Goal: Task Accomplishment & Management: Use online tool/utility

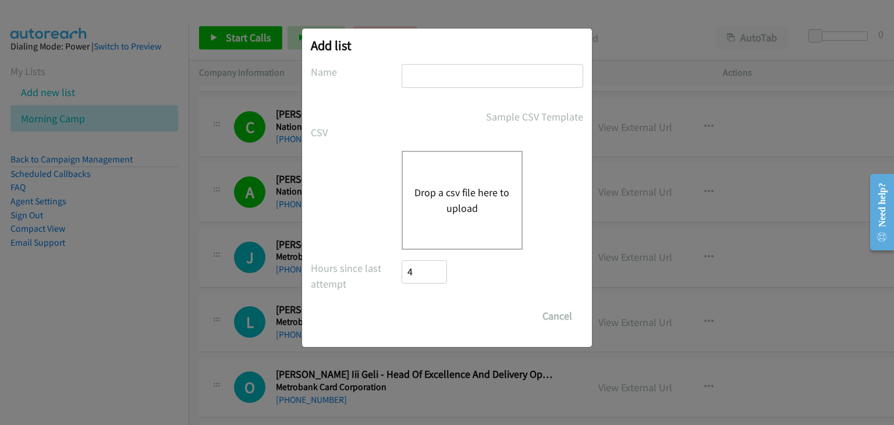
click at [455, 77] on input "text" at bounding box center [493, 76] width 182 height 24
click at [458, 81] on input "text" at bounding box center [493, 76] width 182 height 24
type input "Afternoon camp"
click at [454, 192] on button "Drop a csv file here to upload" at bounding box center [462, 200] width 95 height 31
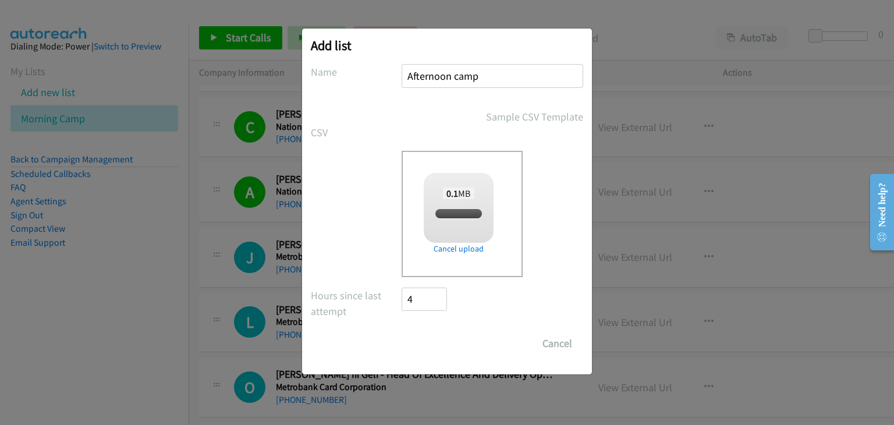
checkbox input "true"
click at [436, 341] on input "Save List" at bounding box center [432, 343] width 61 height 23
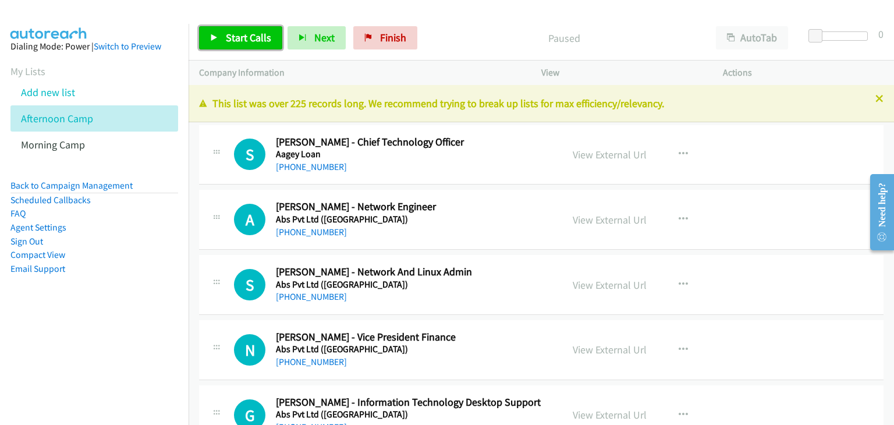
click at [231, 45] on link "Start Calls" at bounding box center [240, 37] width 83 height 23
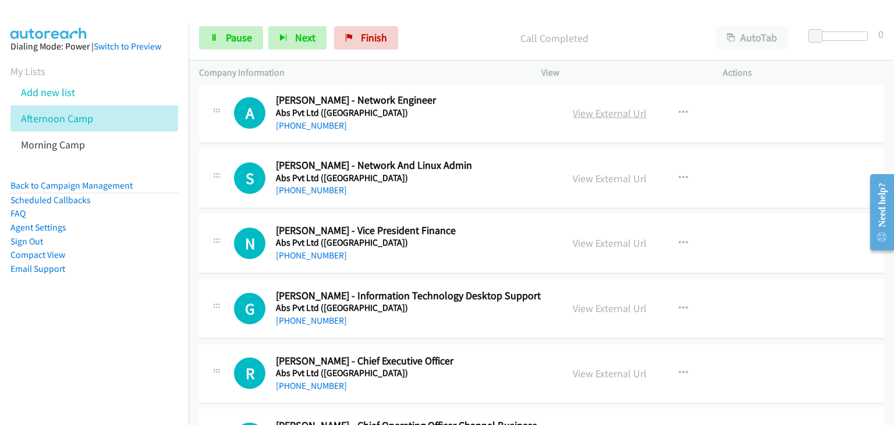
scroll to position [116, 0]
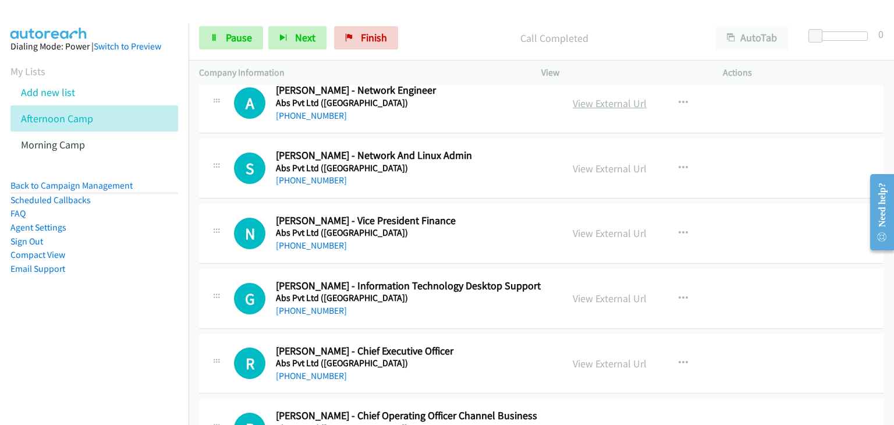
drag, startPoint x: 599, startPoint y: 103, endPoint x: 631, endPoint y: 118, distance: 35.2
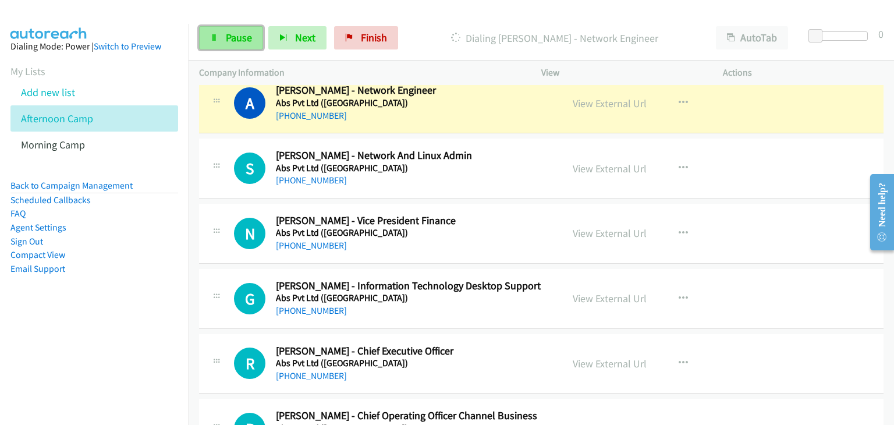
click at [229, 31] on span "Pause" at bounding box center [239, 37] width 26 height 13
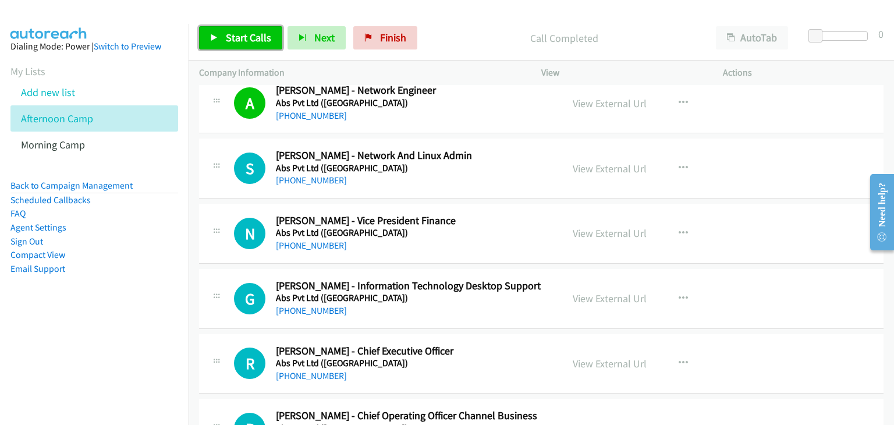
drag, startPoint x: 242, startPoint y: 40, endPoint x: 276, endPoint y: 40, distance: 33.8
click at [242, 40] on span "Start Calls" at bounding box center [248, 37] width 45 height 13
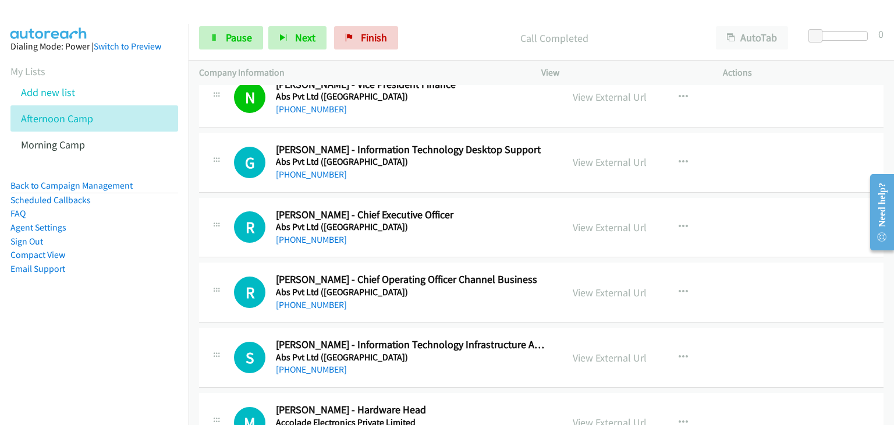
scroll to position [233, 0]
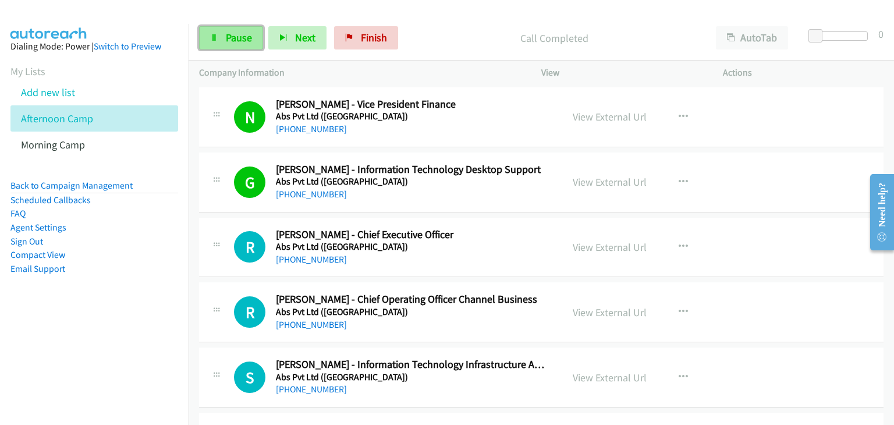
click at [214, 34] on icon at bounding box center [214, 38] width 8 height 8
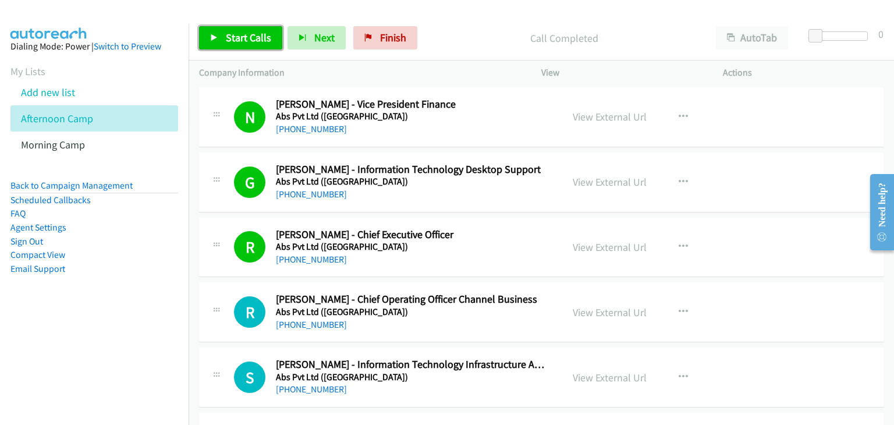
click at [243, 42] on span "Start Calls" at bounding box center [248, 37] width 45 height 13
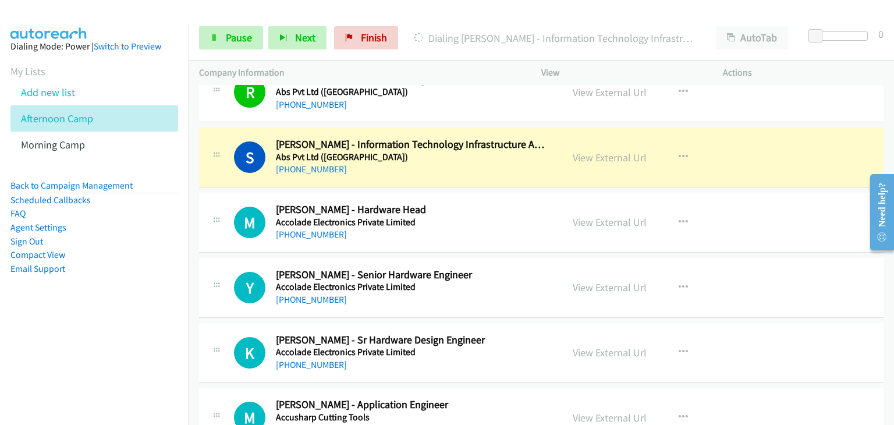
scroll to position [466, 0]
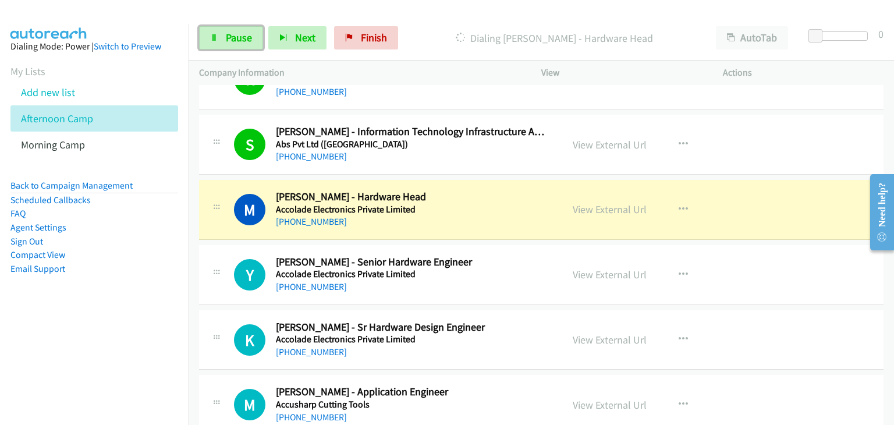
click at [244, 31] on span "Pause" at bounding box center [239, 37] width 26 height 13
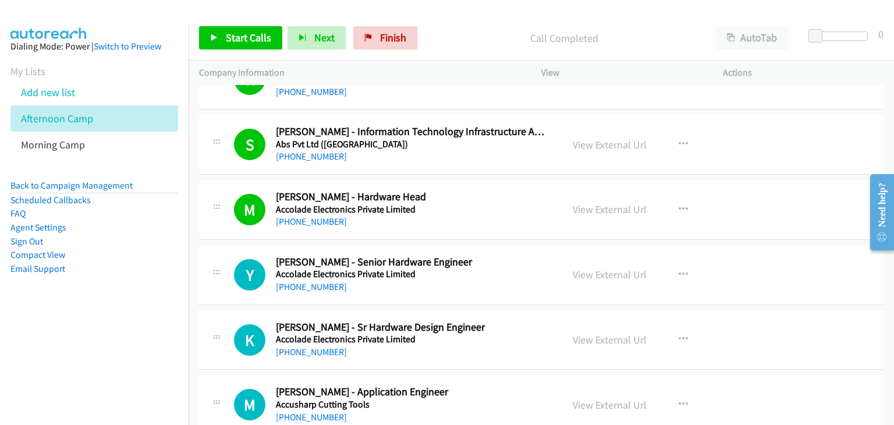
click at [243, 23] on div "Start Calls Pause Next Finish Call Completed AutoTab AutoTab 0" at bounding box center [542, 38] width 706 height 45
drag, startPoint x: 256, startPoint y: 36, endPoint x: 340, endPoint y: 44, distance: 84.2
click at [257, 36] on span "Start Calls" at bounding box center [248, 37] width 45 height 13
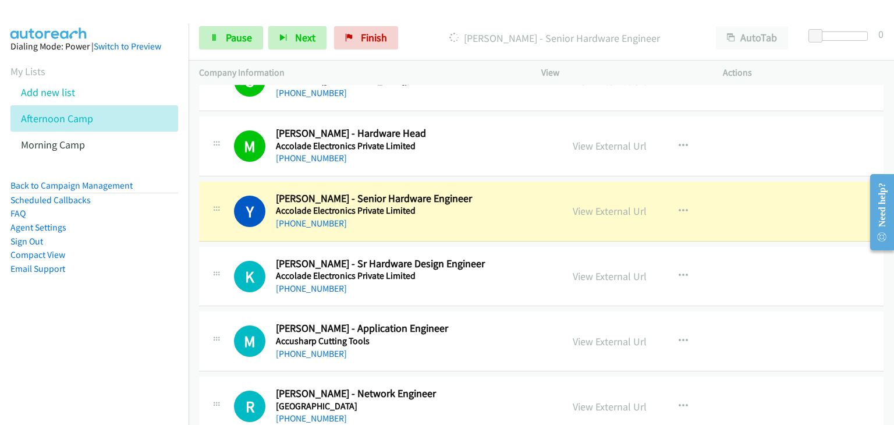
scroll to position [582, 0]
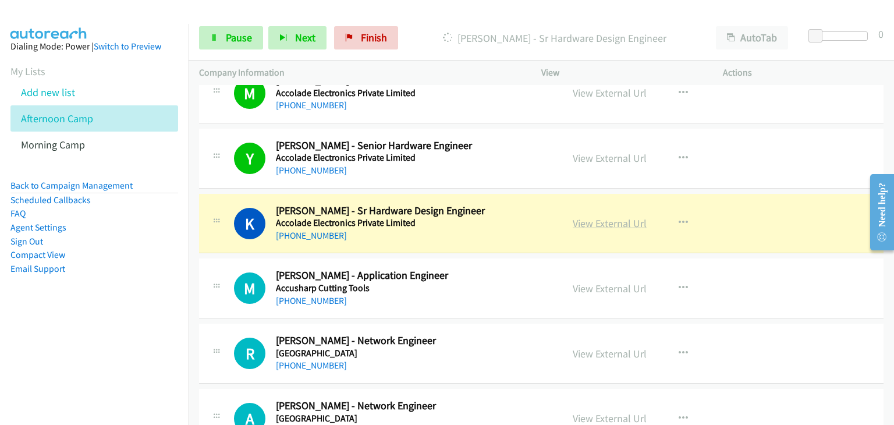
drag, startPoint x: 611, startPoint y: 220, endPoint x: 631, endPoint y: 227, distance: 21.0
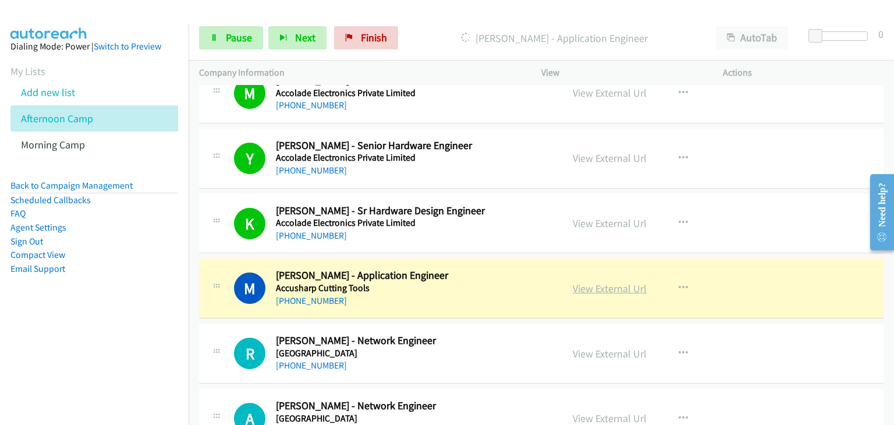
drag, startPoint x: 600, startPoint y: 288, endPoint x: 606, endPoint y: 291, distance: 7.3
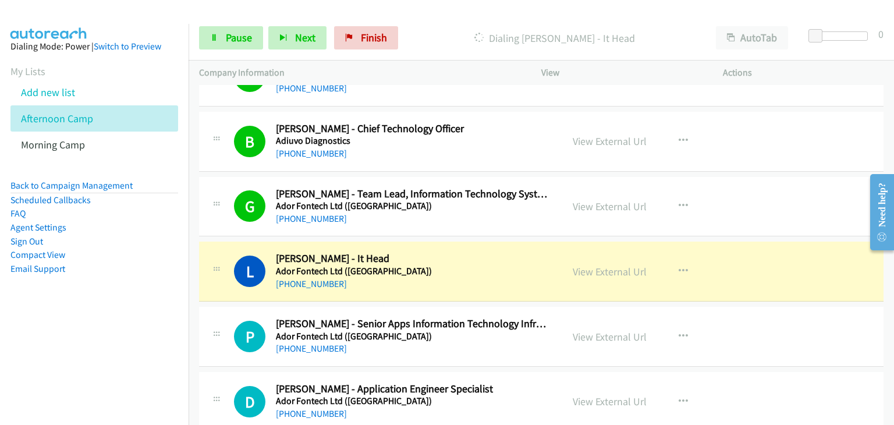
scroll to position [1106, 0]
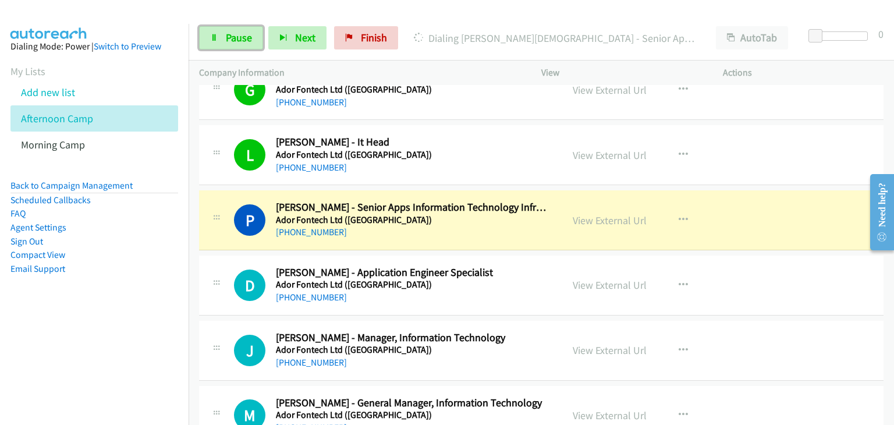
click at [228, 44] on span "Pause" at bounding box center [239, 37] width 26 height 13
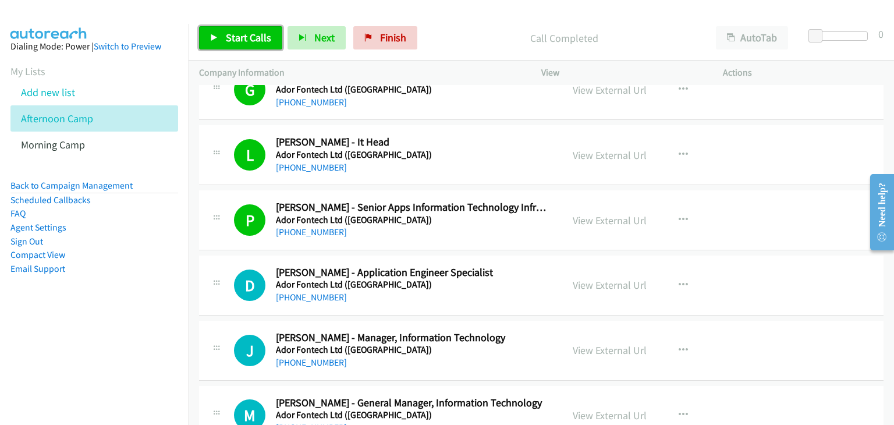
drag, startPoint x: 242, startPoint y: 36, endPoint x: 434, endPoint y: 36, distance: 192.1
click at [242, 36] on span "Start Calls" at bounding box center [248, 37] width 45 height 13
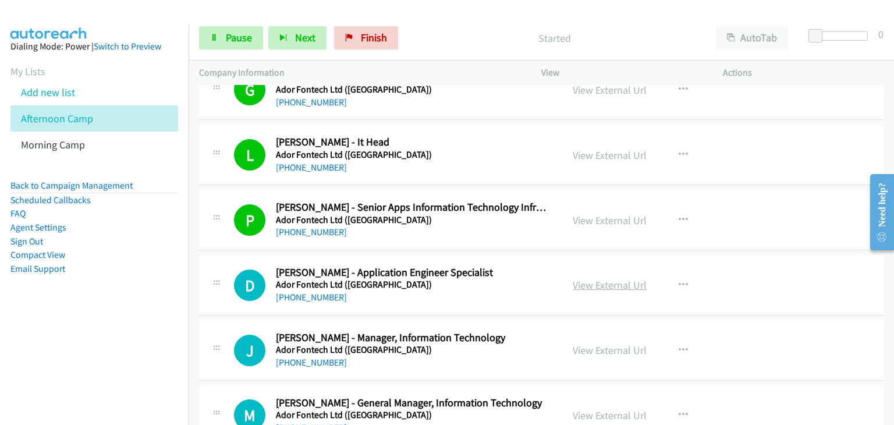
drag, startPoint x: 590, startPoint y: 277, endPoint x: 598, endPoint y: 279, distance: 8.5
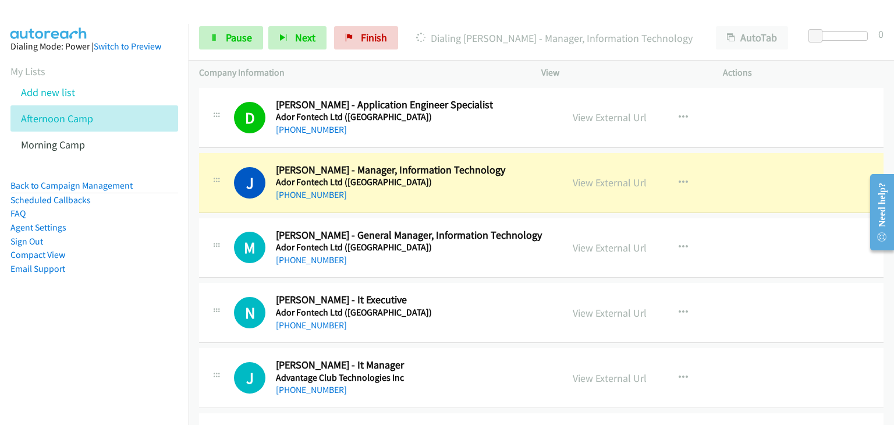
scroll to position [1281, 0]
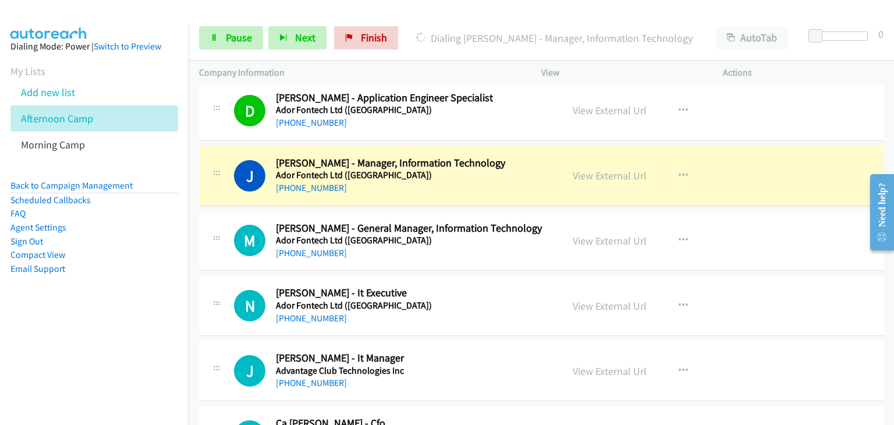
drag, startPoint x: 615, startPoint y: 236, endPoint x: 656, endPoint y: 249, distance: 42.7
click at [236, 38] on span "Pause" at bounding box center [239, 37] width 26 height 13
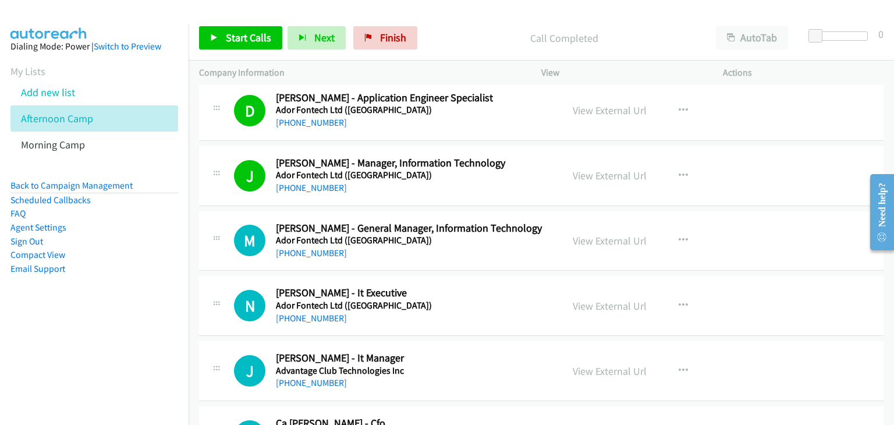
click at [242, 49] on div "Start Calls Pause Next Finish Call Completed AutoTab AutoTab 0" at bounding box center [542, 38] width 706 height 45
click at [215, 37] on icon at bounding box center [214, 38] width 8 height 8
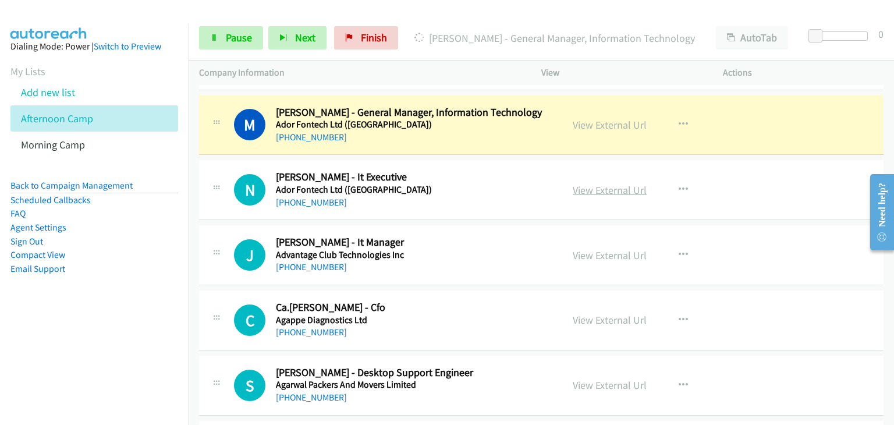
scroll to position [1397, 0]
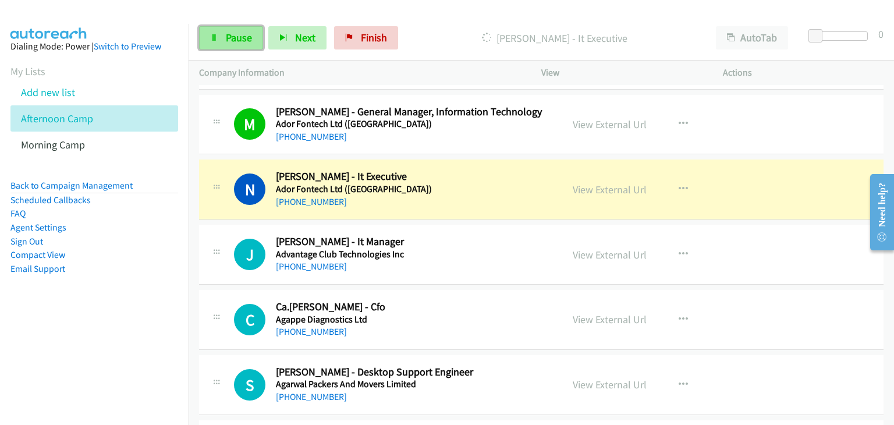
click at [231, 30] on link "Pause" at bounding box center [231, 37] width 64 height 23
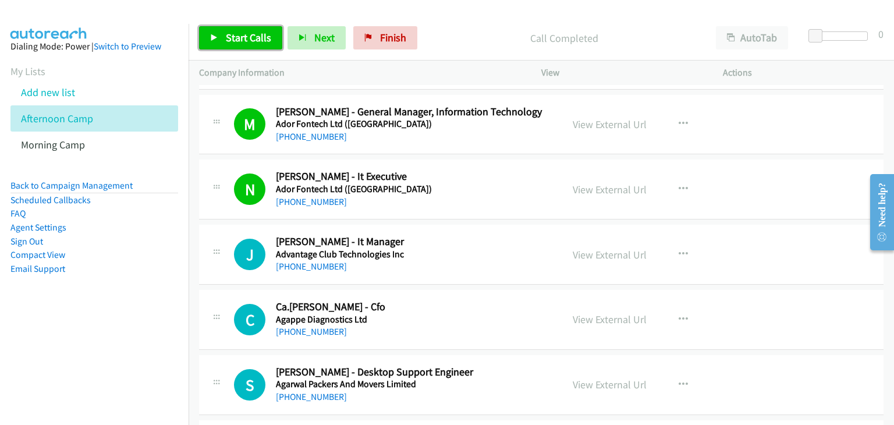
click at [246, 27] on link "Start Calls" at bounding box center [240, 37] width 83 height 23
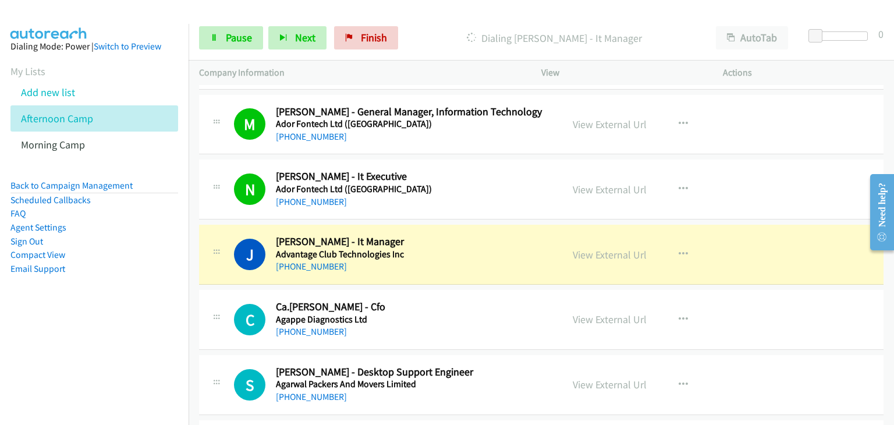
scroll to position [1514, 0]
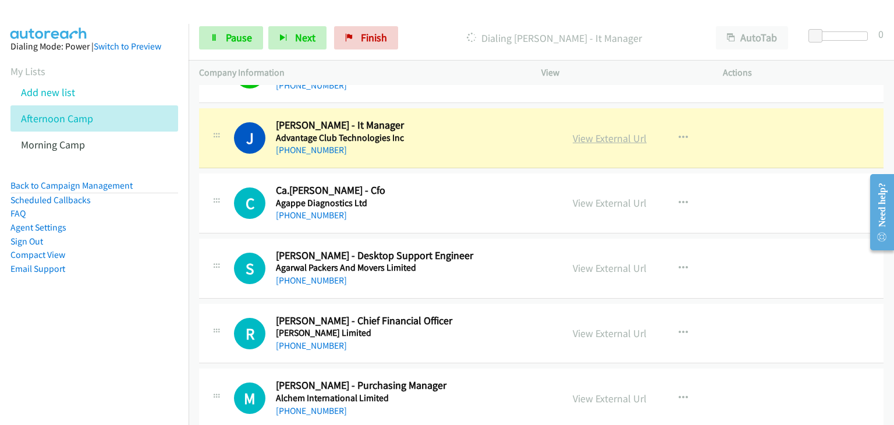
drag, startPoint x: 598, startPoint y: 138, endPoint x: 610, endPoint y: 140, distance: 12.4
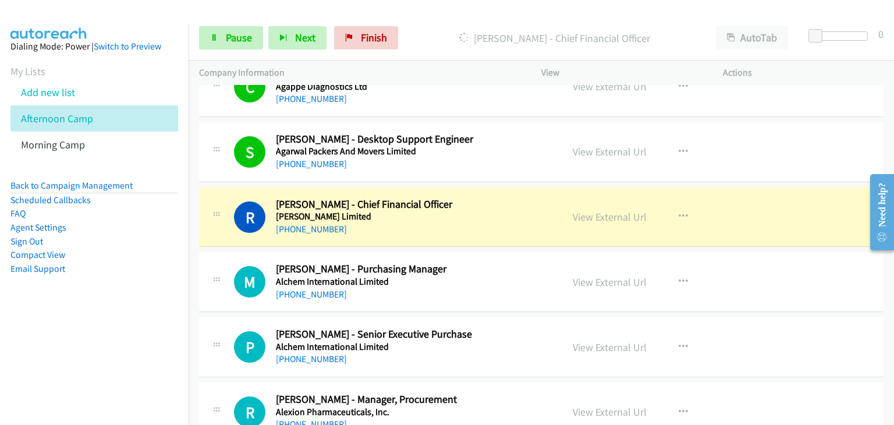
scroll to position [1688, 0]
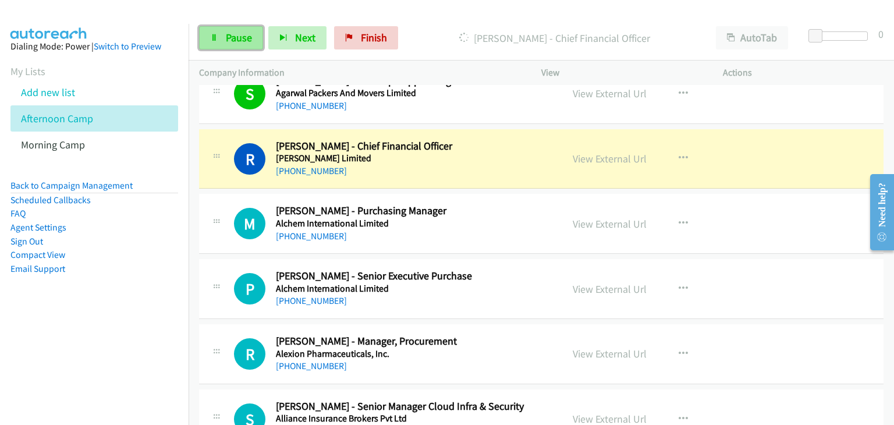
click at [227, 43] on span "Pause" at bounding box center [239, 37] width 26 height 13
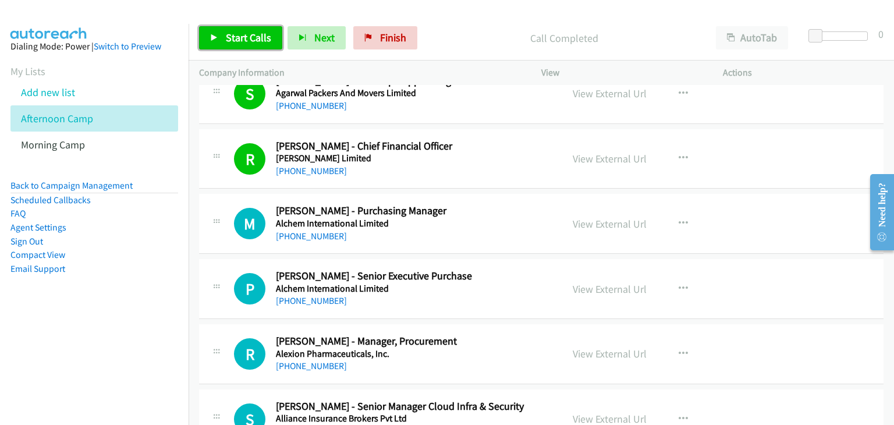
click at [263, 36] on span "Start Calls" at bounding box center [248, 37] width 45 height 13
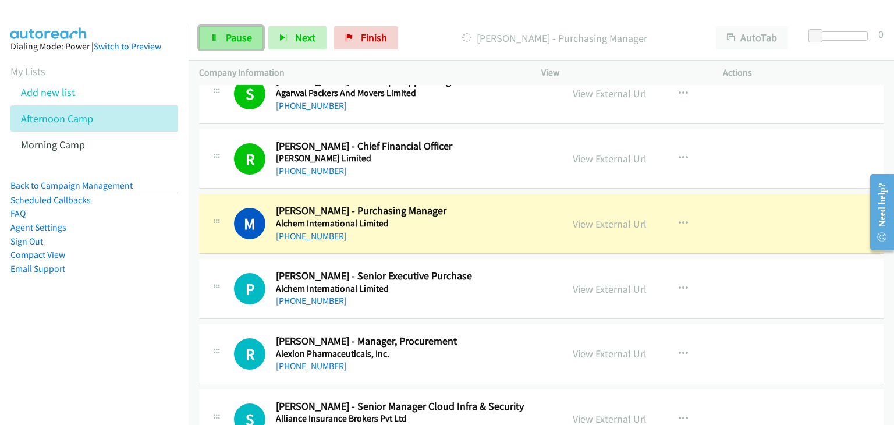
click at [232, 41] on span "Pause" at bounding box center [239, 37] width 26 height 13
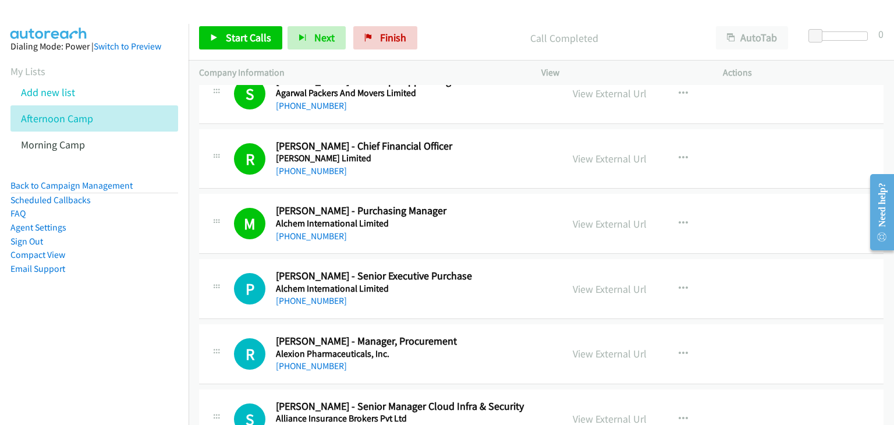
click at [813, 303] on div "P Callback Scheduled Pradeep Kumar Sharma - Senior Executive Purchase Alchem In…" at bounding box center [541, 289] width 685 height 60
click at [249, 40] on span "Start Calls" at bounding box center [248, 37] width 45 height 13
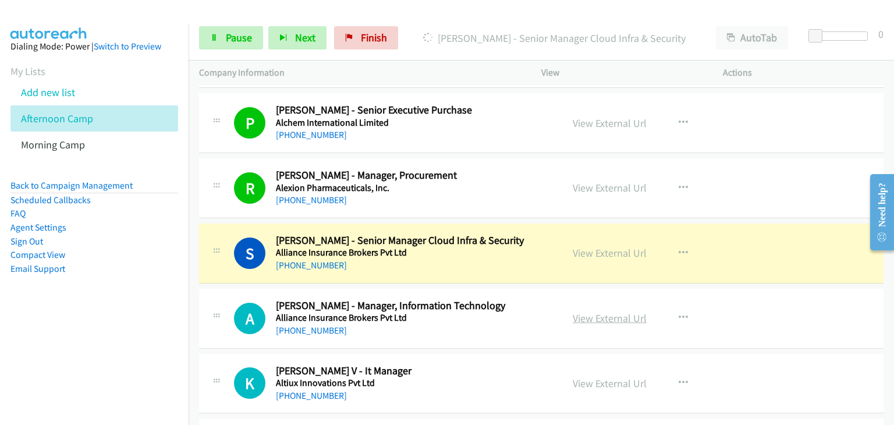
scroll to position [1921, 0]
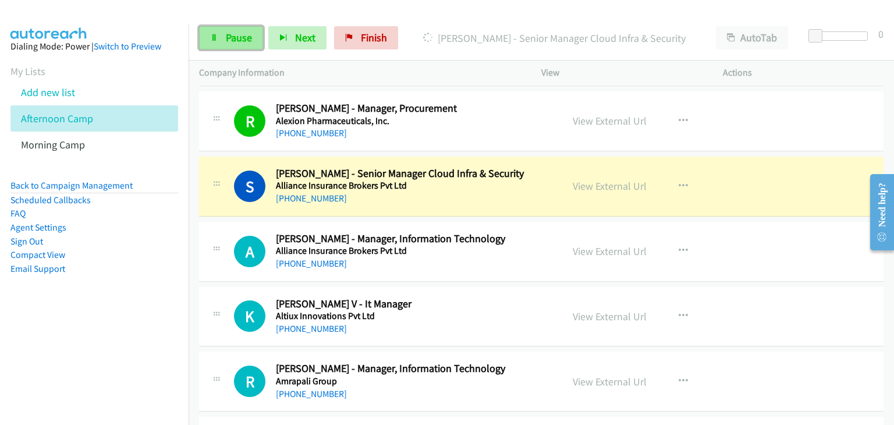
click at [232, 31] on span "Pause" at bounding box center [239, 37] width 26 height 13
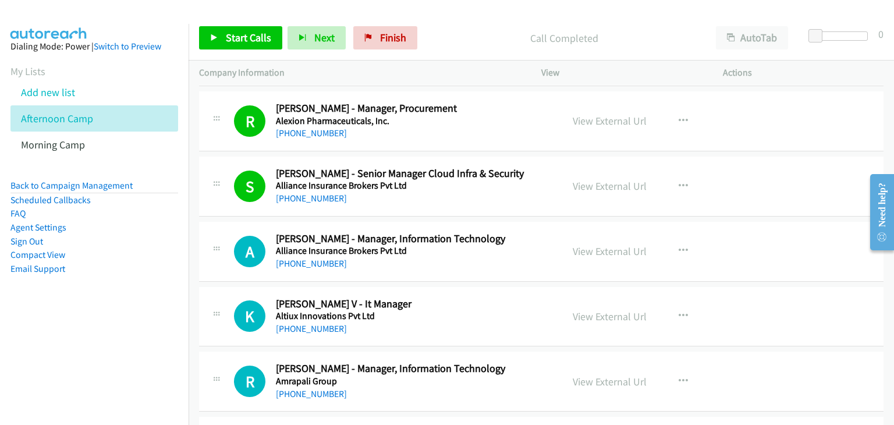
click at [253, 24] on div "Start Calls Pause Next Finish Call Completed AutoTab AutoTab 0" at bounding box center [542, 38] width 706 height 45
click at [240, 37] on span "Start Calls" at bounding box center [248, 37] width 45 height 13
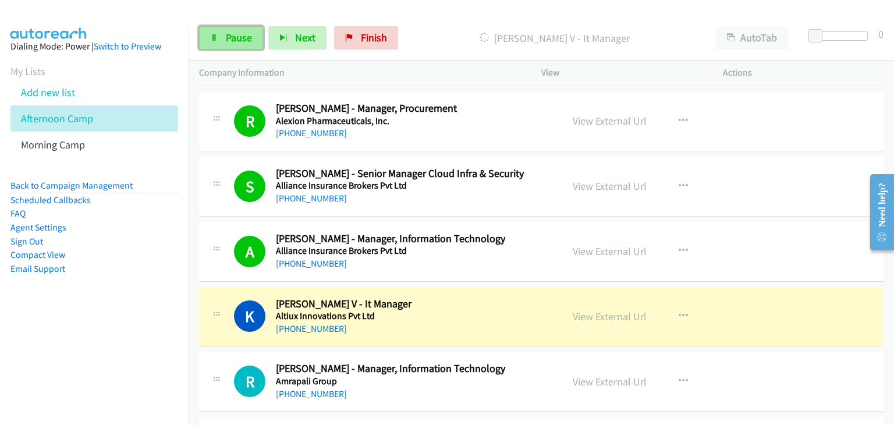
click at [220, 34] on link "Pause" at bounding box center [231, 37] width 64 height 23
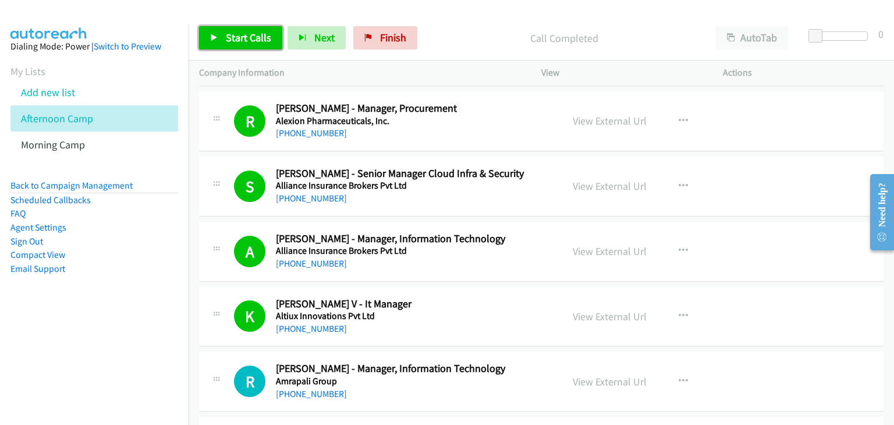
drag, startPoint x: 249, startPoint y: 37, endPoint x: 292, endPoint y: 105, distance: 81.1
click at [249, 37] on span "Start Calls" at bounding box center [248, 37] width 45 height 13
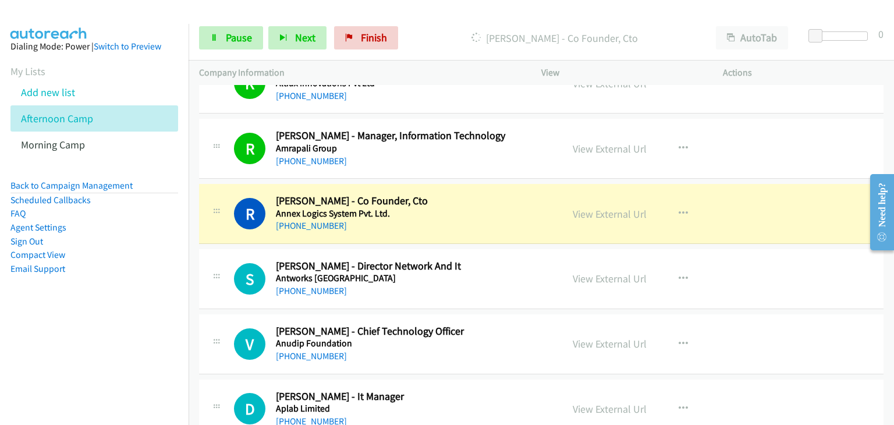
scroll to position [2212, 0]
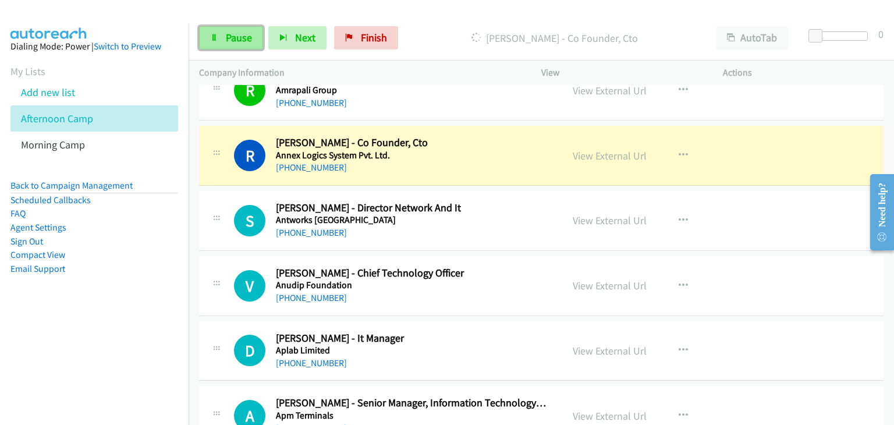
click at [240, 31] on span "Pause" at bounding box center [239, 37] width 26 height 13
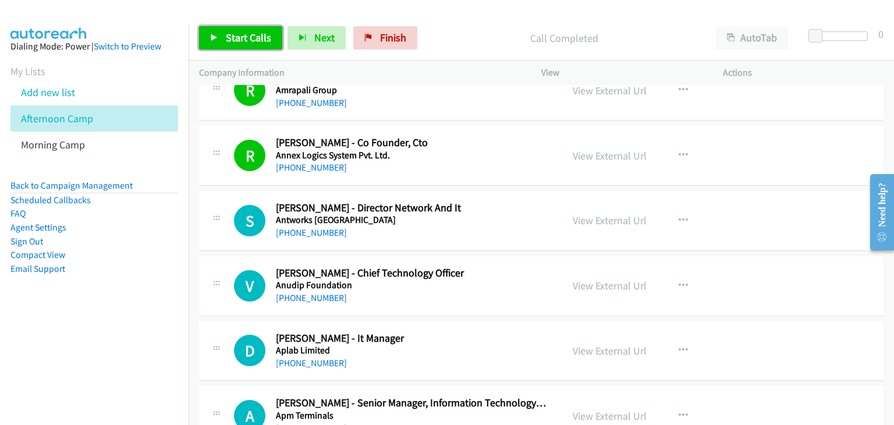
click at [247, 38] on span "Start Calls" at bounding box center [248, 37] width 45 height 13
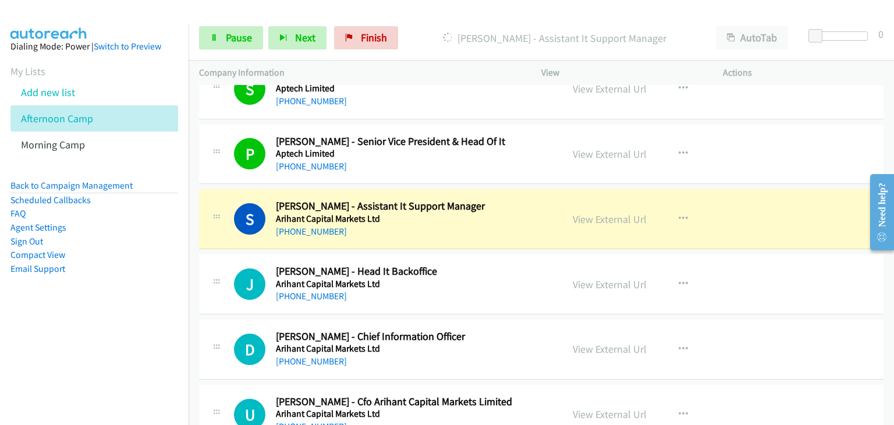
scroll to position [3144, 0]
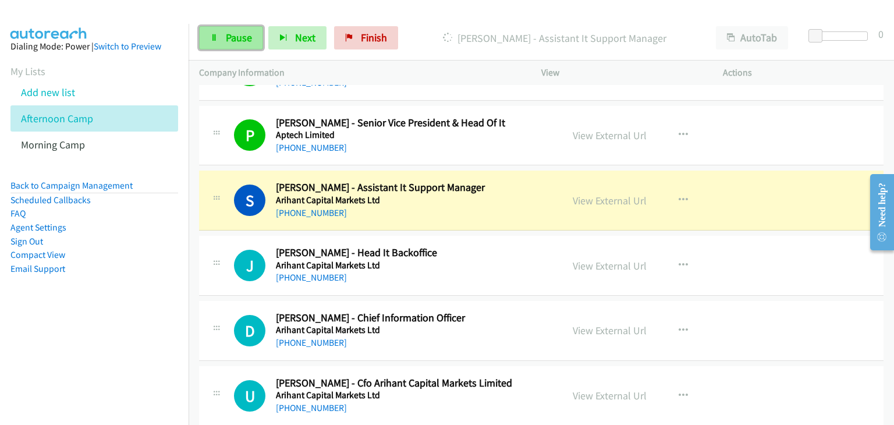
click at [222, 40] on link "Pause" at bounding box center [231, 37] width 64 height 23
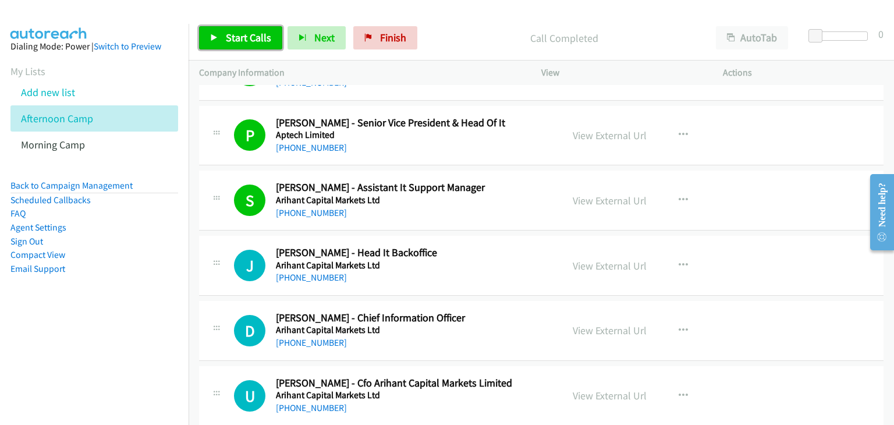
drag, startPoint x: 231, startPoint y: 41, endPoint x: 260, endPoint y: 43, distance: 29.7
click at [231, 41] on span "Start Calls" at bounding box center [248, 37] width 45 height 13
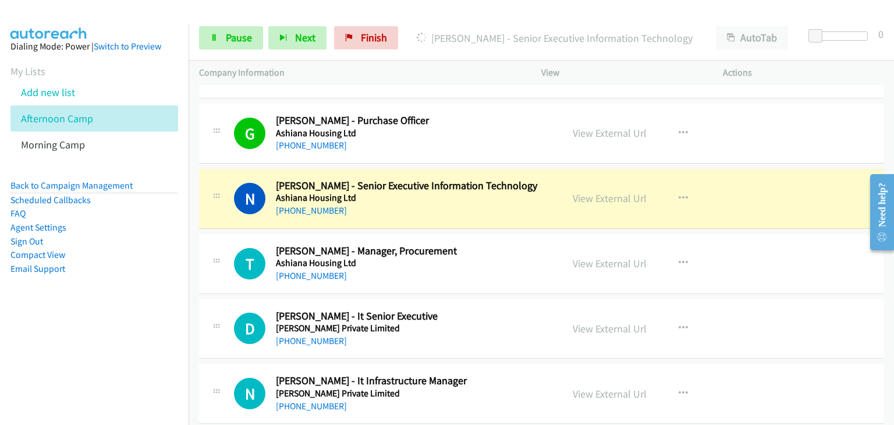
scroll to position [4017, 0]
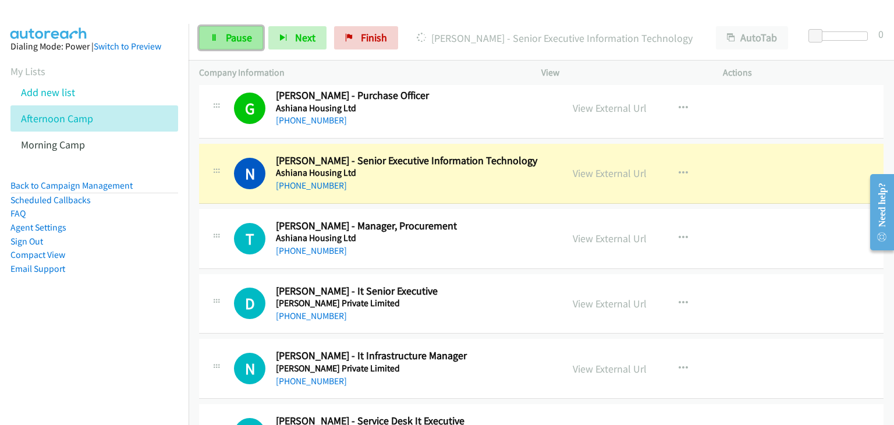
click at [245, 36] on span "Pause" at bounding box center [239, 37] width 26 height 13
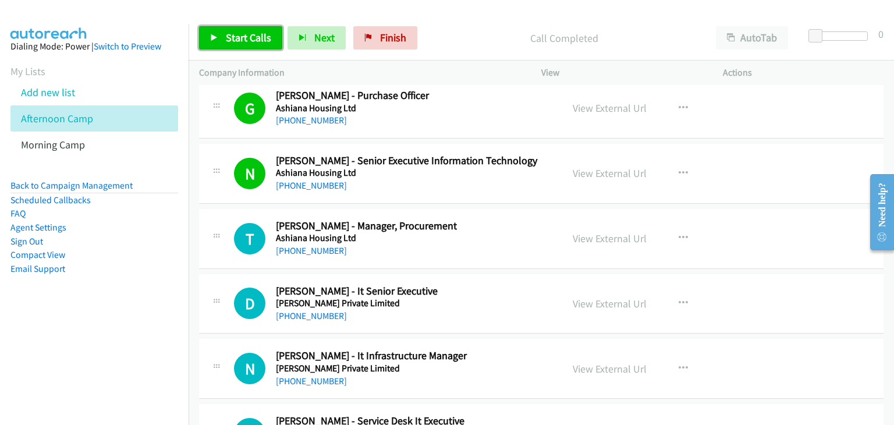
click at [245, 40] on span "Start Calls" at bounding box center [248, 37] width 45 height 13
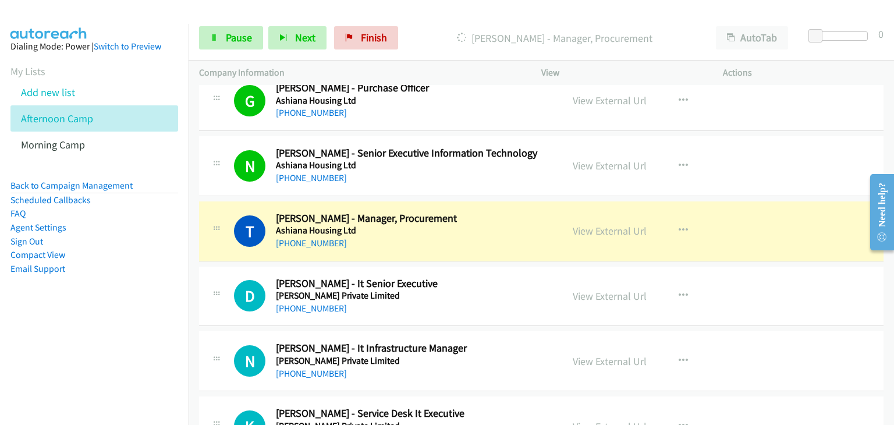
scroll to position [4134, 0]
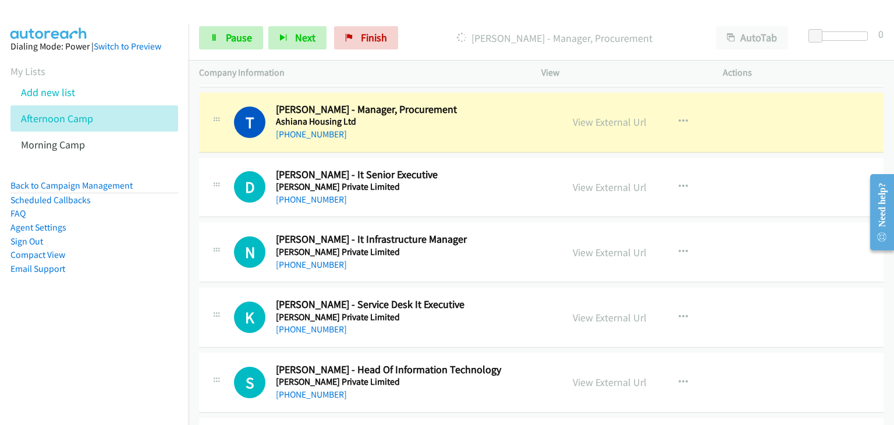
drag, startPoint x: 617, startPoint y: 111, endPoint x: 651, endPoint y: 128, distance: 37.8
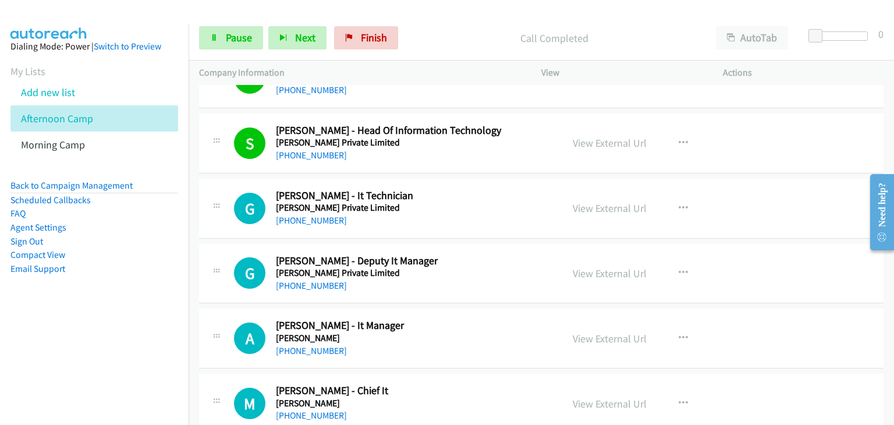
scroll to position [4367, 0]
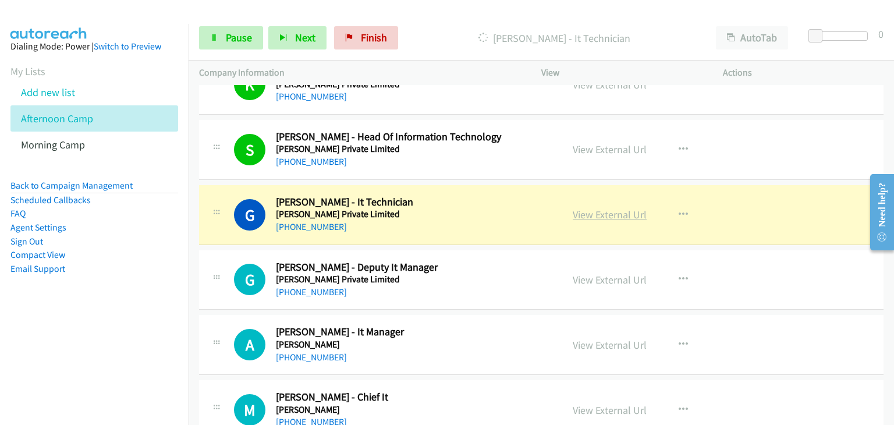
drag, startPoint x: 607, startPoint y: 204, endPoint x: 617, endPoint y: 206, distance: 10.0
click at [247, 30] on link "Pause" at bounding box center [231, 37] width 64 height 23
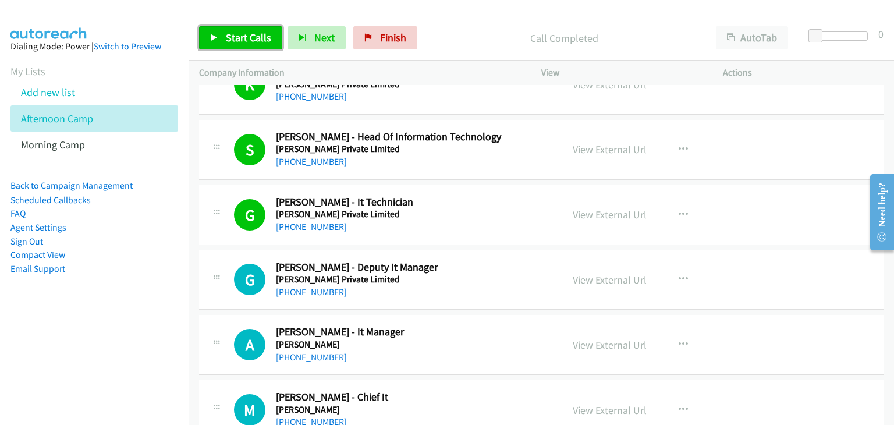
click at [254, 41] on span "Start Calls" at bounding box center [248, 37] width 45 height 13
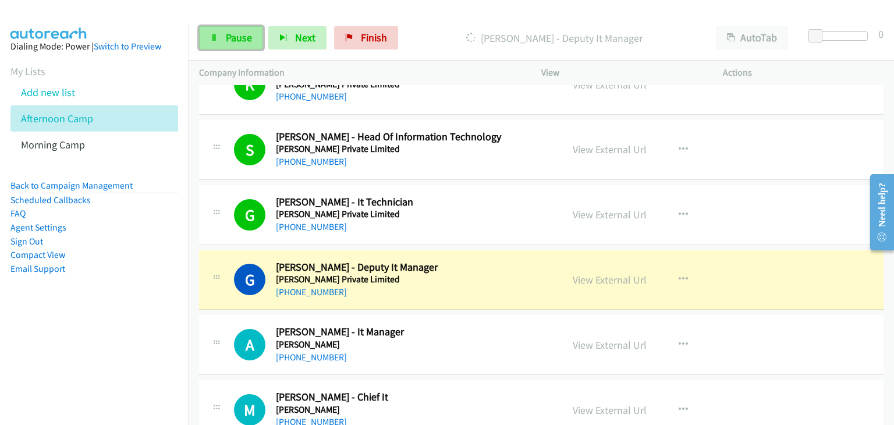
click at [222, 47] on link "Pause" at bounding box center [231, 37] width 64 height 23
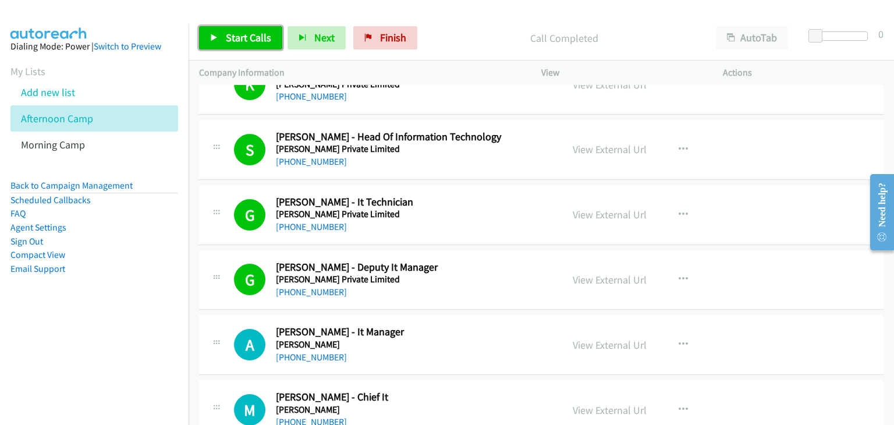
click at [235, 35] on span "Start Calls" at bounding box center [248, 37] width 45 height 13
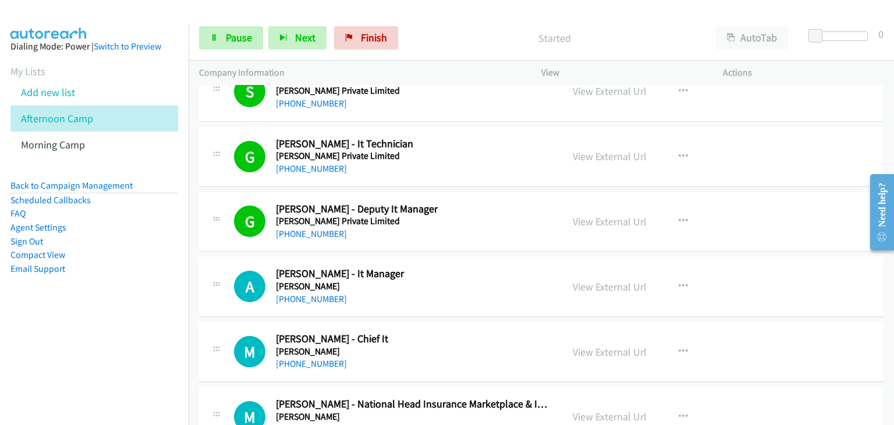
scroll to position [4483, 0]
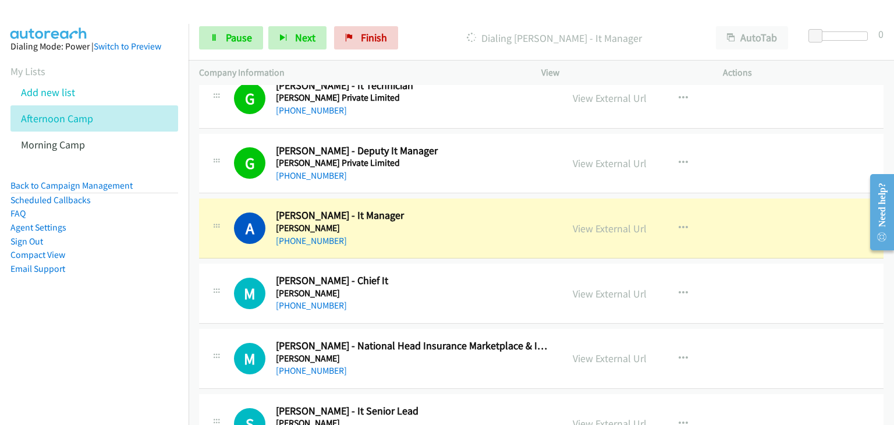
click at [842, 329] on div "M Callback Scheduled Mayank Pandya - National Head Insurance Marketplace & It P…" at bounding box center [541, 359] width 685 height 60
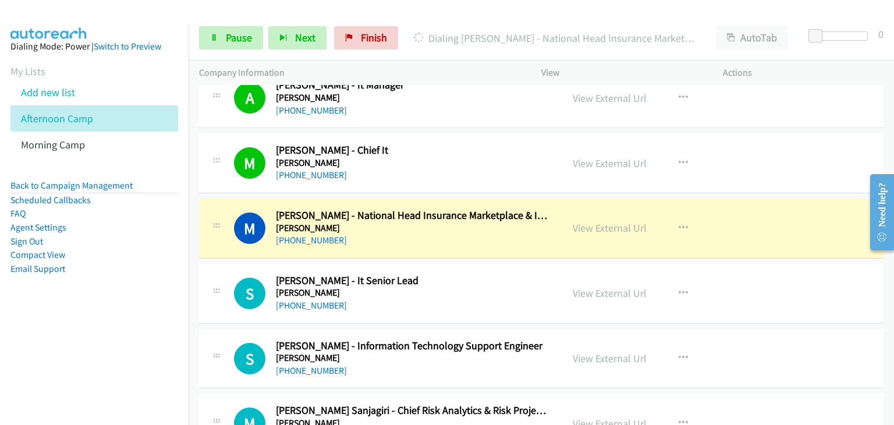
scroll to position [4658, 0]
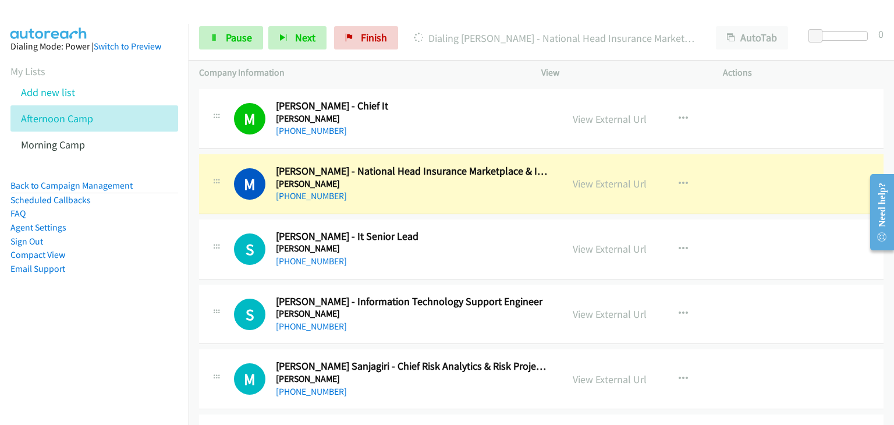
click at [294, 178] on h5 "Bajaj Finserv" at bounding box center [412, 184] width 272 height 12
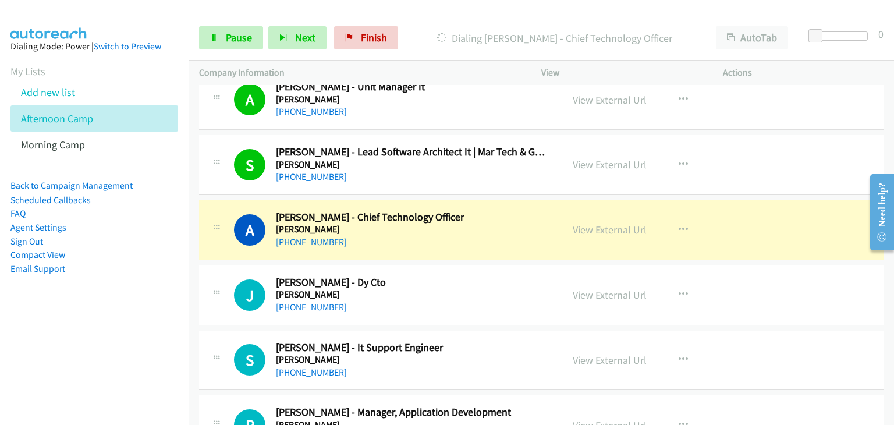
scroll to position [5065, 0]
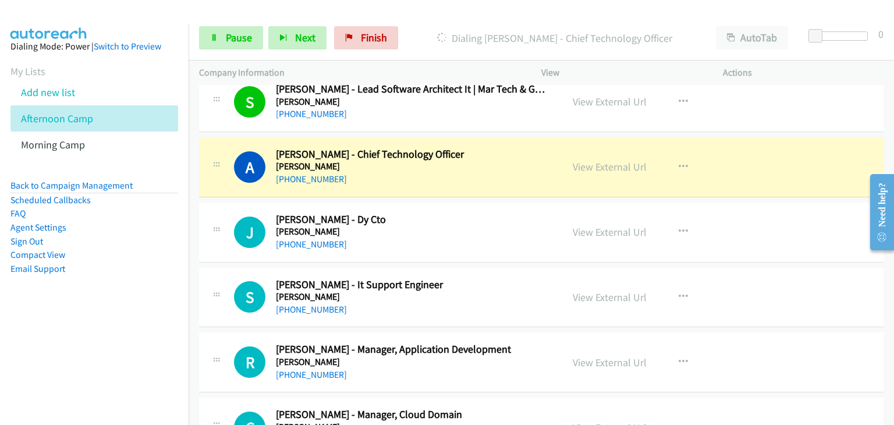
click at [228, 200] on td "J Callback Scheduled Joseph Barboza - Dy Cto Bajaj Finserv Asia/Calcutta +91 97…" at bounding box center [542, 232] width 706 height 65
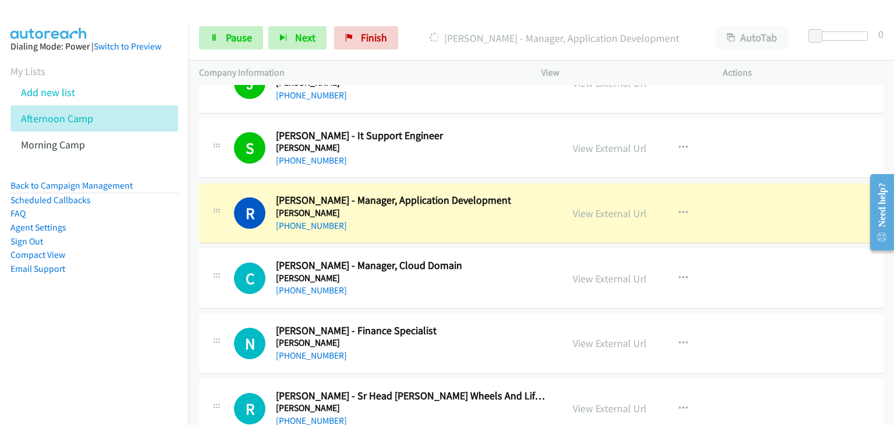
scroll to position [5298, 0]
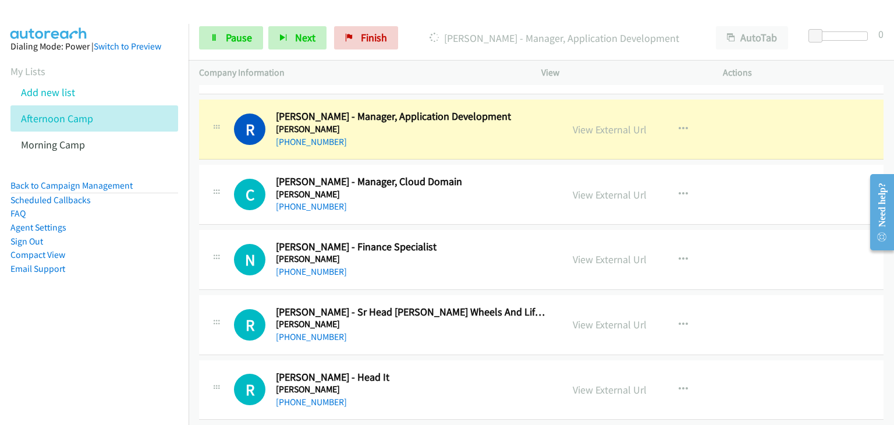
click at [780, 190] on div "C Callback Scheduled Chaitanya Bhavsar - Manager, Cloud Domain Bajaj Finserv As…" at bounding box center [541, 195] width 685 height 60
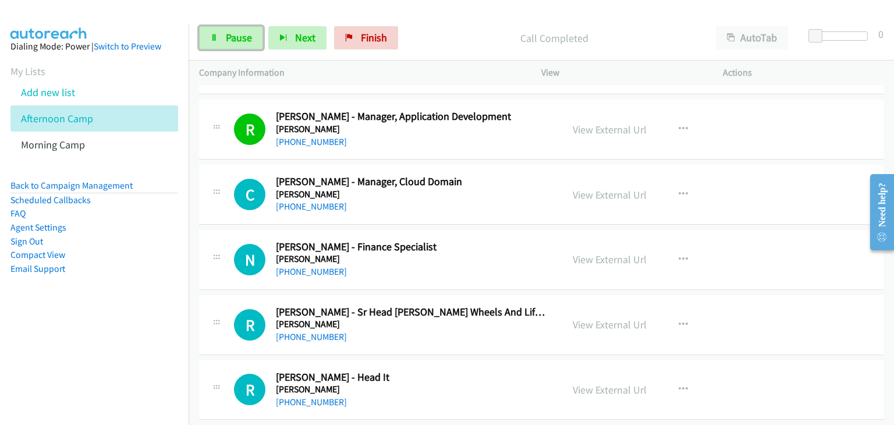
click at [235, 45] on link "Pause" at bounding box center [231, 37] width 64 height 23
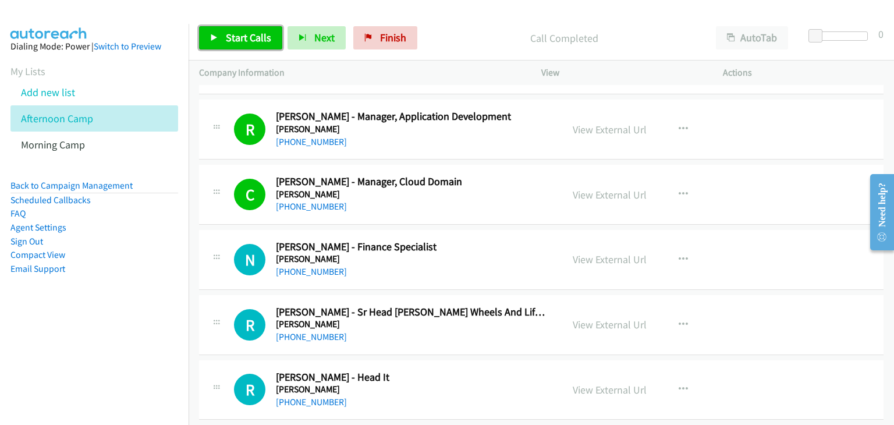
click at [248, 34] on span "Start Calls" at bounding box center [248, 37] width 45 height 13
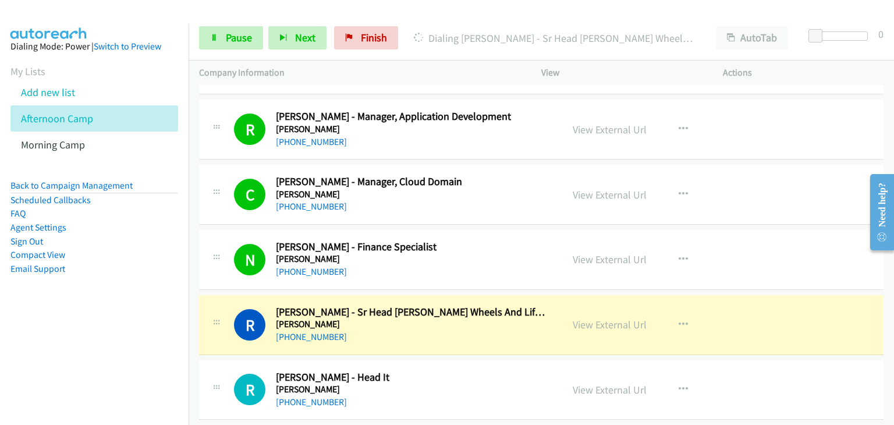
drag, startPoint x: 807, startPoint y: 234, endPoint x: 703, endPoint y: 337, distance: 146.2
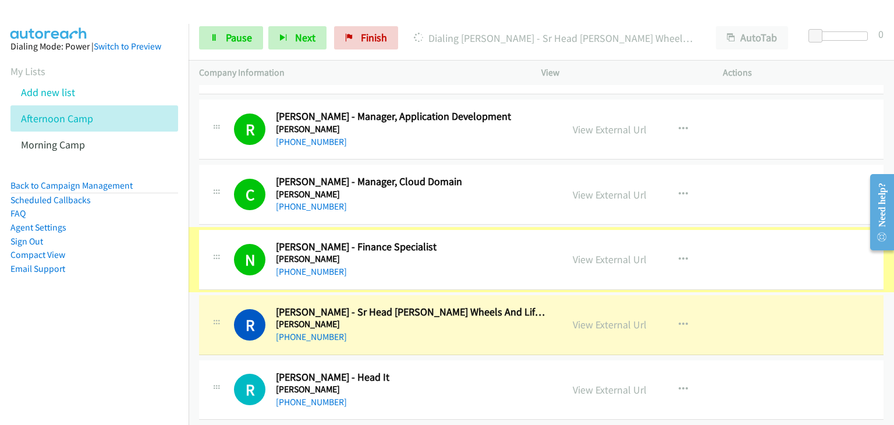
scroll to position [5356, 0]
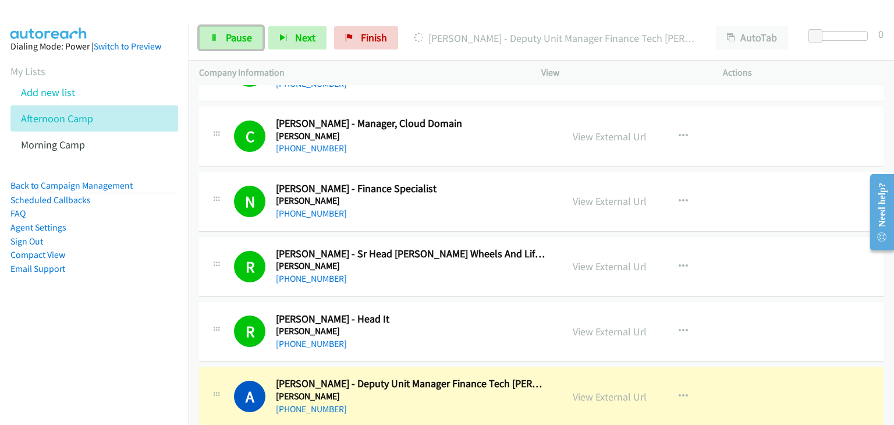
drag, startPoint x: 240, startPoint y: 34, endPoint x: 352, endPoint y: 138, distance: 152.4
click at [240, 35] on span "Pause" at bounding box center [239, 37] width 26 height 13
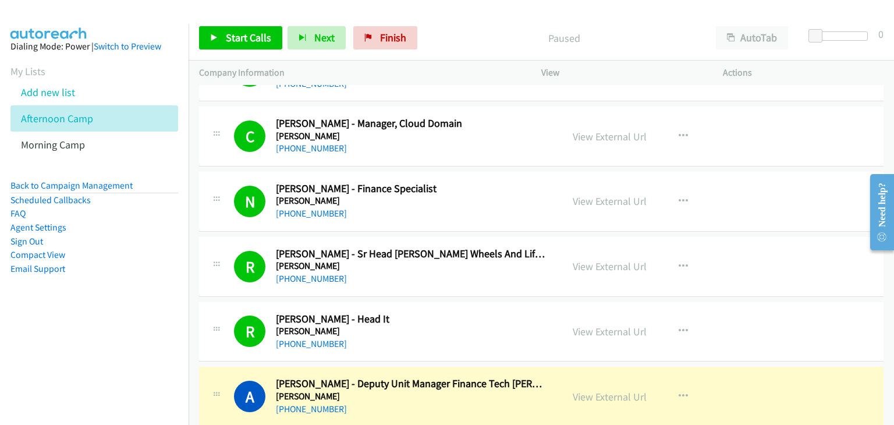
click at [772, 309] on div "R Callback Scheduled Ravish Bhalke - Head It Bajaj Finserv Asia/Calcutta +91 98…" at bounding box center [541, 332] width 685 height 60
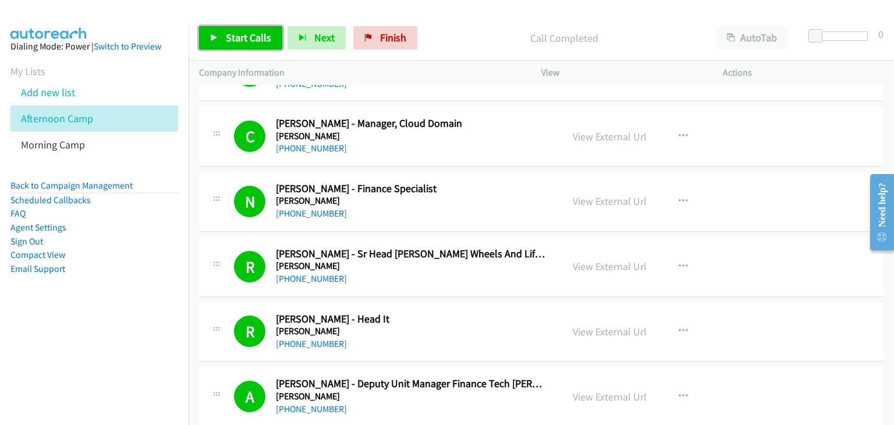
click at [221, 40] on link "Start Calls" at bounding box center [240, 37] width 83 height 23
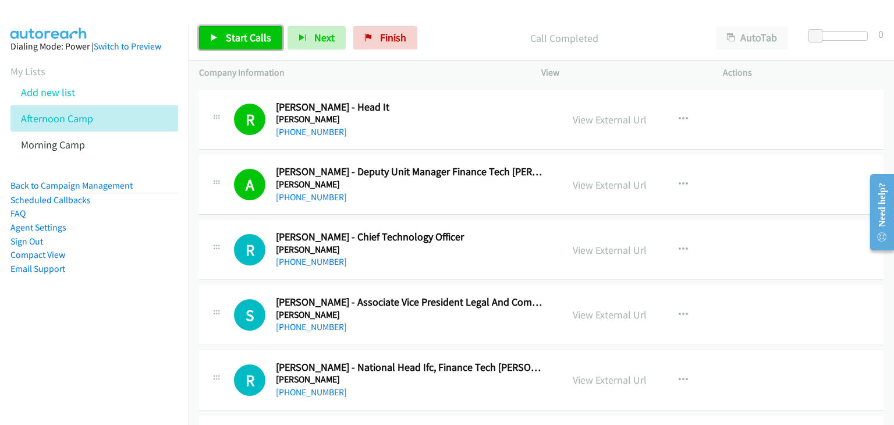
scroll to position [5589, 0]
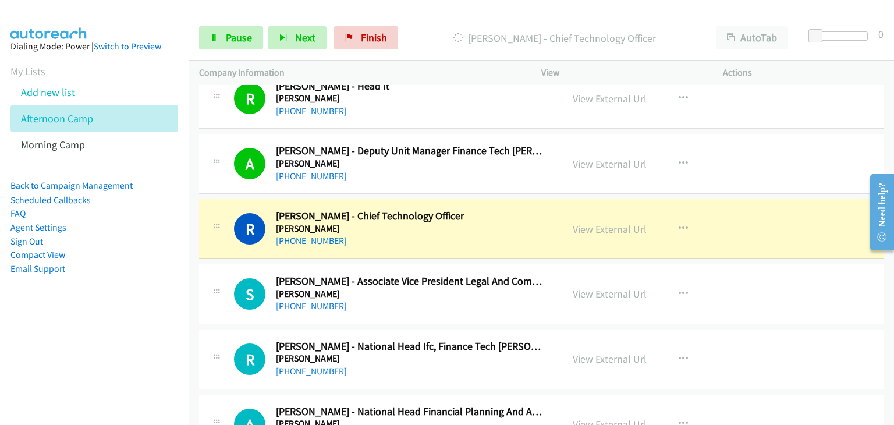
click at [263, 199] on div "R Callback Scheduled Ranjit Menon - Chief Technology Officer Bajaj Finserv Asia…" at bounding box center [541, 229] width 685 height 60
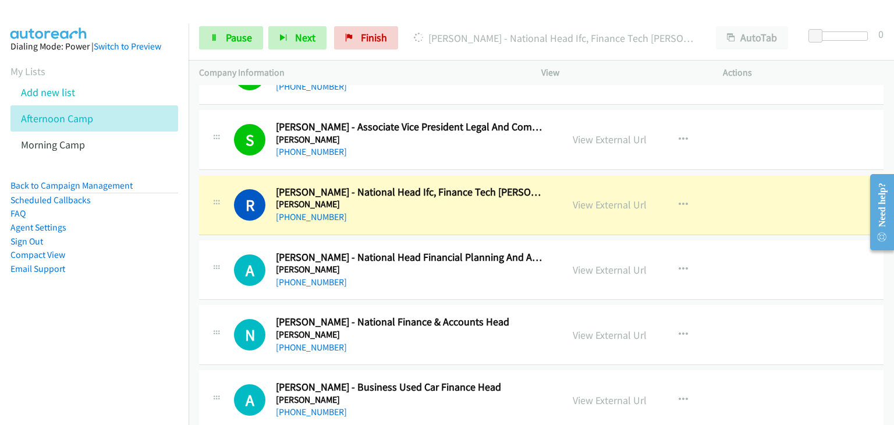
scroll to position [5764, 0]
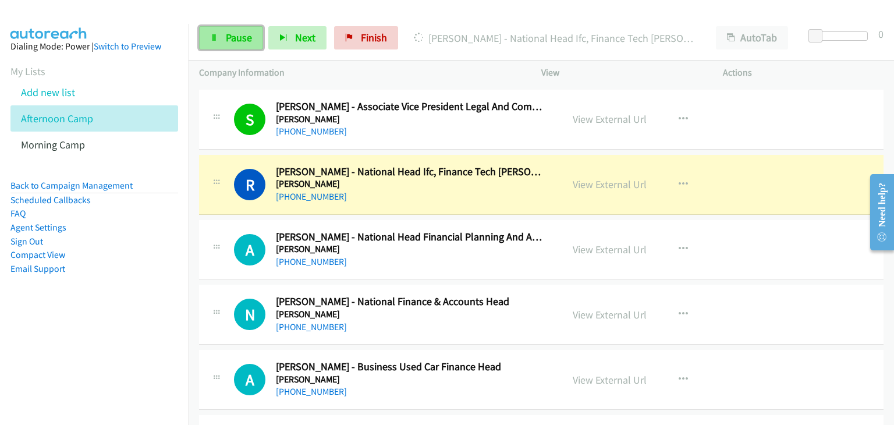
click at [225, 44] on link "Pause" at bounding box center [231, 37] width 64 height 23
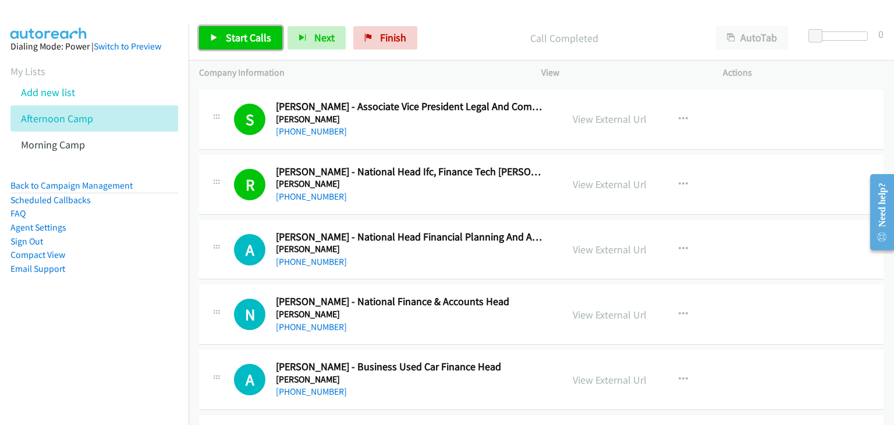
click at [241, 34] on span "Start Calls" at bounding box center [248, 37] width 45 height 13
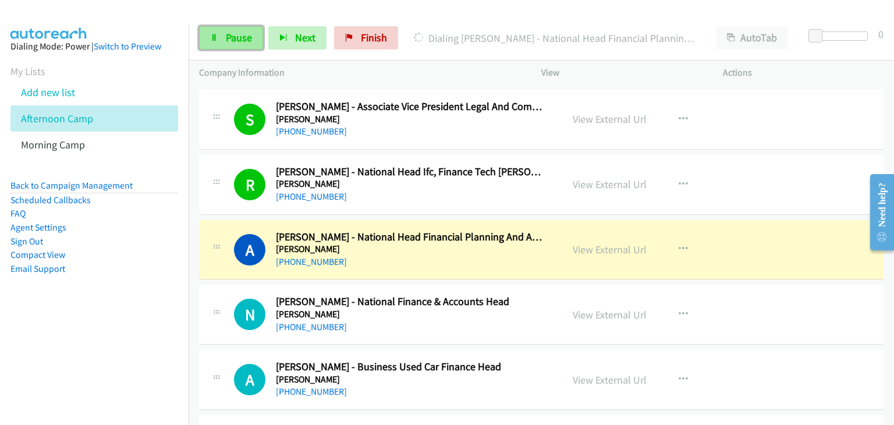
click at [213, 33] on link "Pause" at bounding box center [231, 37] width 64 height 23
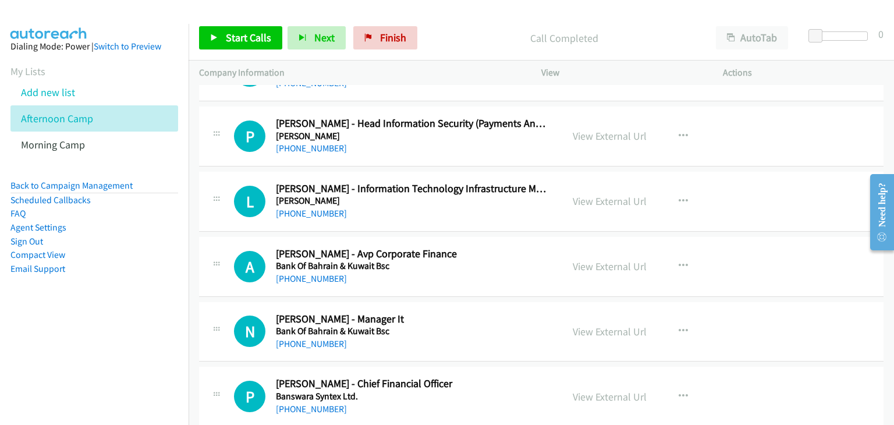
scroll to position [11295, 0]
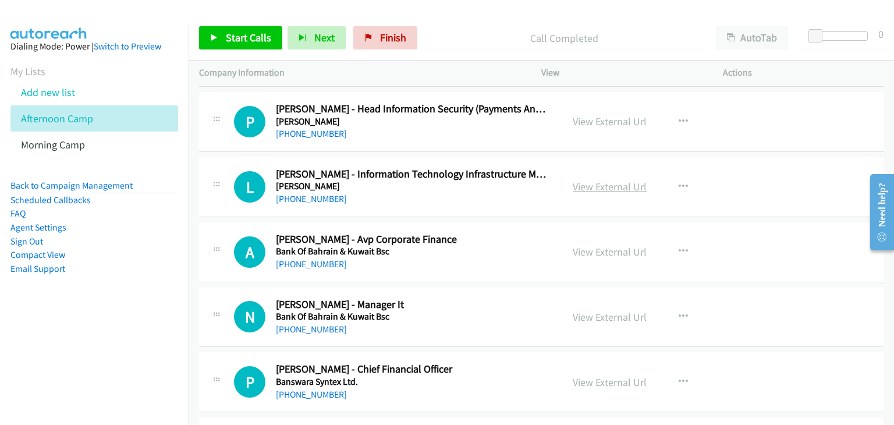
drag, startPoint x: 599, startPoint y: 161, endPoint x: 606, endPoint y: 168, distance: 10.3
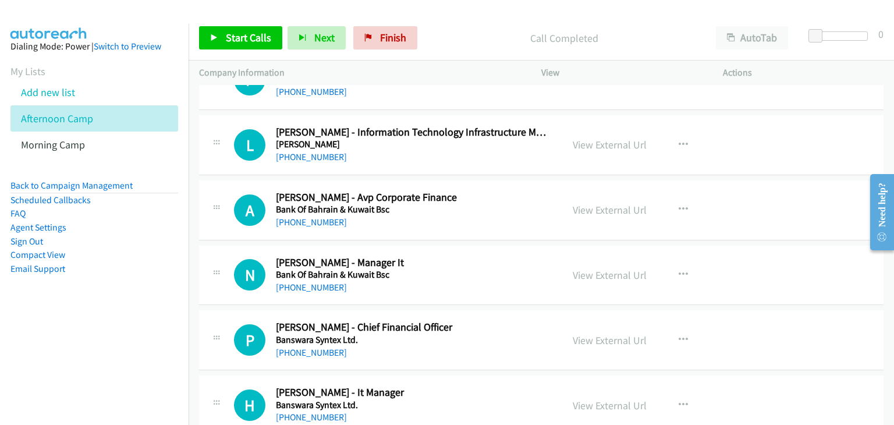
scroll to position [11353, 0]
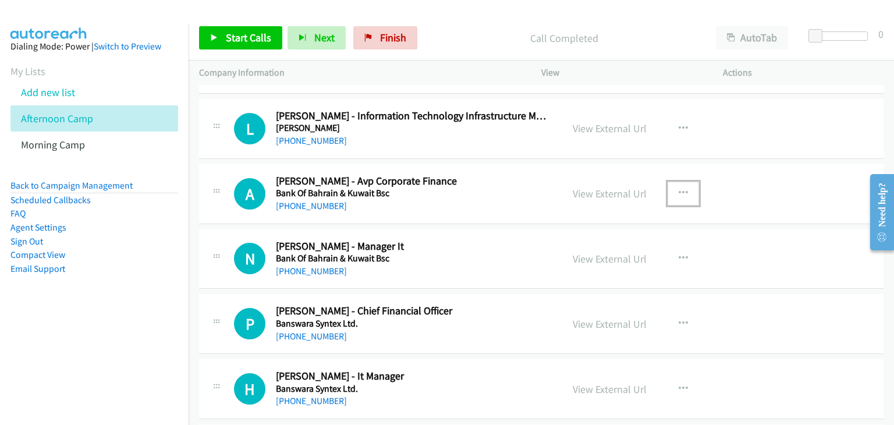
click at [679, 189] on icon "button" at bounding box center [683, 193] width 9 height 9
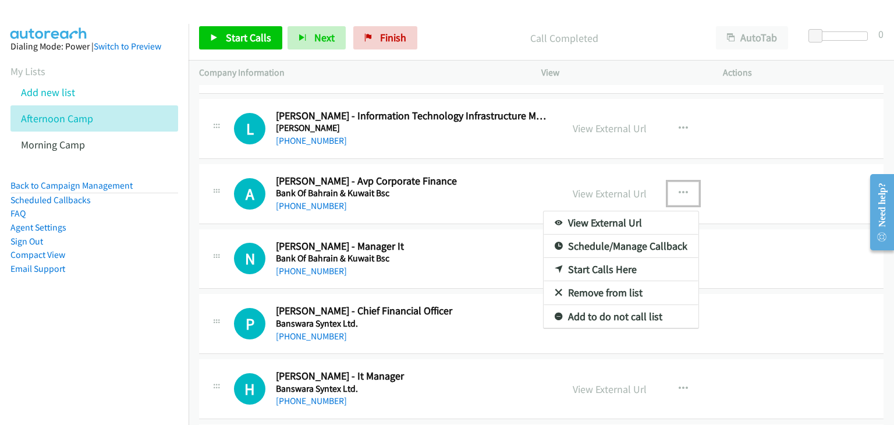
click at [601, 258] on link "Start Calls Here" at bounding box center [621, 269] width 155 height 23
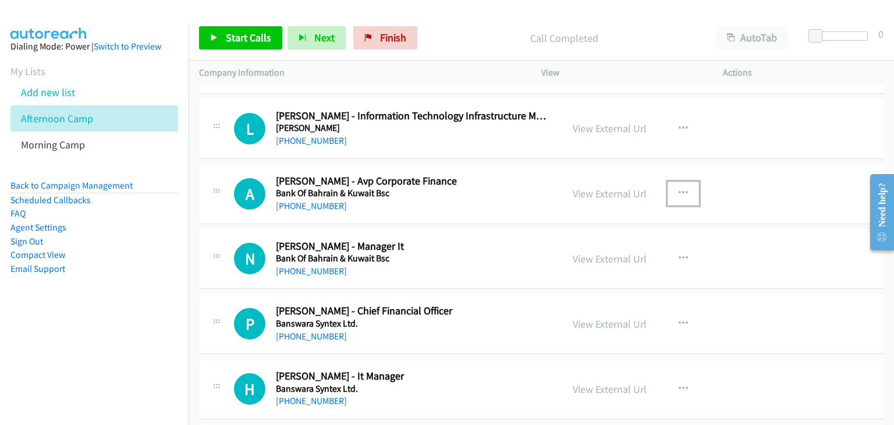
click at [679, 189] on icon "button" at bounding box center [683, 193] width 9 height 9
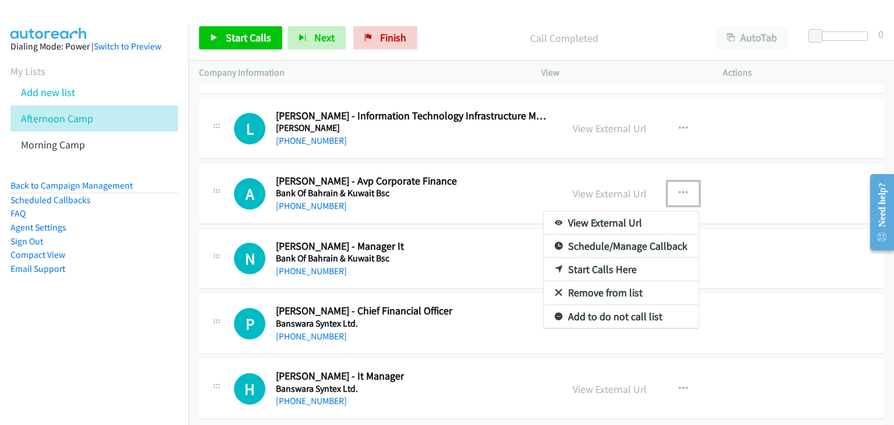
click at [596, 258] on link "Start Calls Here" at bounding box center [621, 269] width 155 height 23
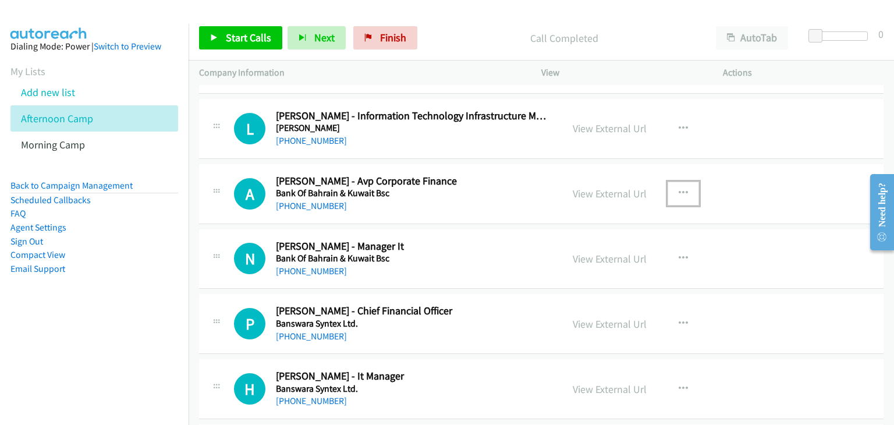
click at [673, 182] on button "button" at bounding box center [683, 193] width 31 height 23
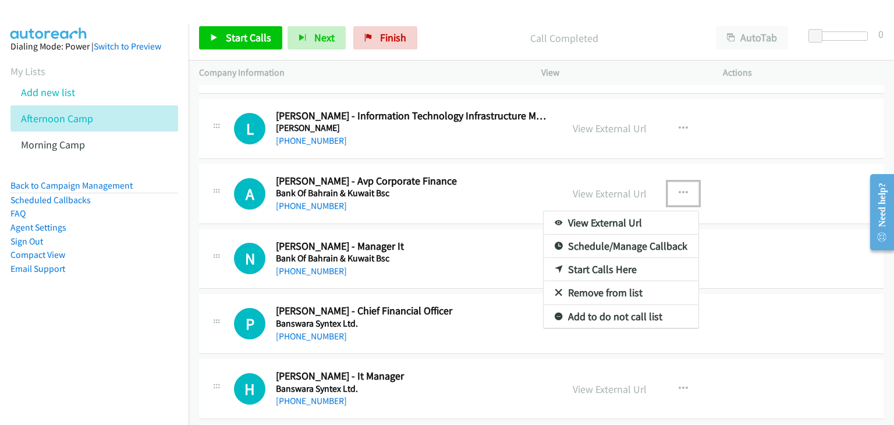
click at [596, 258] on link "Start Calls Here" at bounding box center [621, 269] width 155 height 23
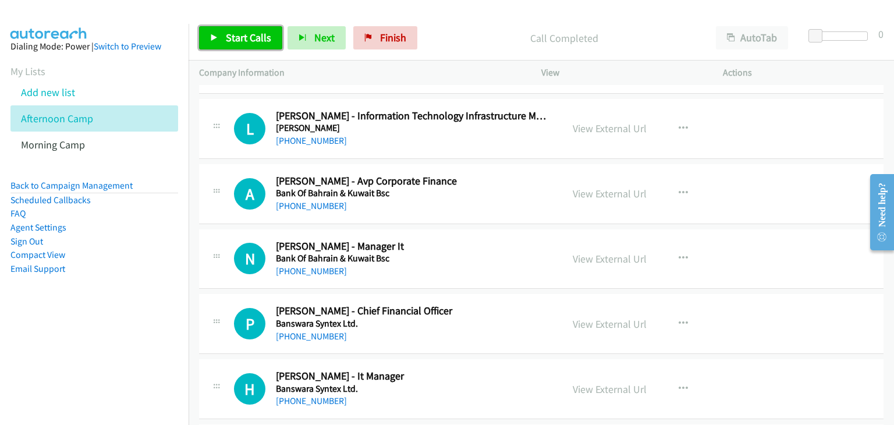
click at [245, 27] on link "Start Calls" at bounding box center [240, 37] width 83 height 23
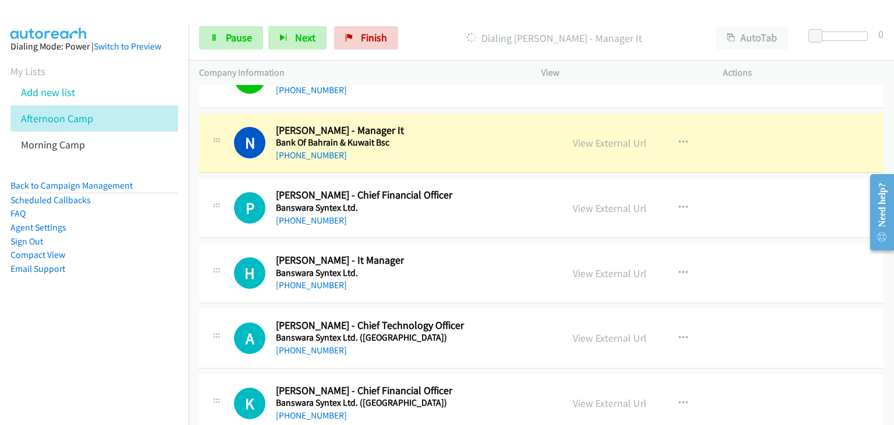
scroll to position [11470, 0]
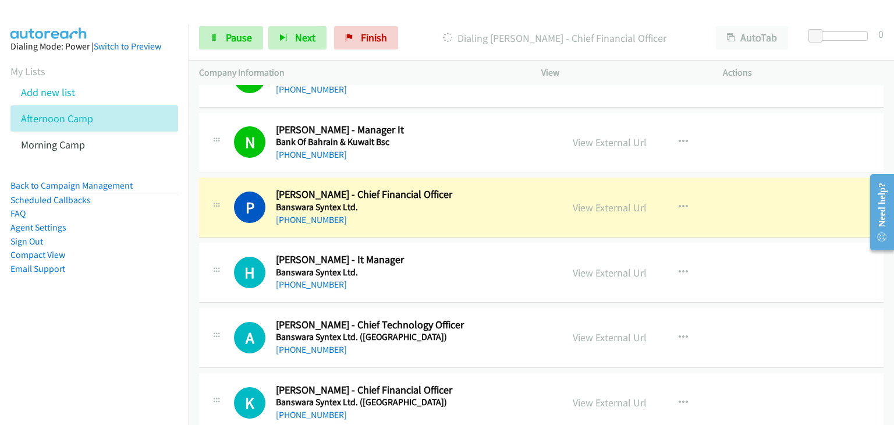
click at [843, 273] on div "H Callback Scheduled Hatkesh Jha - It Manager Banswara Syntex Ltd. Asia/Calcutt…" at bounding box center [541, 273] width 685 height 60
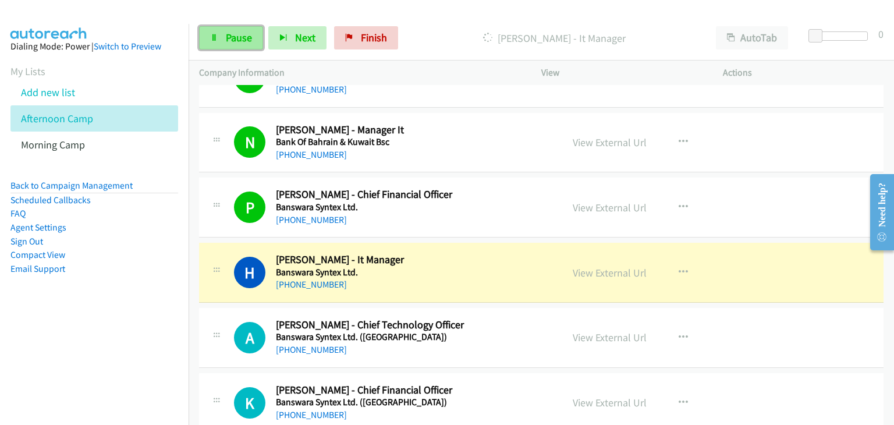
click at [234, 34] on span "Pause" at bounding box center [239, 37] width 26 height 13
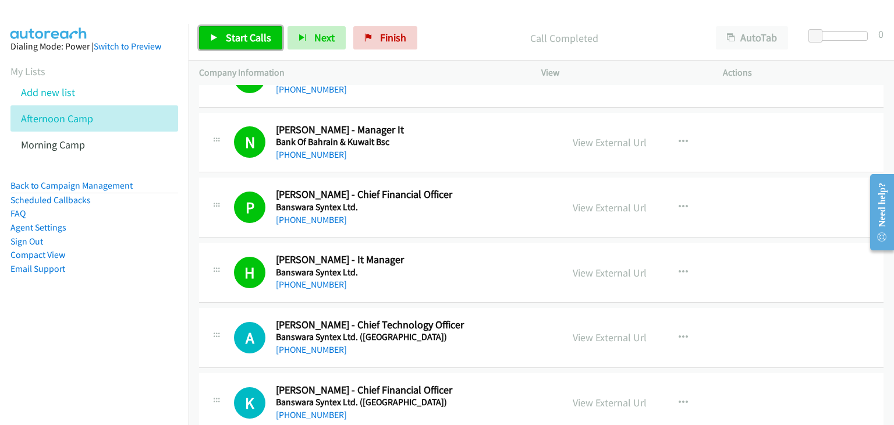
drag, startPoint x: 248, startPoint y: 38, endPoint x: 254, endPoint y: 41, distance: 6.3
click at [248, 38] on span "Start Calls" at bounding box center [248, 37] width 45 height 13
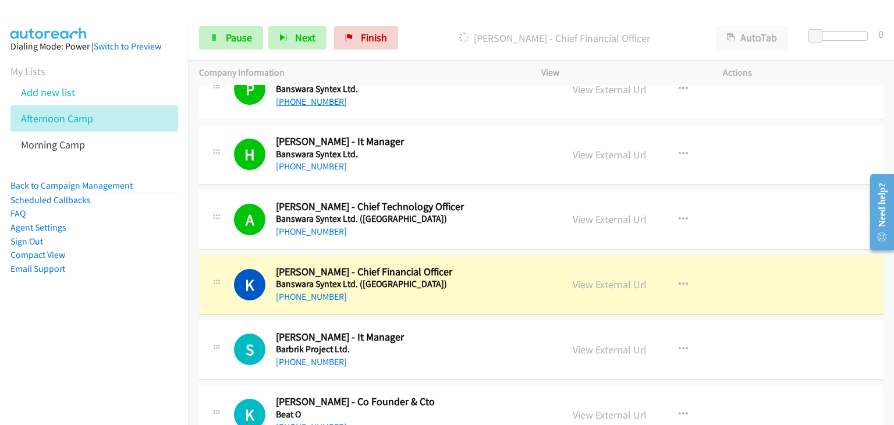
scroll to position [11586, 0]
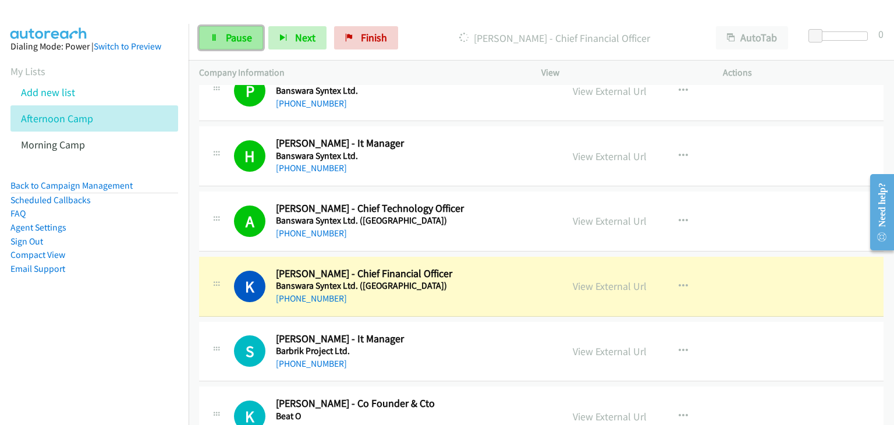
click at [235, 37] on span "Pause" at bounding box center [239, 37] width 26 height 13
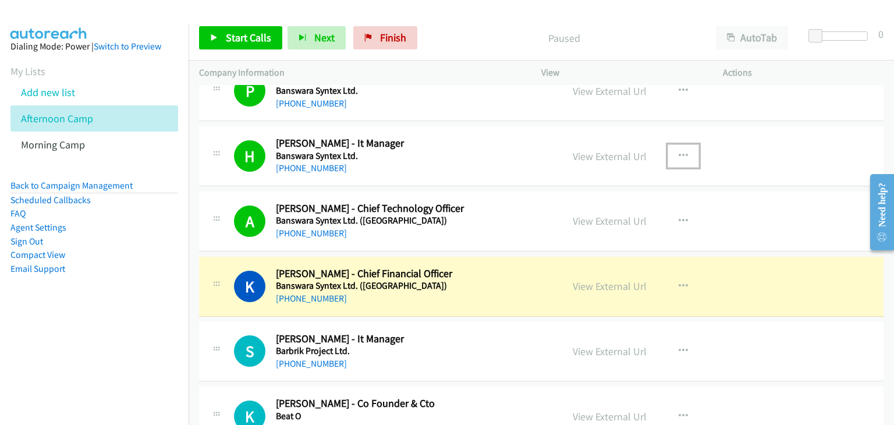
click at [679, 151] on icon "button" at bounding box center [683, 155] width 9 height 9
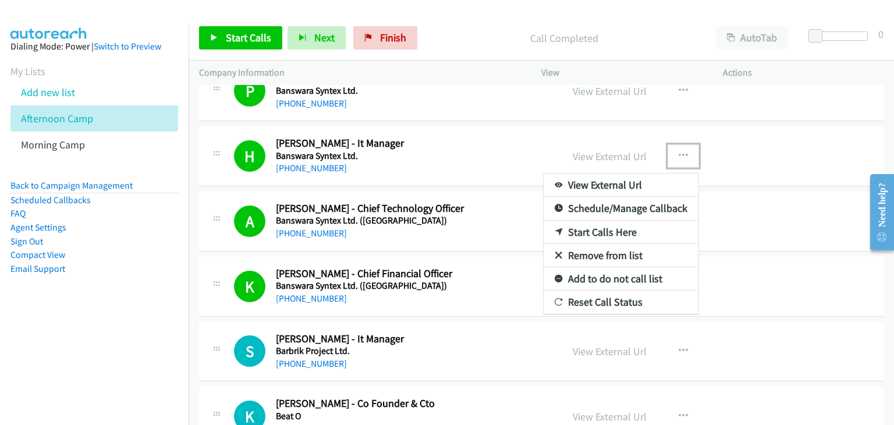
click at [599, 244] on link "Remove from list" at bounding box center [621, 255] width 155 height 23
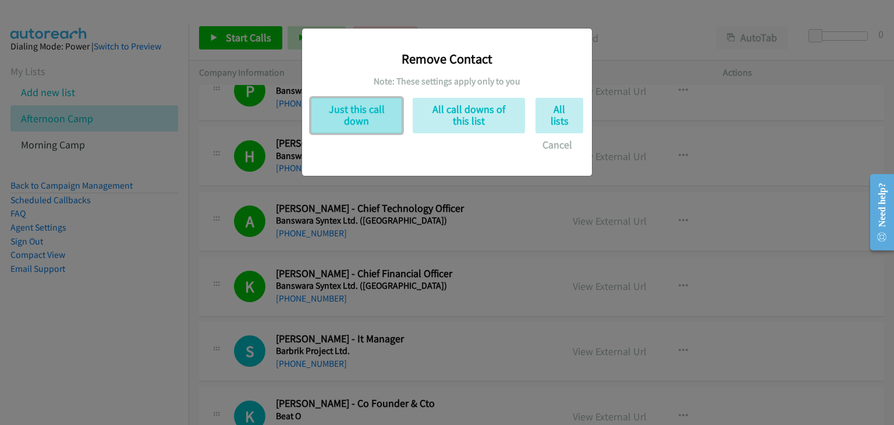
click at [345, 108] on button "Just this call down" at bounding box center [356, 116] width 91 height 36
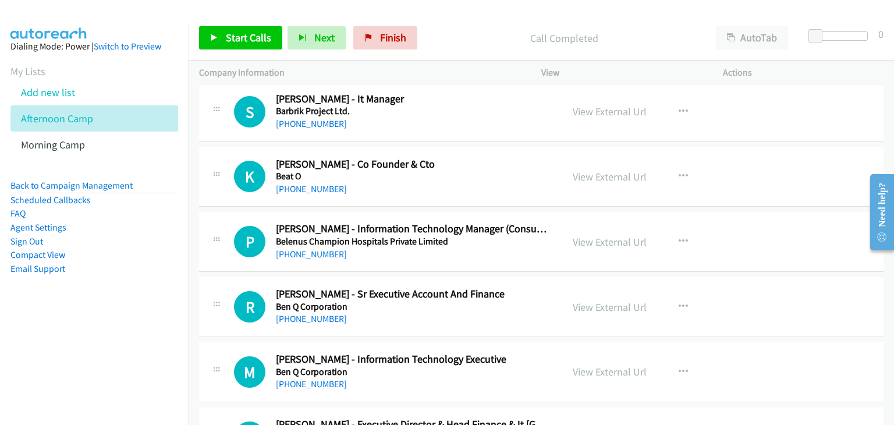
scroll to position [11703, 0]
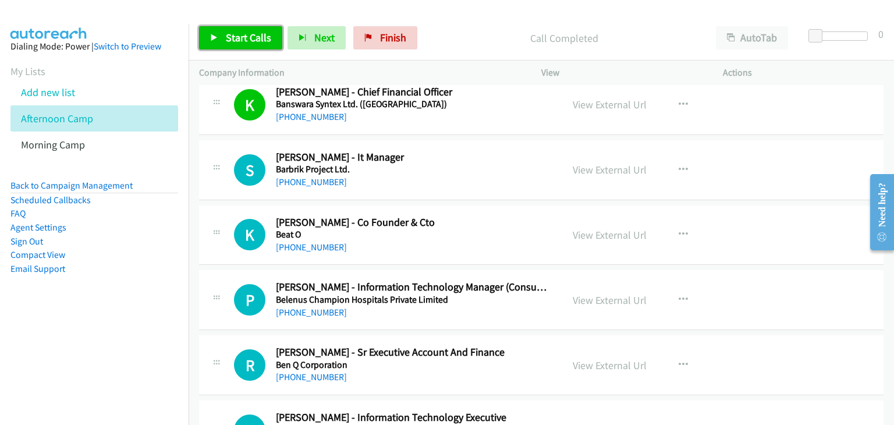
click at [245, 45] on link "Start Calls" at bounding box center [240, 37] width 83 height 23
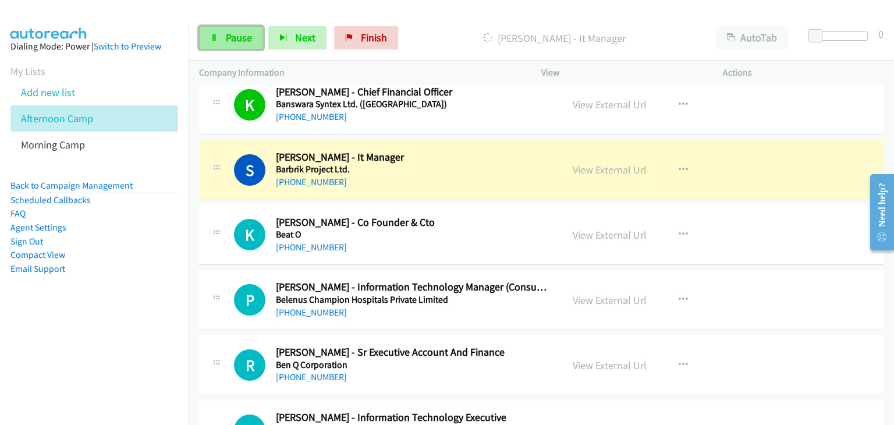
click at [218, 40] on link "Pause" at bounding box center [231, 37] width 64 height 23
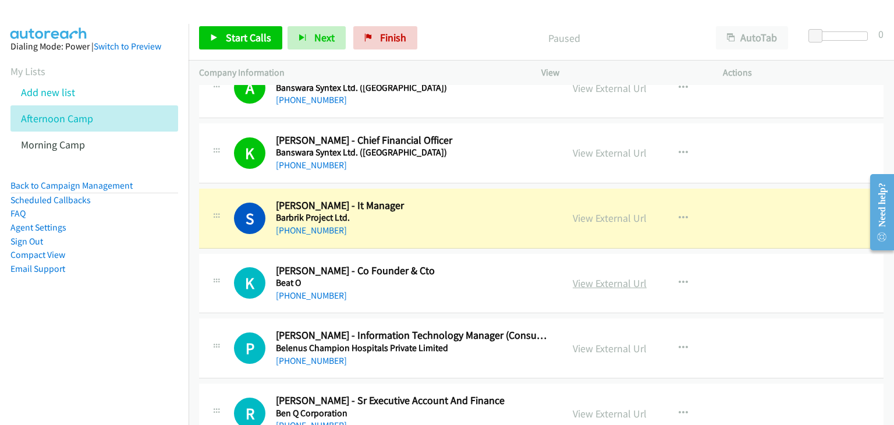
scroll to position [11644, 0]
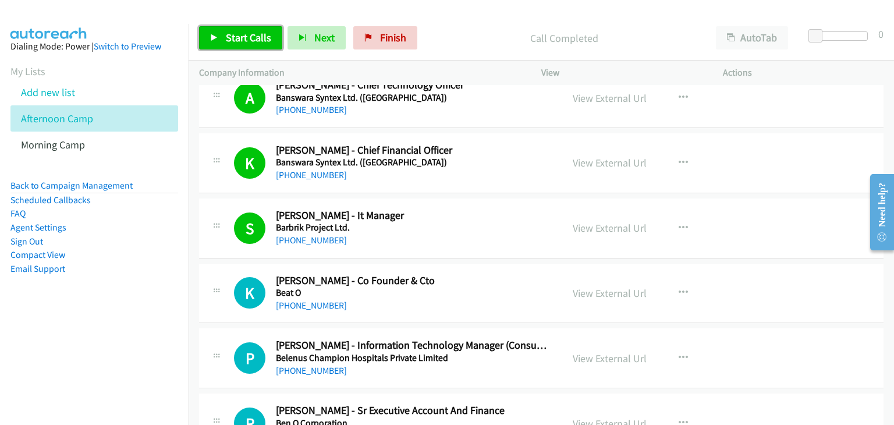
click at [206, 44] on link "Start Calls" at bounding box center [240, 37] width 83 height 23
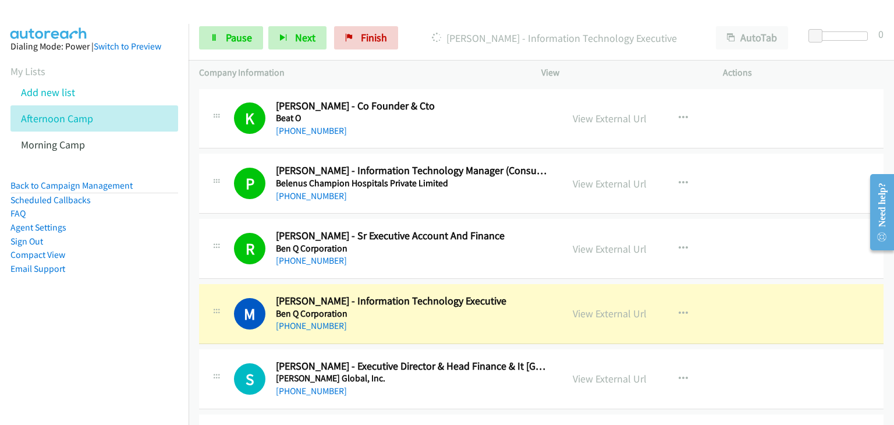
scroll to position [11877, 0]
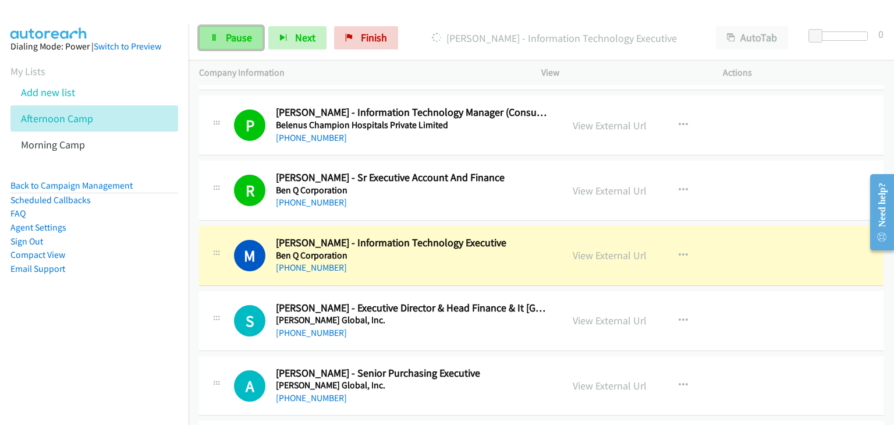
click at [216, 38] on icon at bounding box center [214, 38] width 8 height 8
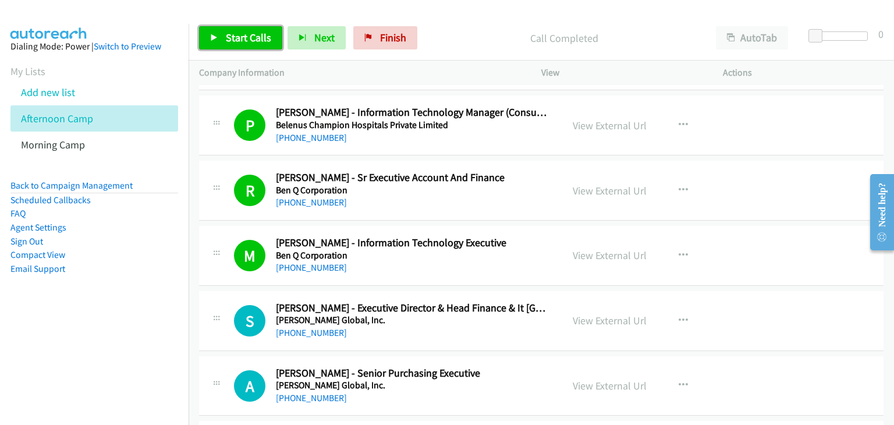
click at [259, 36] on span "Start Calls" at bounding box center [248, 37] width 45 height 13
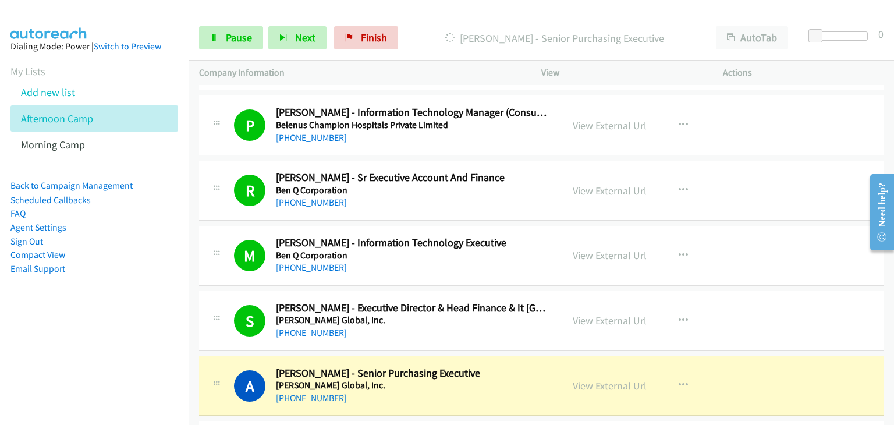
click at [752, 291] on div "S Callback Scheduled Sushant Bhavsar - Executive Director & Head Finance & It I…" at bounding box center [541, 321] width 685 height 60
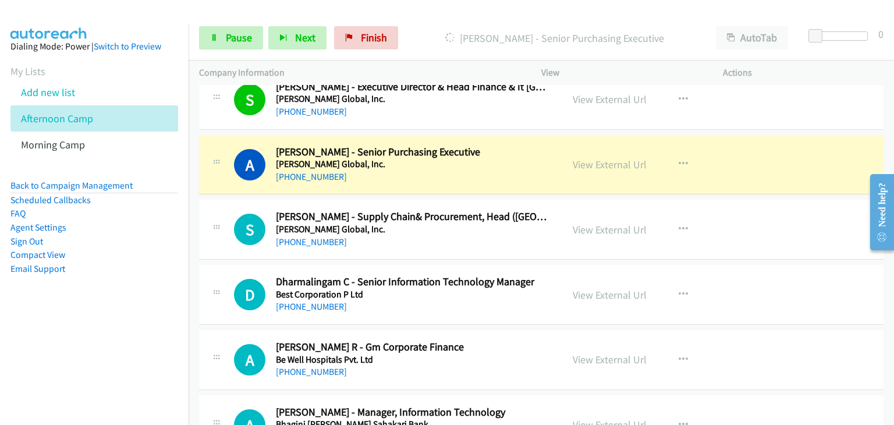
scroll to position [12052, 0]
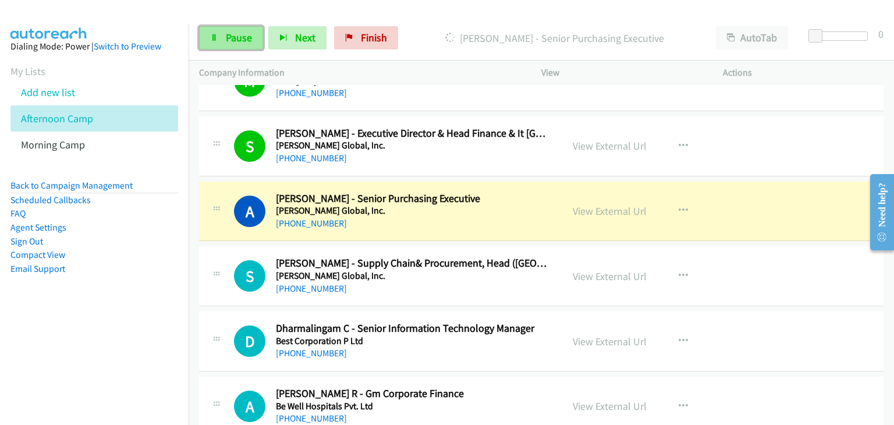
click at [212, 36] on icon at bounding box center [214, 38] width 8 height 8
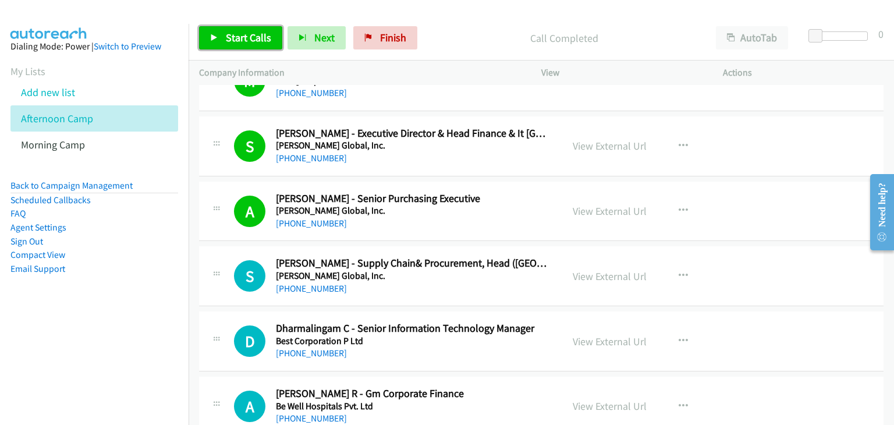
click at [211, 35] on icon at bounding box center [214, 38] width 8 height 8
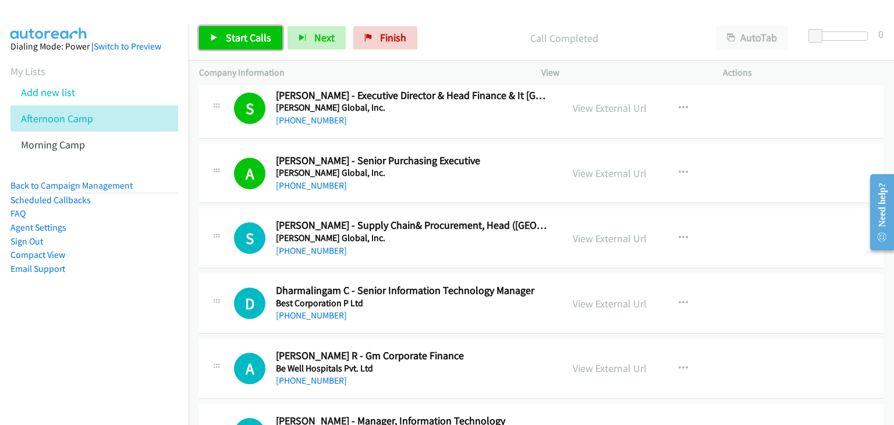
scroll to position [12110, 0]
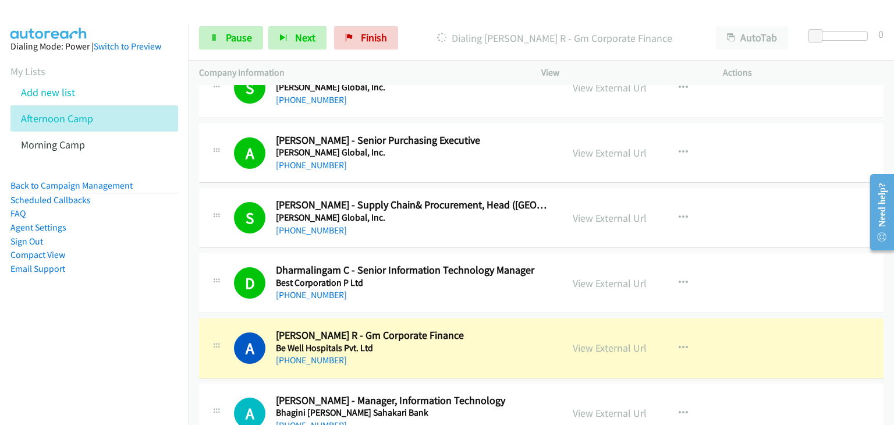
click at [722, 282] on div "D Callback Scheduled Dharmalingam C - Senior Information Technology Manager Bes…" at bounding box center [541, 283] width 685 height 60
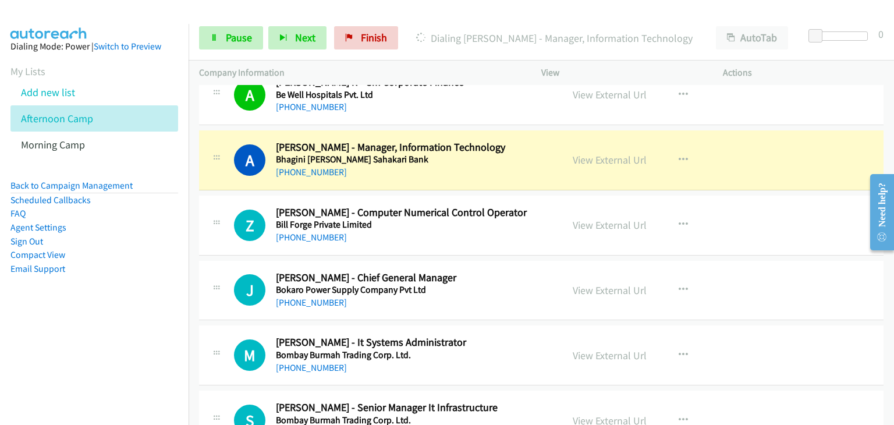
scroll to position [12343, 0]
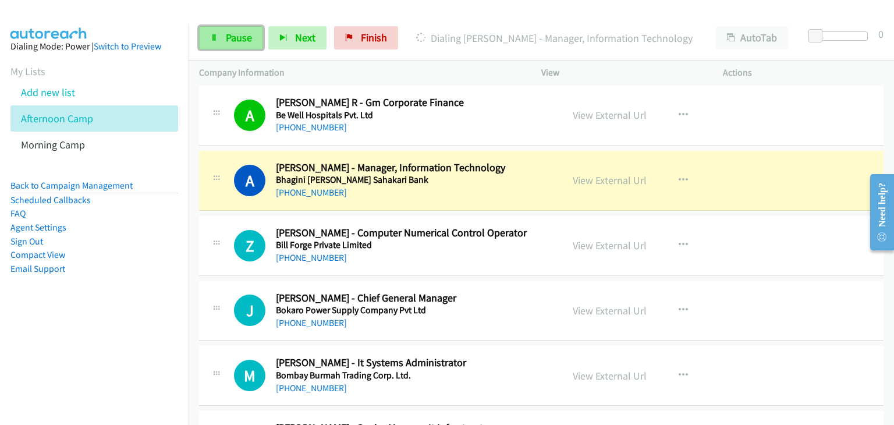
click at [247, 40] on span "Pause" at bounding box center [239, 37] width 26 height 13
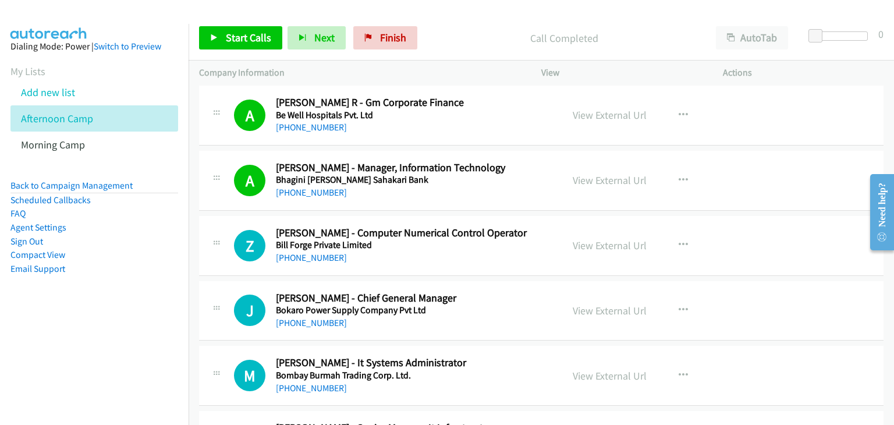
click at [720, 297] on div "View External Url View External Url Schedule/Manage Callback Start Calls Here R…" at bounding box center [658, 311] width 192 height 38
click at [254, 38] on span "Start Calls" at bounding box center [248, 37] width 45 height 13
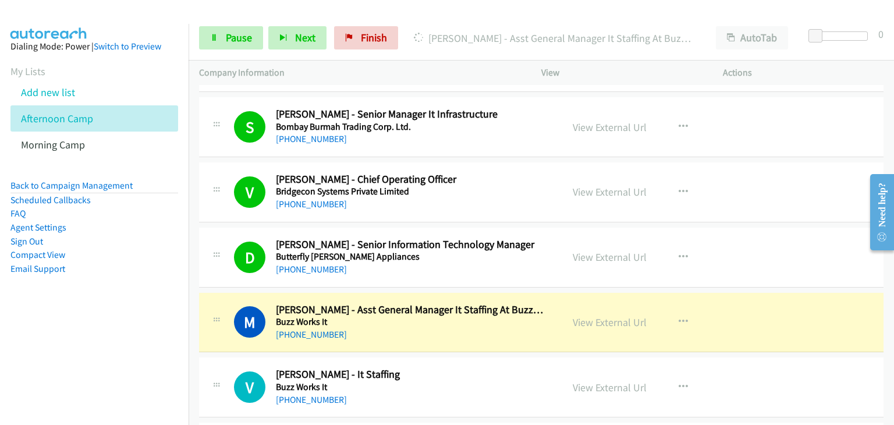
scroll to position [12692, 0]
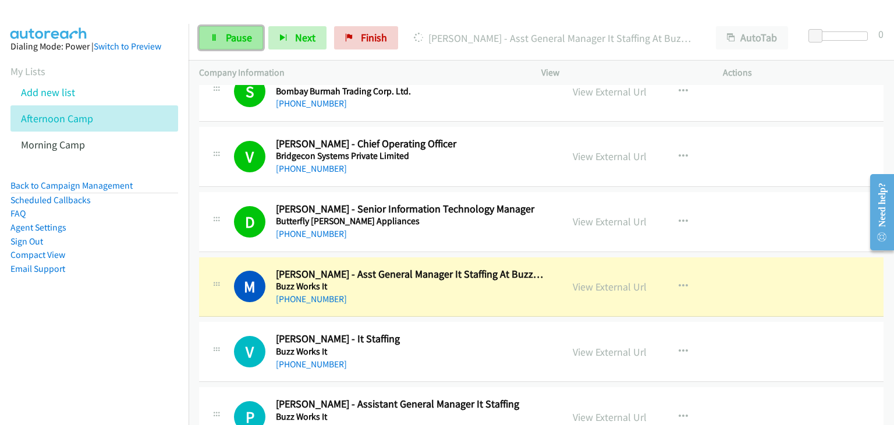
click at [231, 40] on span "Pause" at bounding box center [239, 37] width 26 height 13
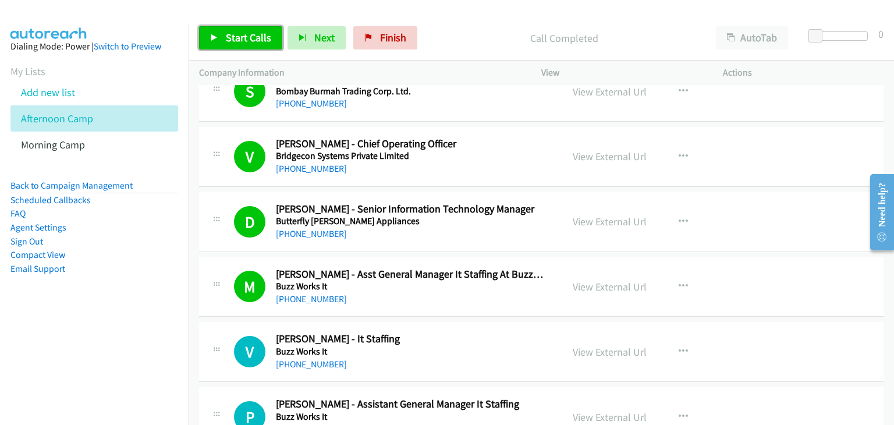
click at [237, 38] on span "Start Calls" at bounding box center [248, 37] width 45 height 13
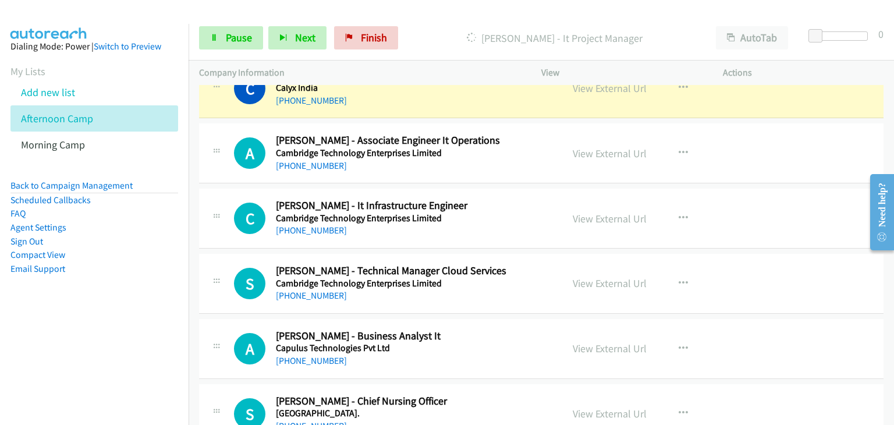
scroll to position [13158, 0]
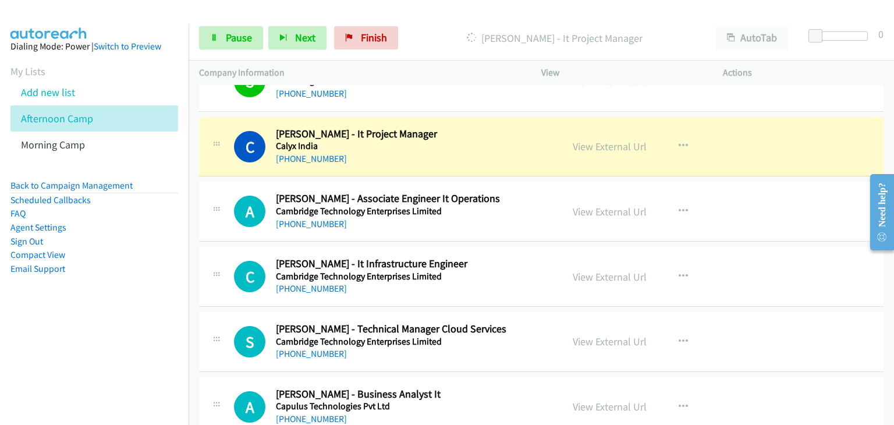
click at [731, 323] on div "View External Url View External Url Schedule/Manage Callback Start Calls Here R…" at bounding box center [658, 342] width 192 height 38
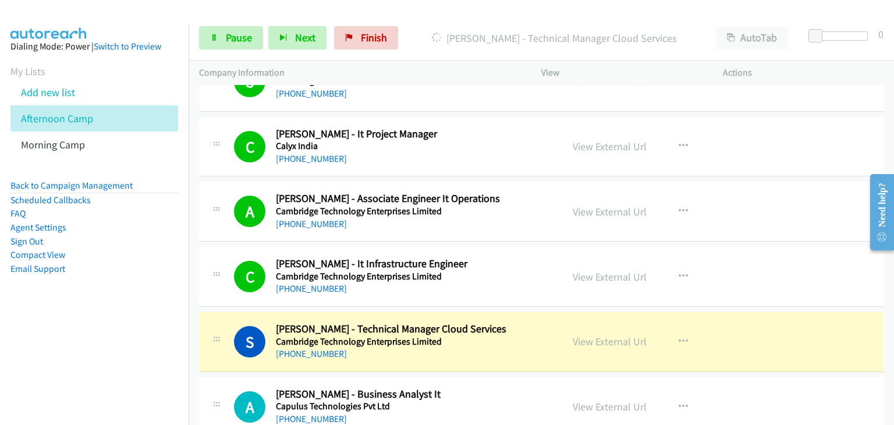
click at [776, 247] on div "C Callback Scheduled Chethan Reddy - It Infrastructure Engineer Cambridge Techn…" at bounding box center [541, 277] width 685 height 60
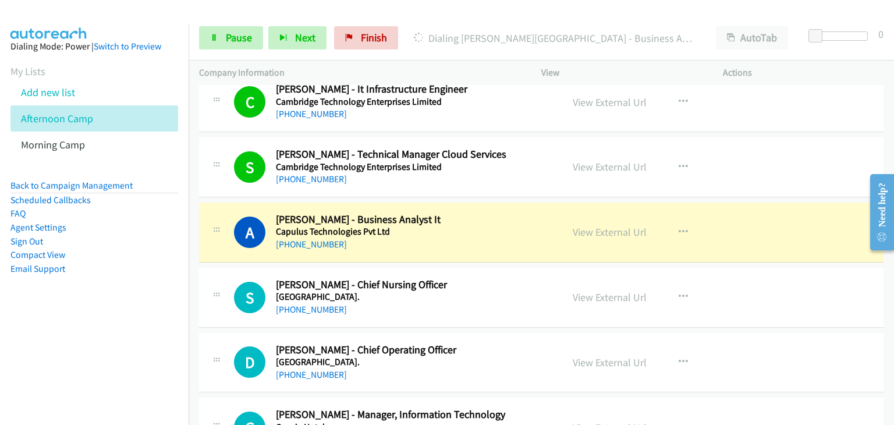
scroll to position [13391, 0]
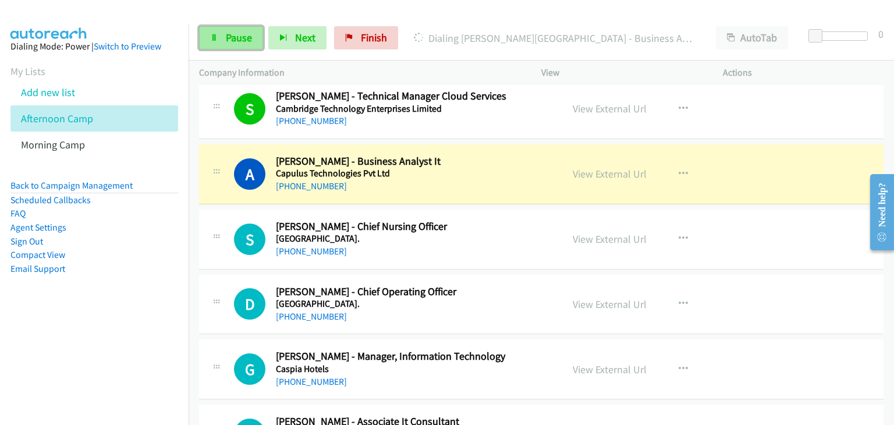
click at [231, 34] on span "Pause" at bounding box center [239, 37] width 26 height 13
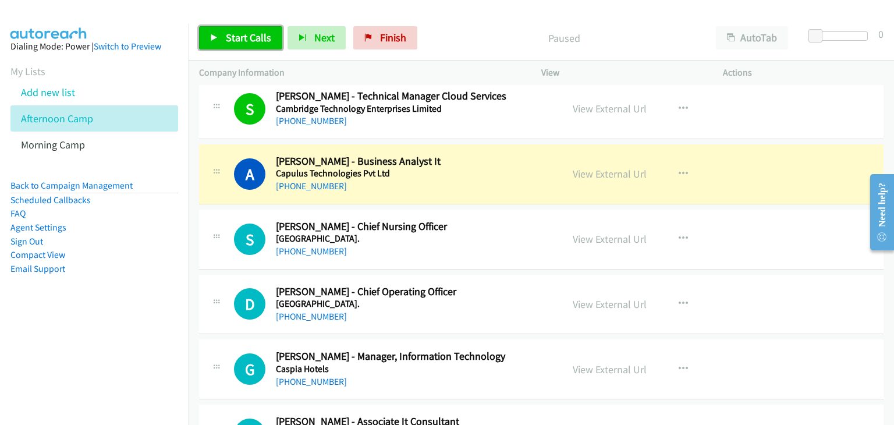
click at [219, 40] on link "Start Calls" at bounding box center [240, 37] width 83 height 23
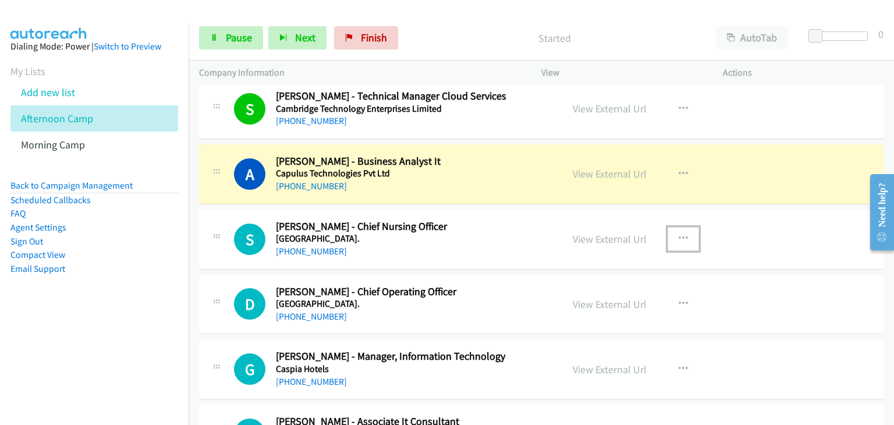
click at [679, 234] on icon "button" at bounding box center [683, 238] width 9 height 9
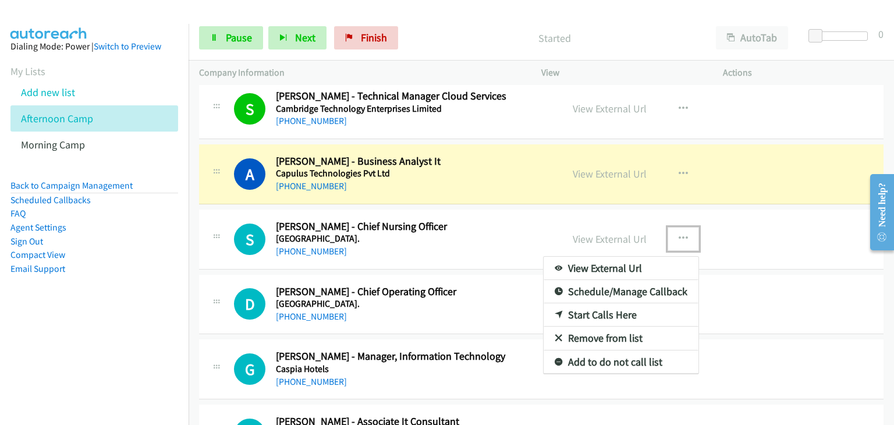
click at [599, 327] on link "Remove from list" at bounding box center [621, 338] width 155 height 23
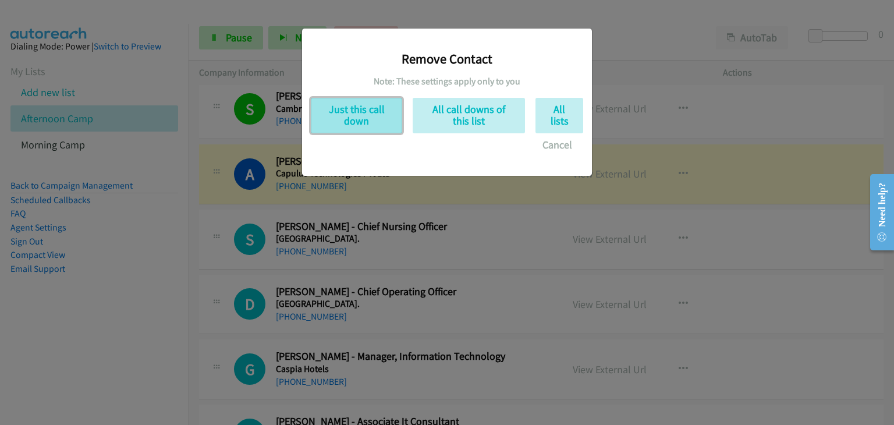
click at [370, 130] on button "Just this call down" at bounding box center [356, 116] width 91 height 36
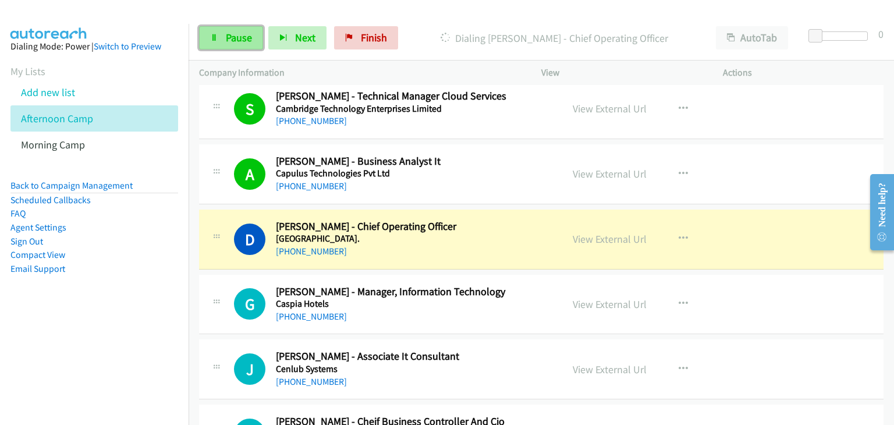
click at [210, 36] on link "Pause" at bounding box center [231, 37] width 64 height 23
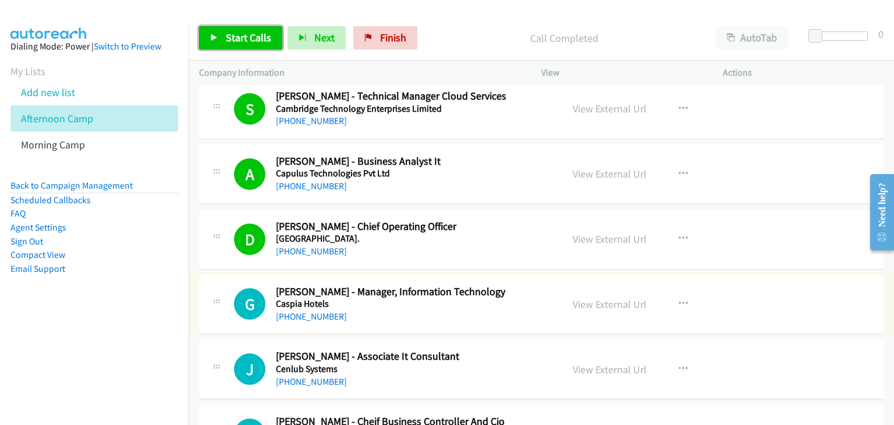
click at [233, 33] on span "Start Calls" at bounding box center [248, 37] width 45 height 13
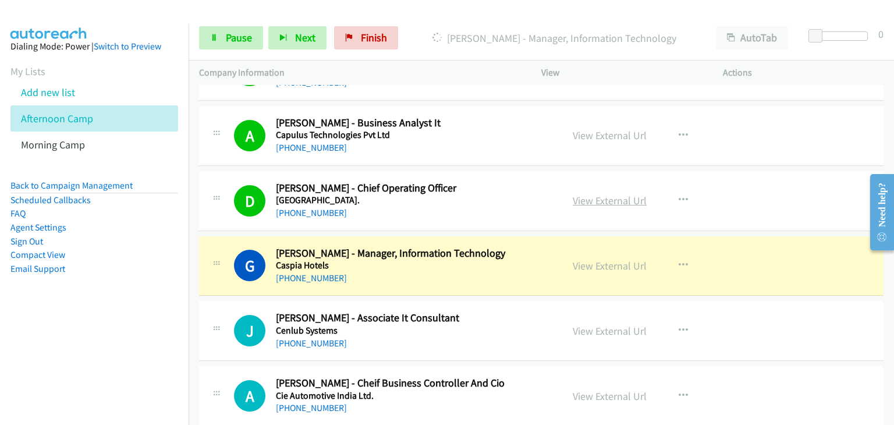
scroll to position [13508, 0]
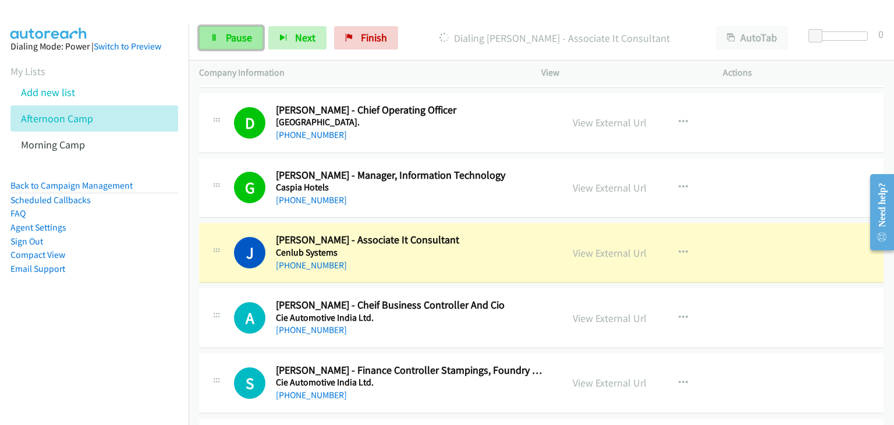
click at [221, 39] on link "Pause" at bounding box center [231, 37] width 64 height 23
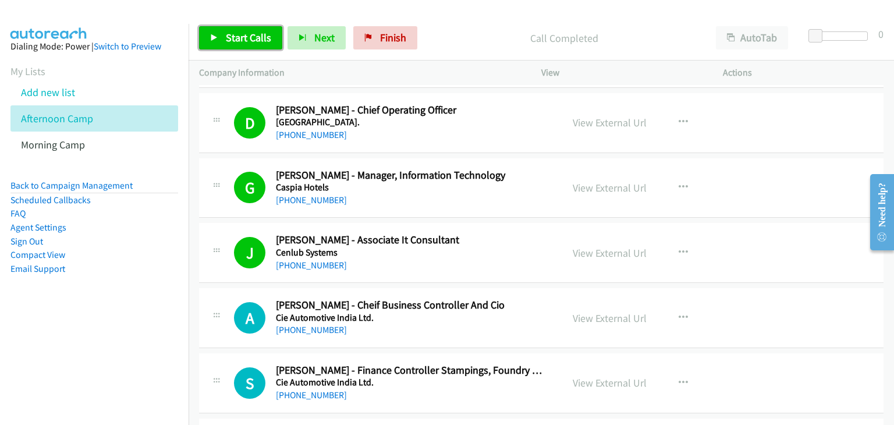
click at [217, 43] on link "Start Calls" at bounding box center [240, 37] width 83 height 23
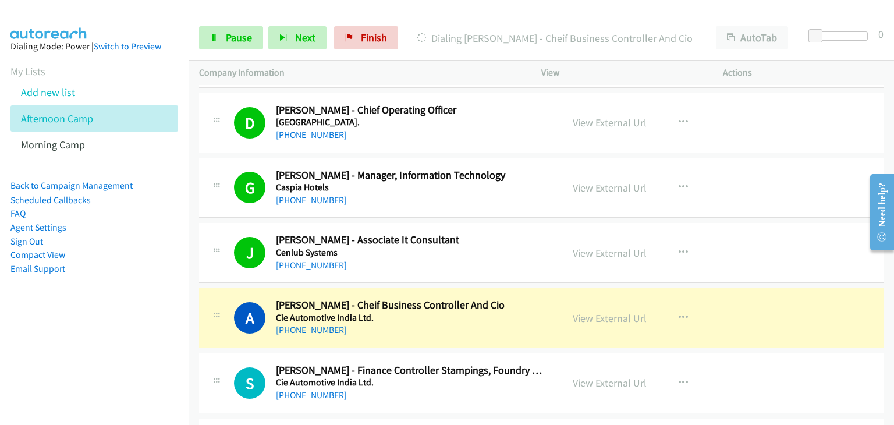
scroll to position [13624, 0]
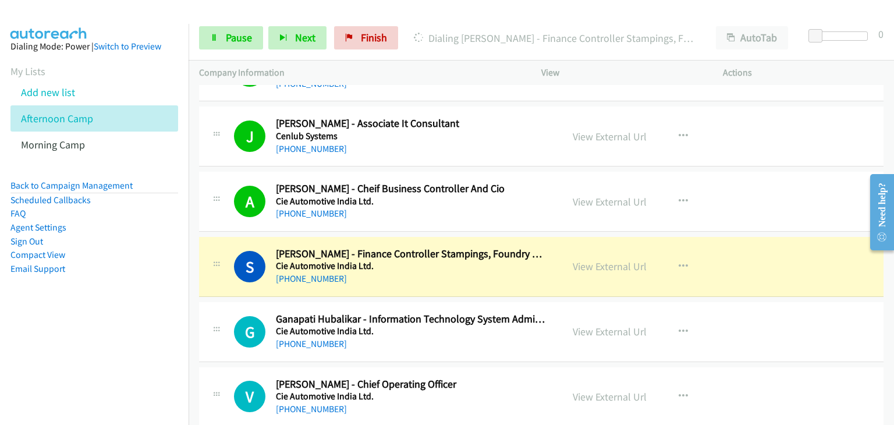
click at [768, 237] on div "S Callback Scheduled Shailesh Kulkarni - Finance Controller Stampings, Foundry …" at bounding box center [541, 267] width 685 height 60
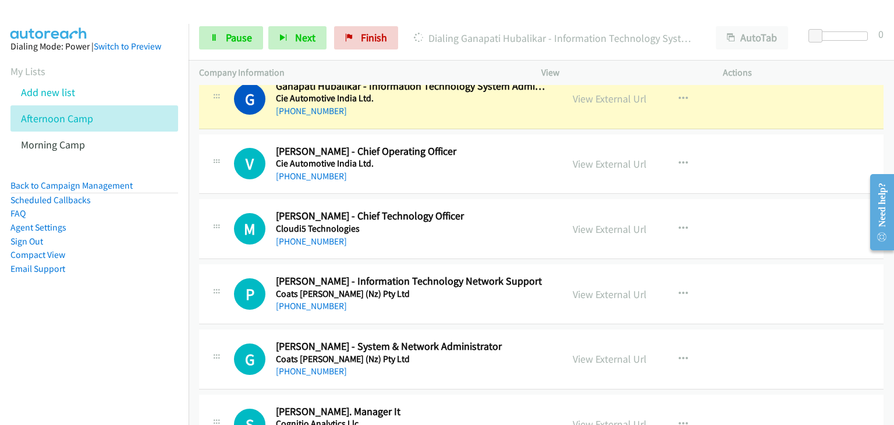
scroll to position [13799, 0]
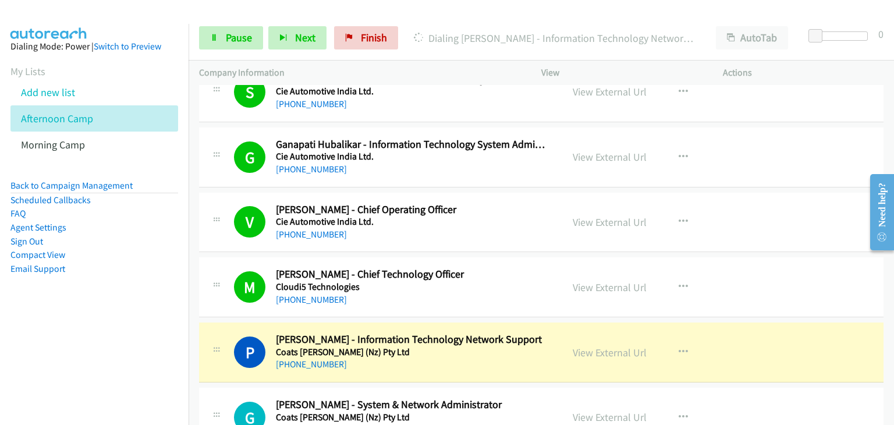
click at [801, 266] on div "M Callback Scheduled Manikandan Kumar - Chief Technology Officer Cloudi5 Techno…" at bounding box center [541, 287] width 685 height 60
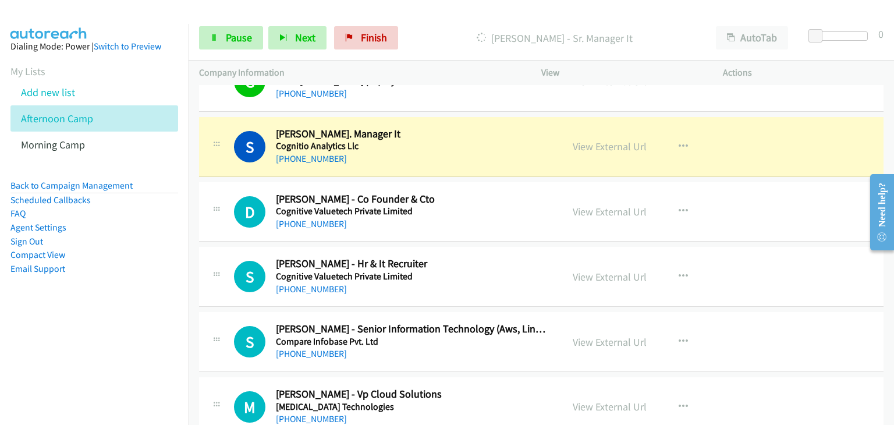
scroll to position [14148, 0]
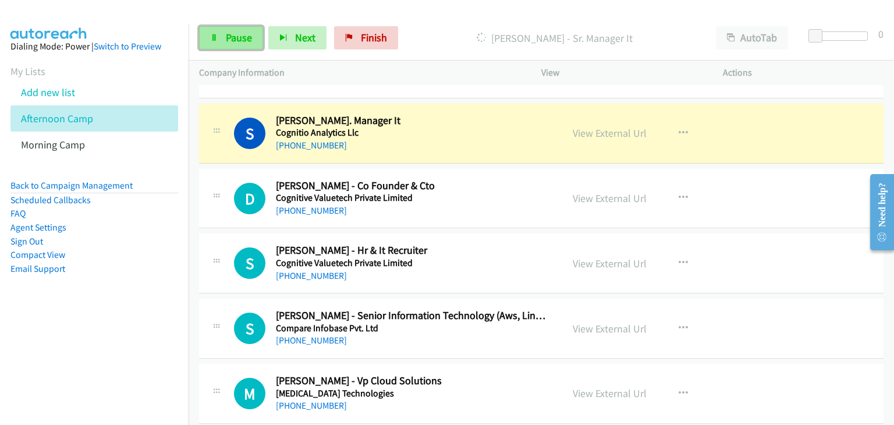
click at [227, 33] on span "Pause" at bounding box center [239, 37] width 26 height 13
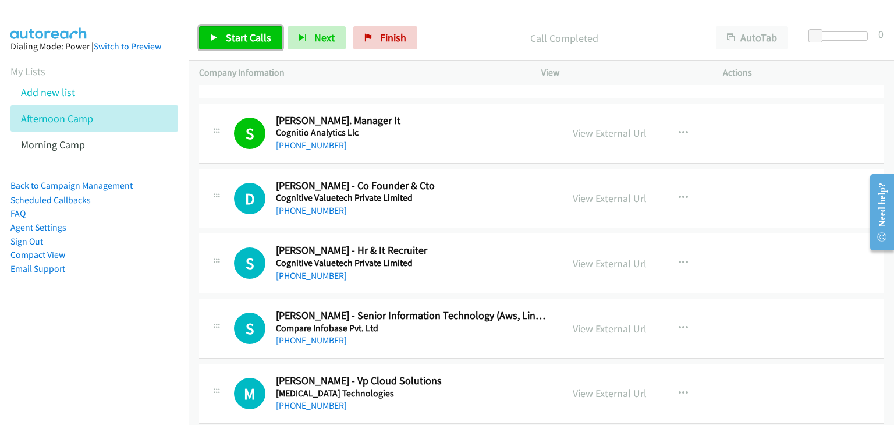
click at [245, 32] on span "Start Calls" at bounding box center [248, 37] width 45 height 13
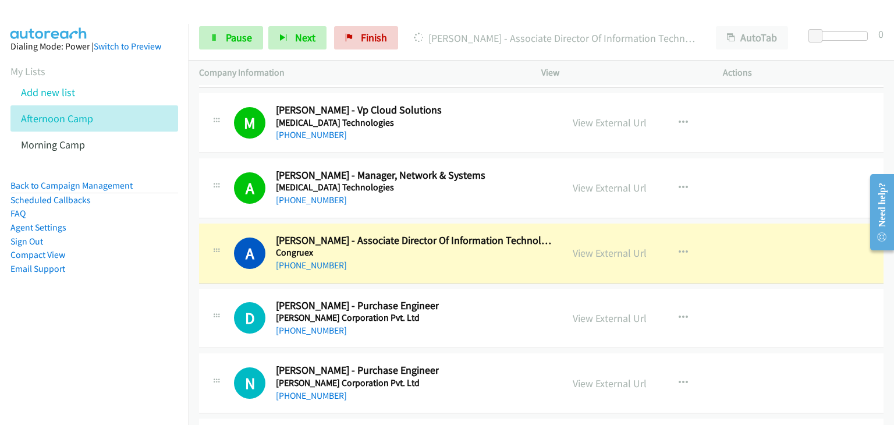
scroll to position [14439, 0]
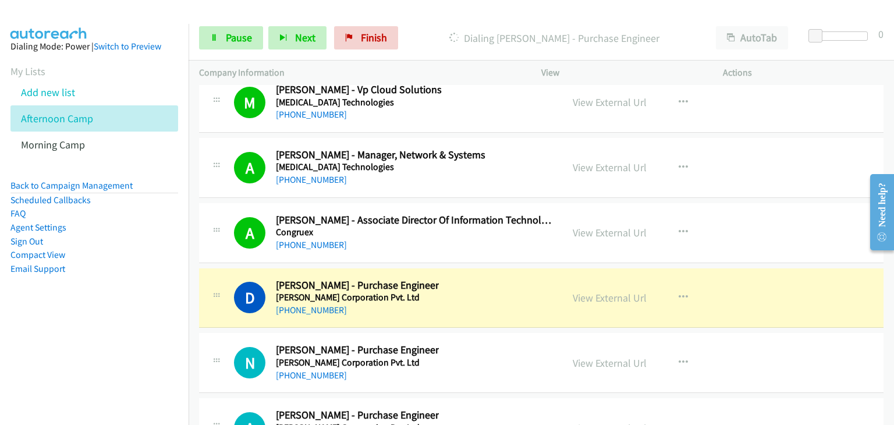
drag, startPoint x: 808, startPoint y: 341, endPoint x: 690, endPoint y: 283, distance: 131.8
click at [252, 37] on link "Pause" at bounding box center [231, 37] width 64 height 23
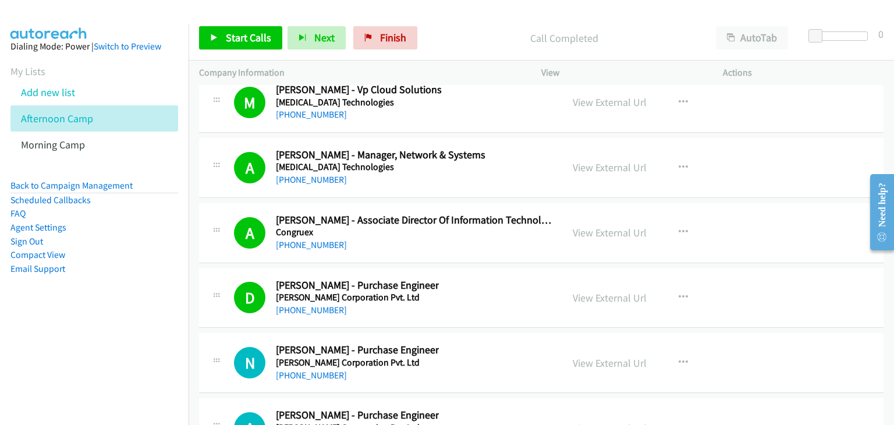
click at [802, 203] on div "A Callback Scheduled Amit Garg - Associate Director Of Information Technology C…" at bounding box center [541, 233] width 685 height 60
drag, startPoint x: 222, startPoint y: 41, endPoint x: 270, endPoint y: 56, distance: 50.8
click at [222, 41] on link "Start Calls" at bounding box center [240, 37] width 83 height 23
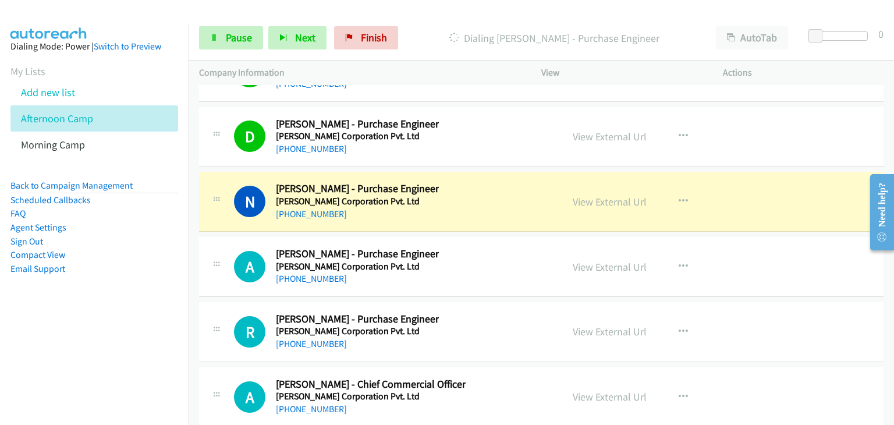
scroll to position [14614, 0]
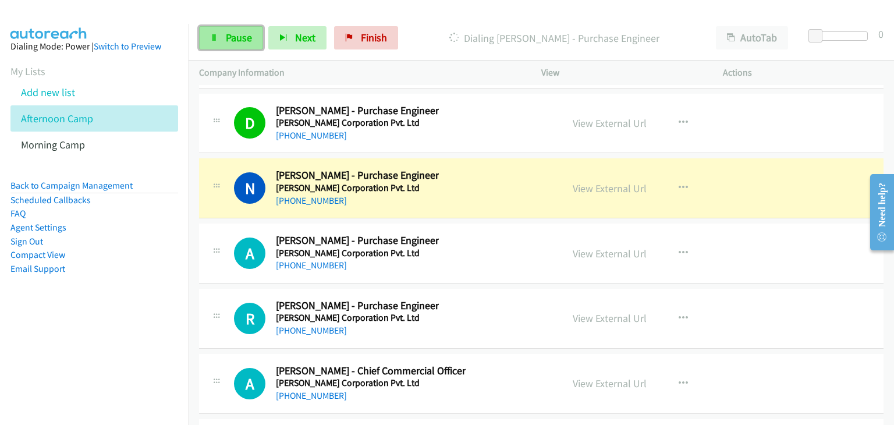
click at [230, 34] on span "Pause" at bounding box center [239, 37] width 26 height 13
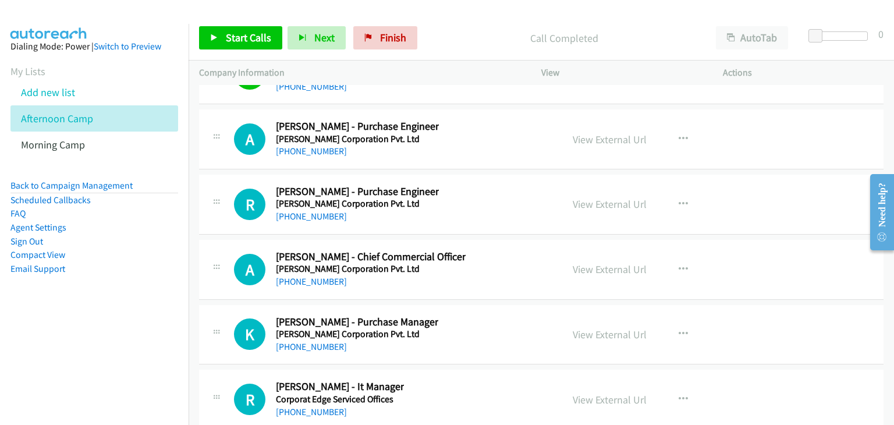
scroll to position [14730, 0]
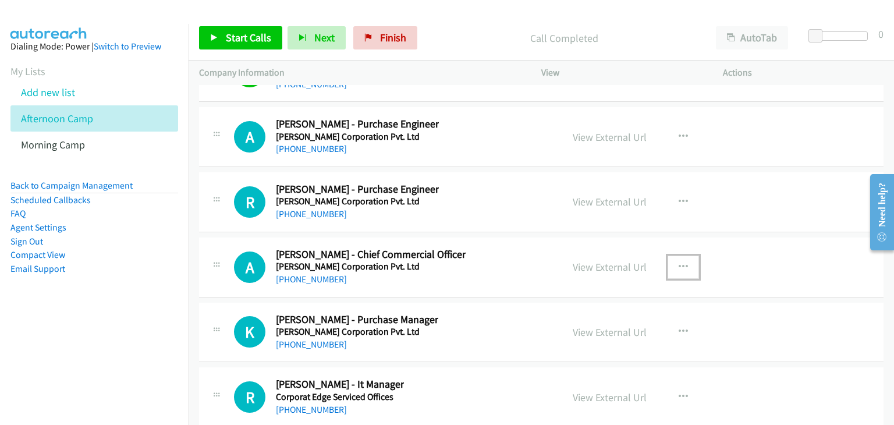
click at [681, 263] on icon "button" at bounding box center [683, 267] width 9 height 9
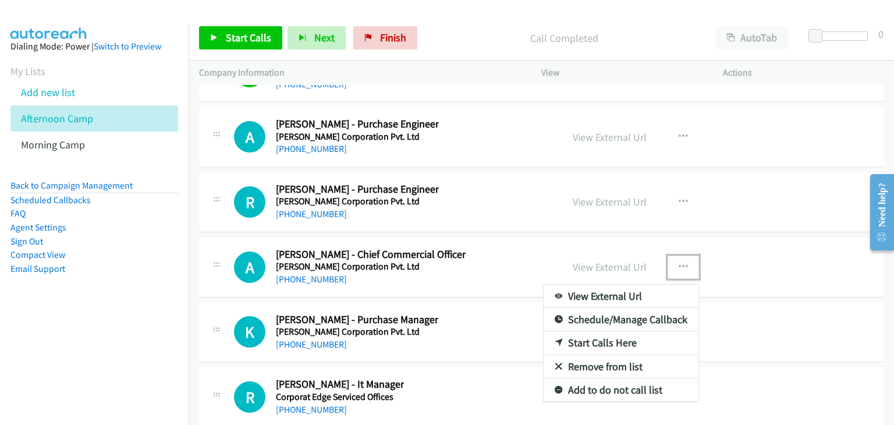
click at [681, 242] on div at bounding box center [447, 212] width 894 height 425
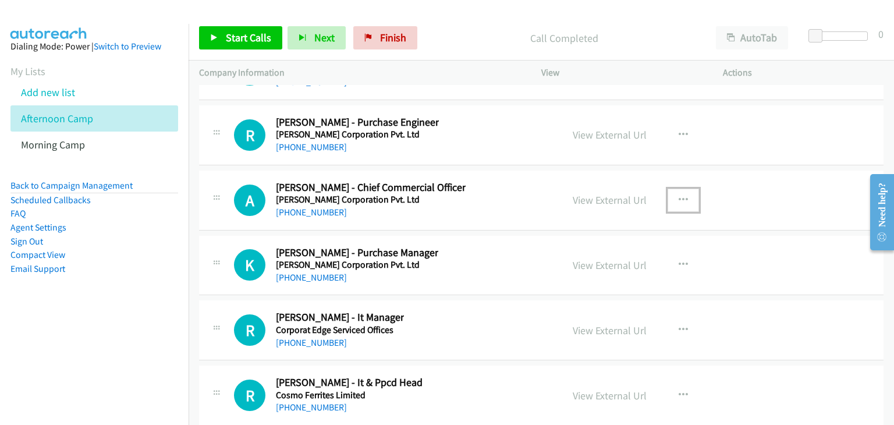
scroll to position [14847, 0]
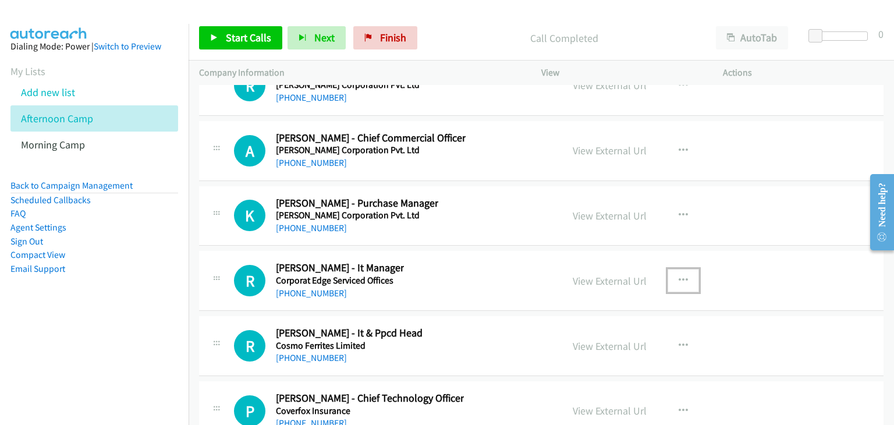
click at [684, 269] on button "button" at bounding box center [683, 280] width 31 height 23
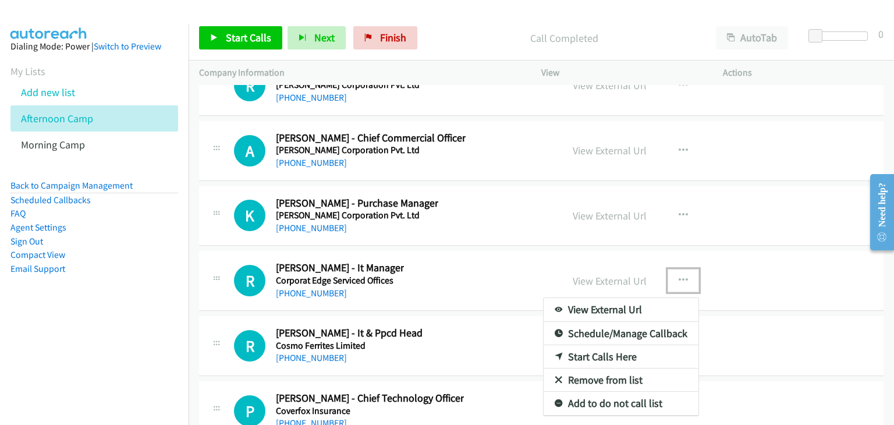
click at [591, 345] on link "Start Calls Here" at bounding box center [621, 356] width 155 height 23
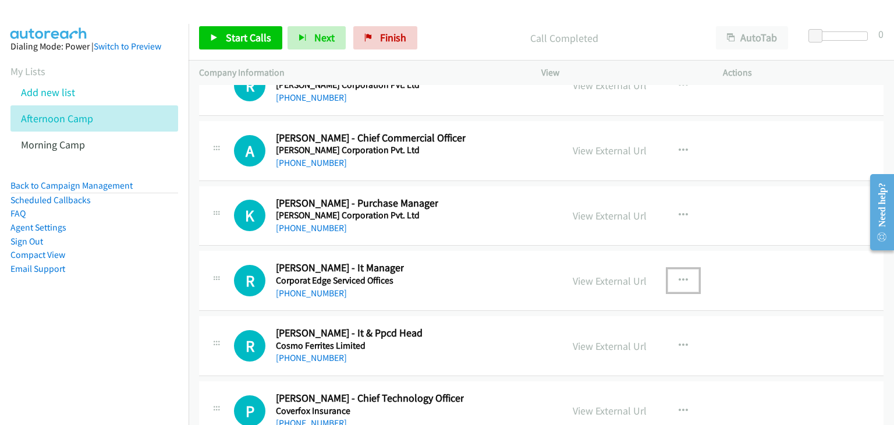
click at [673, 269] on button "button" at bounding box center [683, 280] width 31 height 23
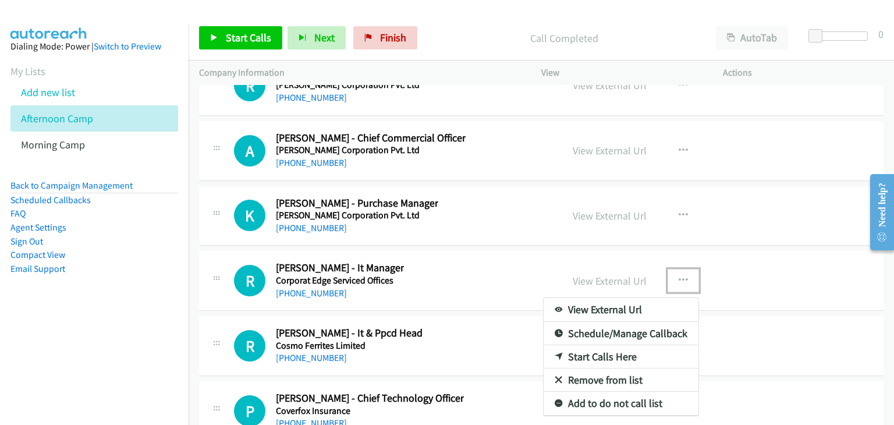
click at [606, 345] on link "Start Calls Here" at bounding box center [621, 356] width 155 height 23
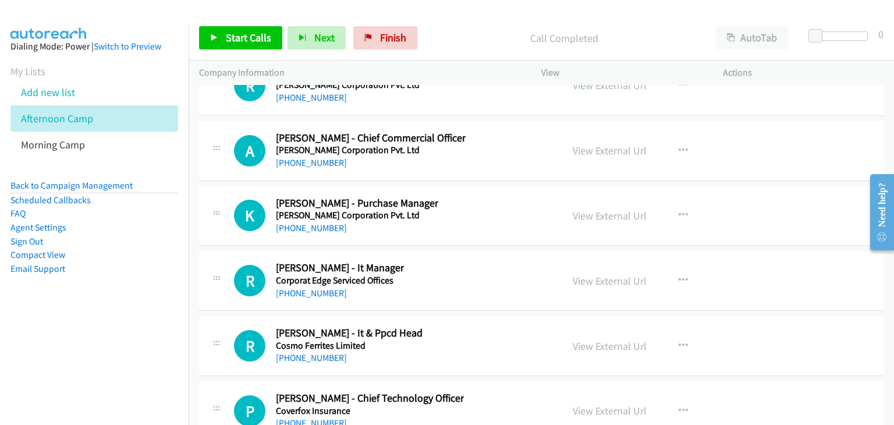
click at [213, 52] on div "Start Calls Pause Next Finish Call Completed AutoTab AutoTab 0" at bounding box center [542, 38] width 706 height 45
click at [222, 43] on link "Start Calls" at bounding box center [240, 37] width 83 height 23
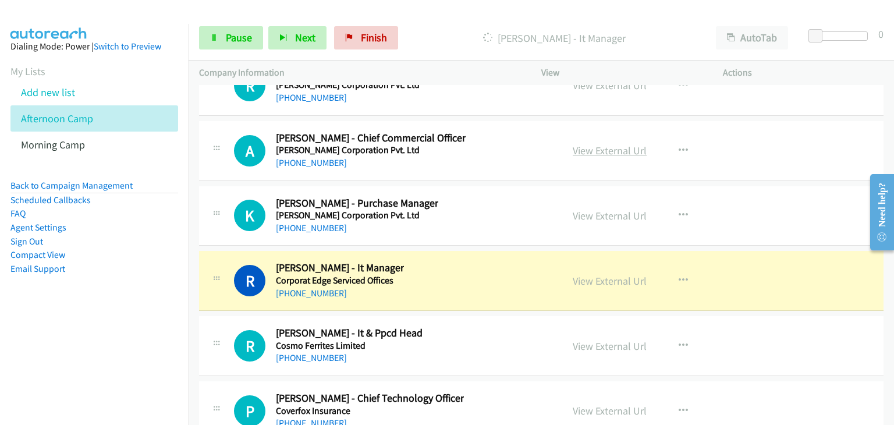
scroll to position [14905, 0]
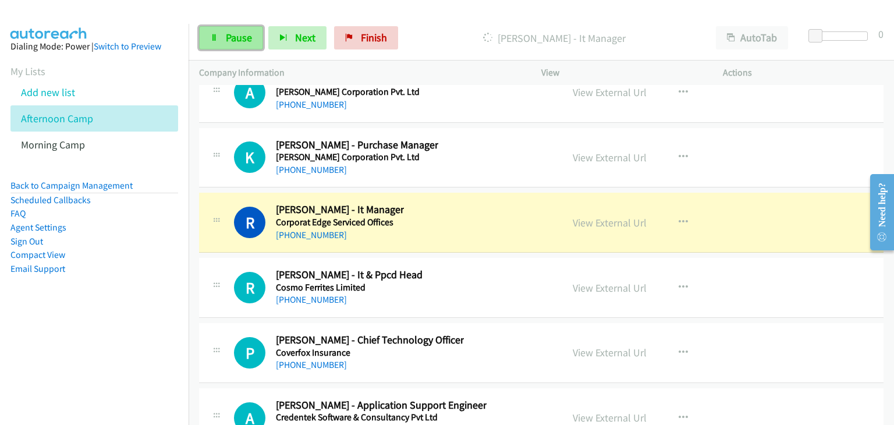
click at [221, 31] on link "Pause" at bounding box center [231, 37] width 64 height 23
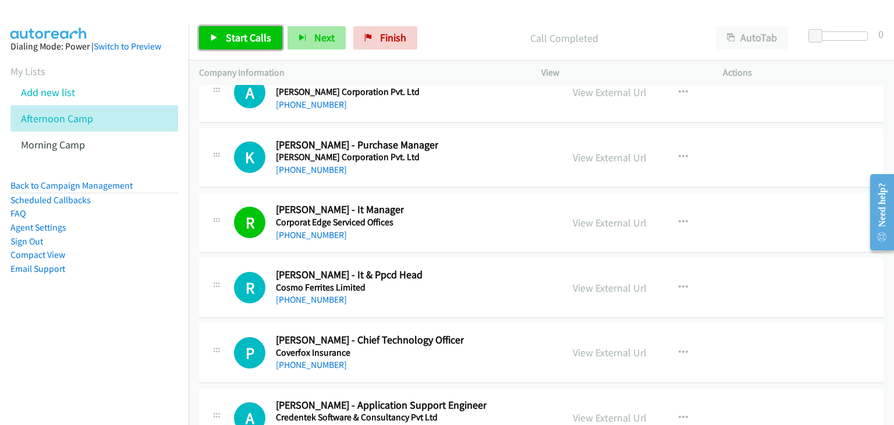
drag, startPoint x: 257, startPoint y: 32, endPoint x: 295, endPoint y: 36, distance: 38.0
click at [257, 32] on span "Start Calls" at bounding box center [248, 37] width 45 height 13
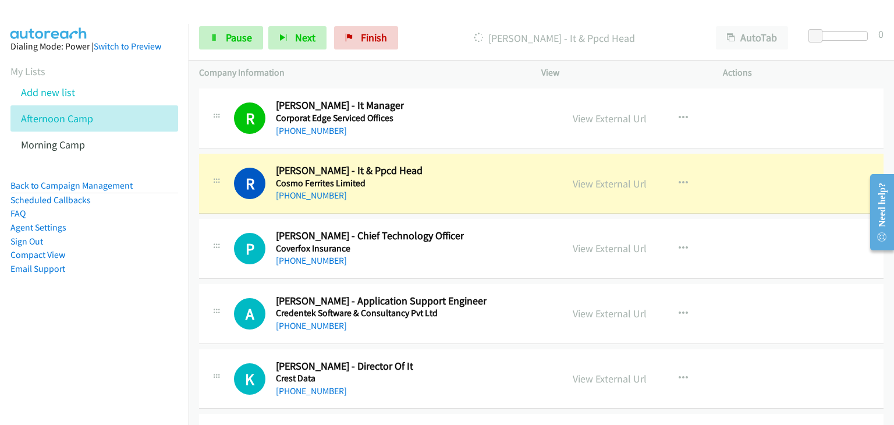
scroll to position [15021, 0]
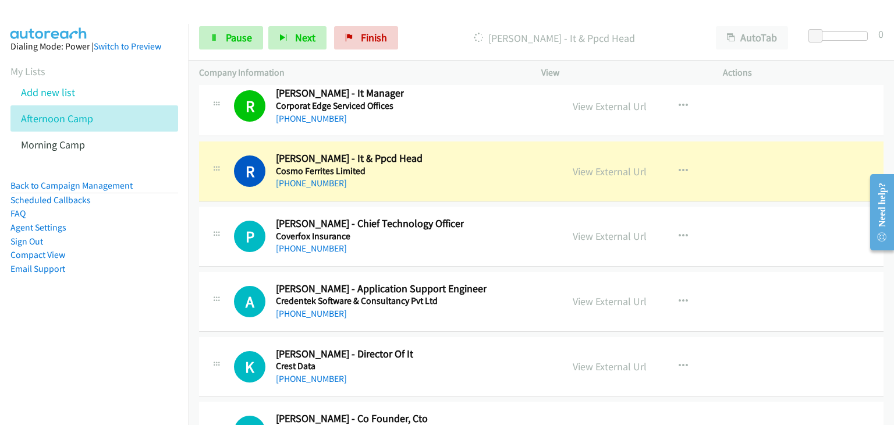
click at [221, 22] on div "Start Calls Pause Next Finish Dialing Ramesh Chaudhary - It & Ppcd Head AutoTab…" at bounding box center [542, 38] width 706 height 45
click at [224, 37] on link "Pause" at bounding box center [231, 37] width 64 height 23
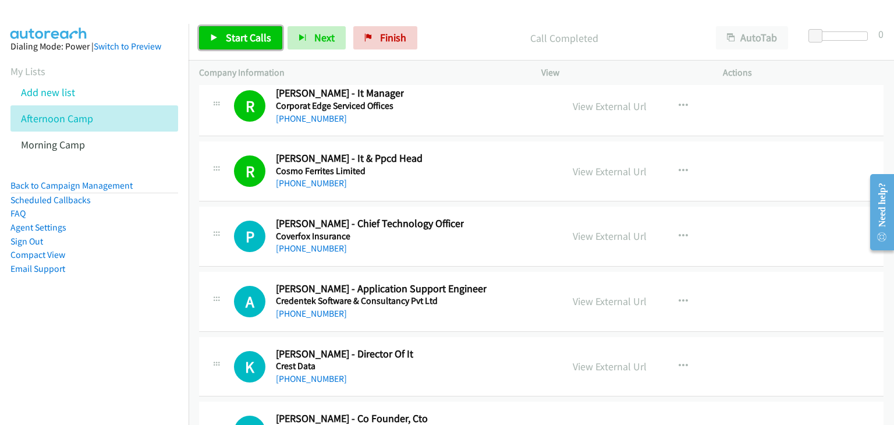
click at [256, 40] on span "Start Calls" at bounding box center [248, 37] width 45 height 13
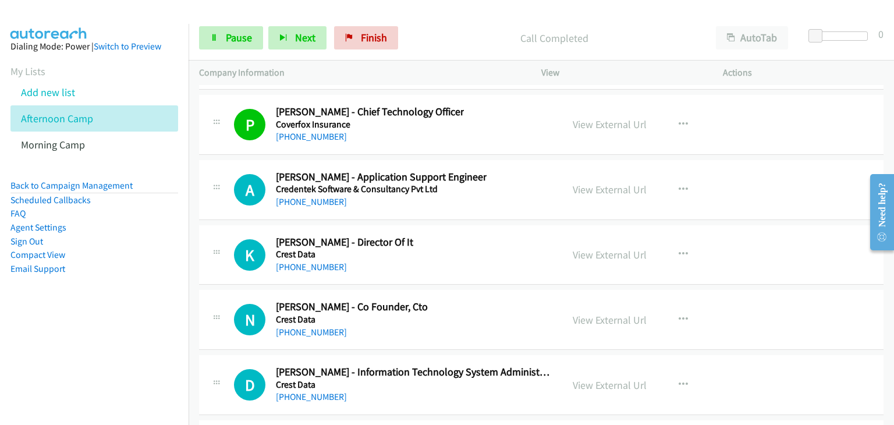
scroll to position [15138, 0]
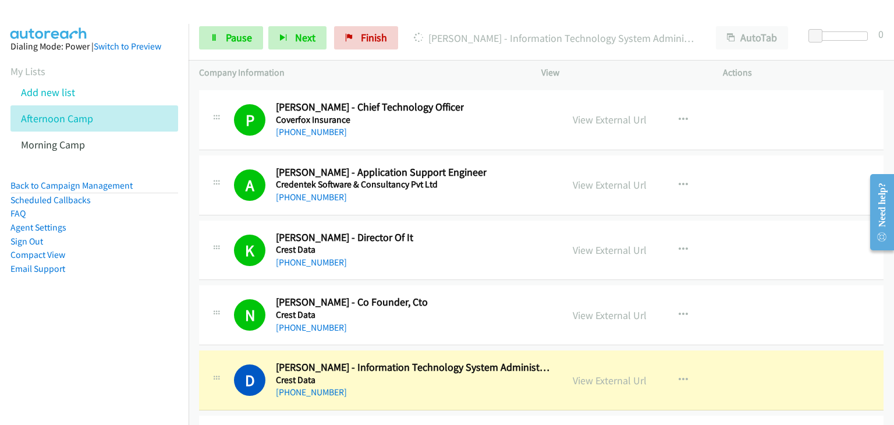
click at [806, 285] on div "N Callback Scheduled Neha Shah - Co Founder, Cto Crest Data Asia/Calcutta +91 9…" at bounding box center [541, 315] width 685 height 60
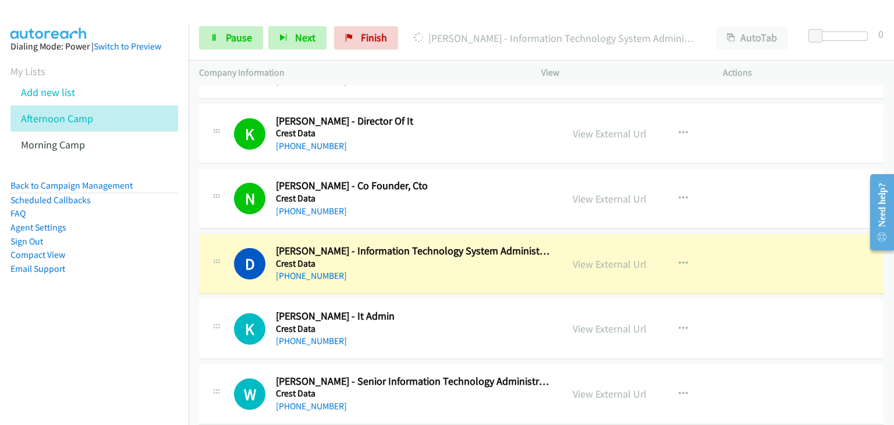
scroll to position [15313, 0]
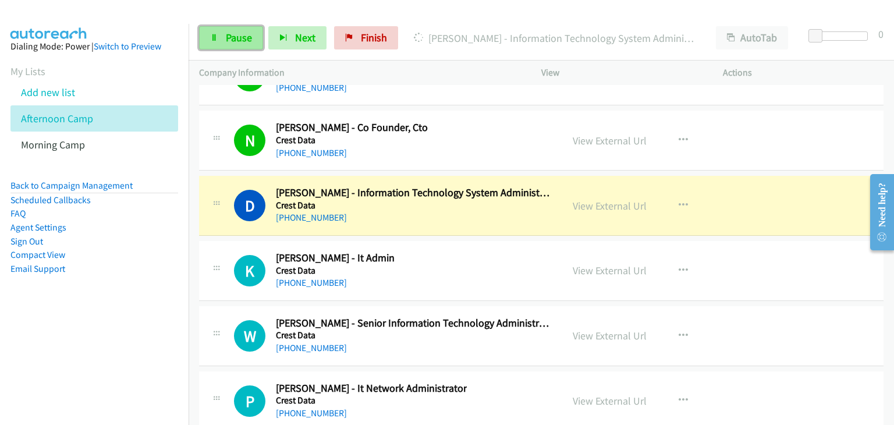
click at [256, 38] on link "Pause" at bounding box center [231, 37] width 64 height 23
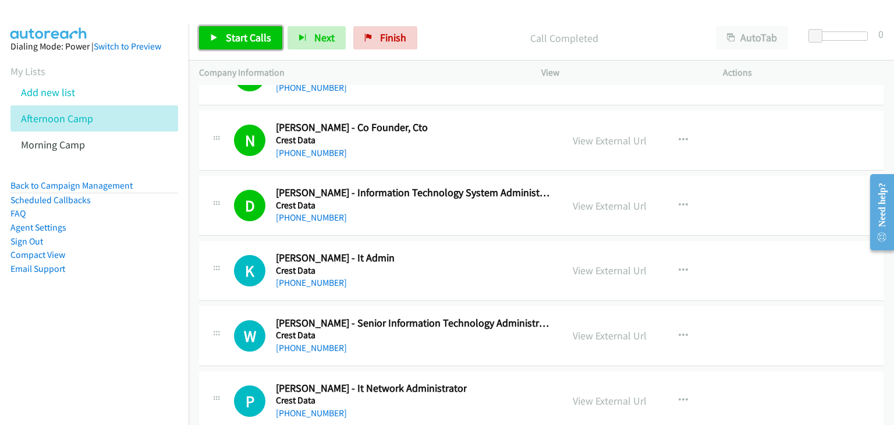
click at [254, 30] on link "Start Calls" at bounding box center [240, 37] width 83 height 23
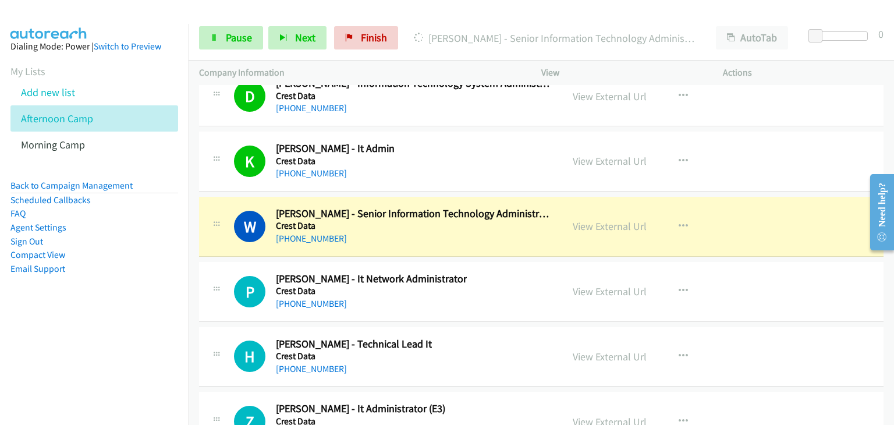
scroll to position [15429, 0]
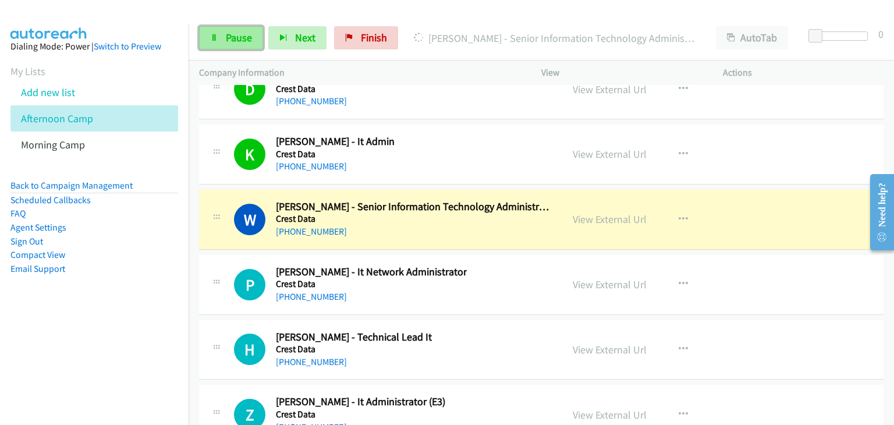
click at [211, 35] on icon at bounding box center [214, 38] width 8 height 8
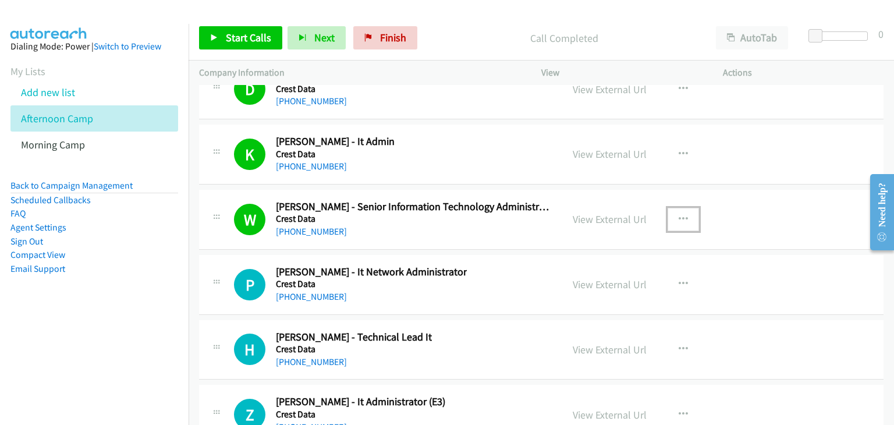
click at [684, 208] on button "button" at bounding box center [683, 219] width 31 height 23
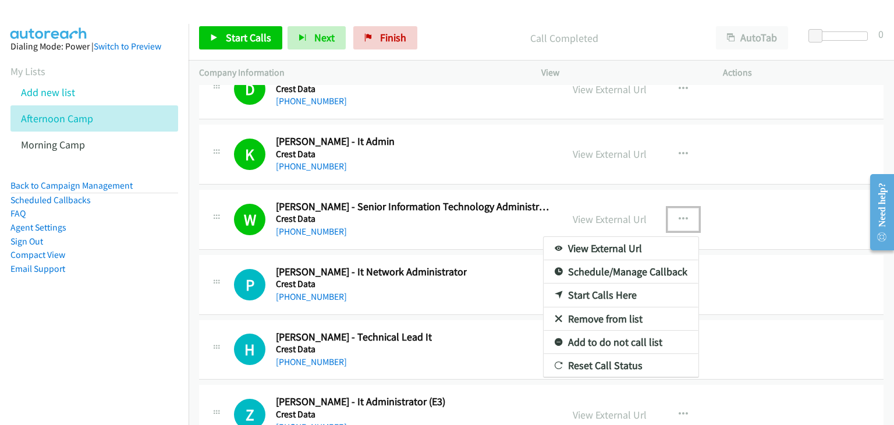
click at [613, 307] on link "Remove from list" at bounding box center [621, 318] width 155 height 23
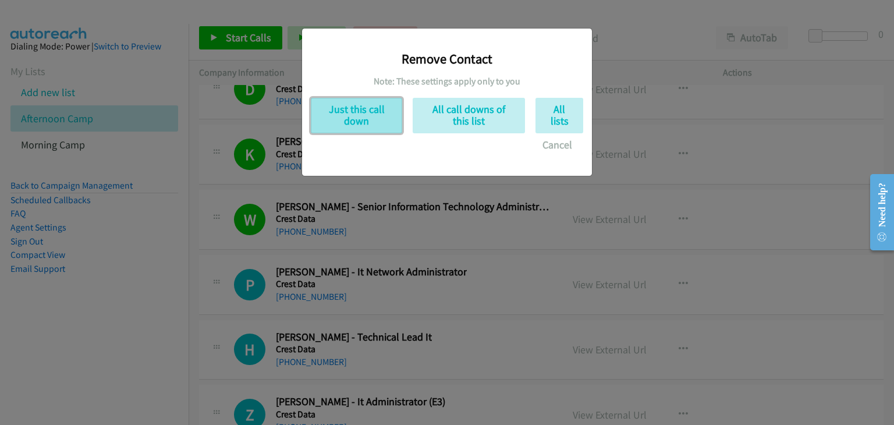
click at [331, 128] on button "Just this call down" at bounding box center [356, 116] width 91 height 36
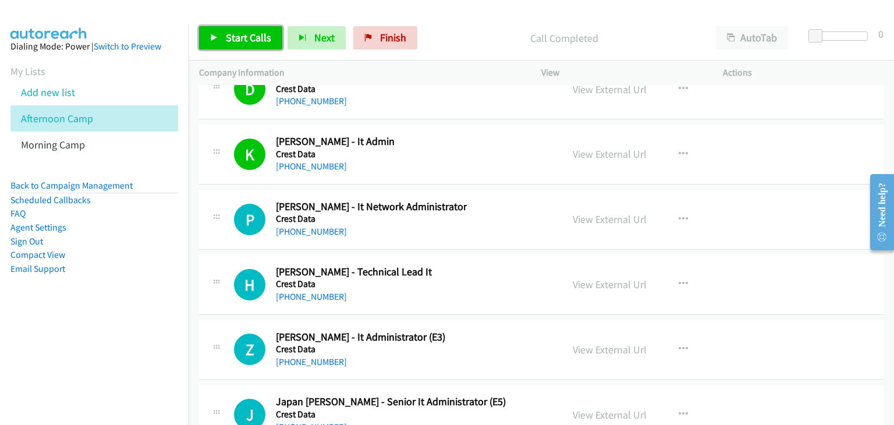
click at [219, 45] on link "Start Calls" at bounding box center [240, 37] width 83 height 23
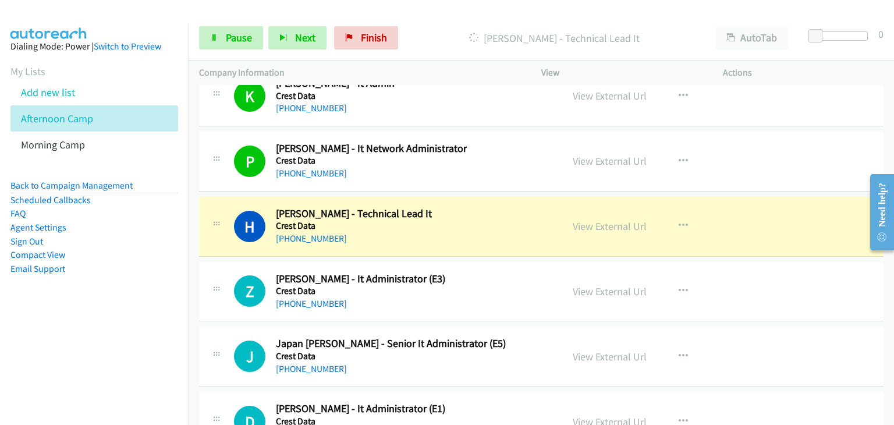
scroll to position [15545, 0]
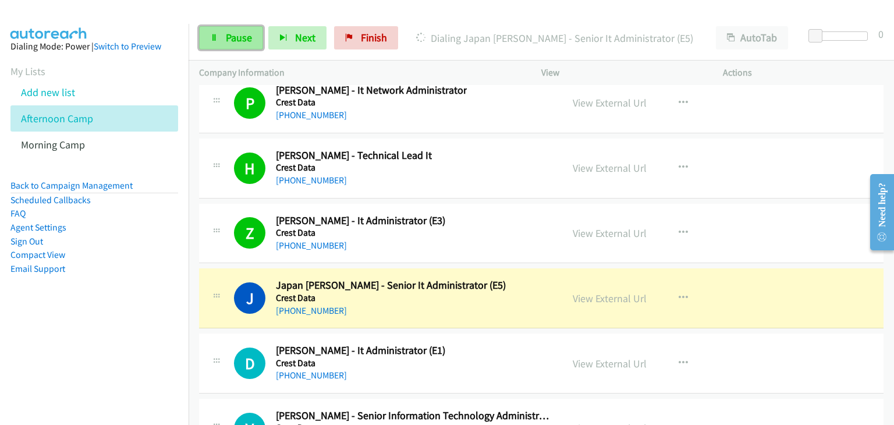
click at [215, 32] on link "Pause" at bounding box center [231, 37] width 64 height 23
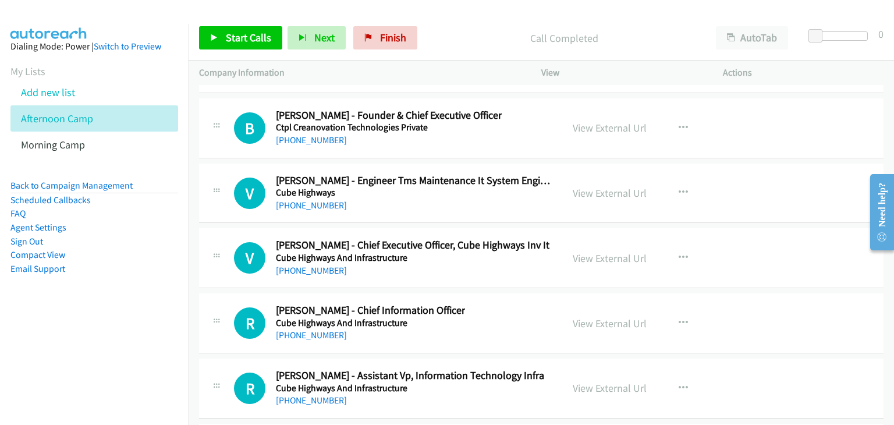
scroll to position [16244, 0]
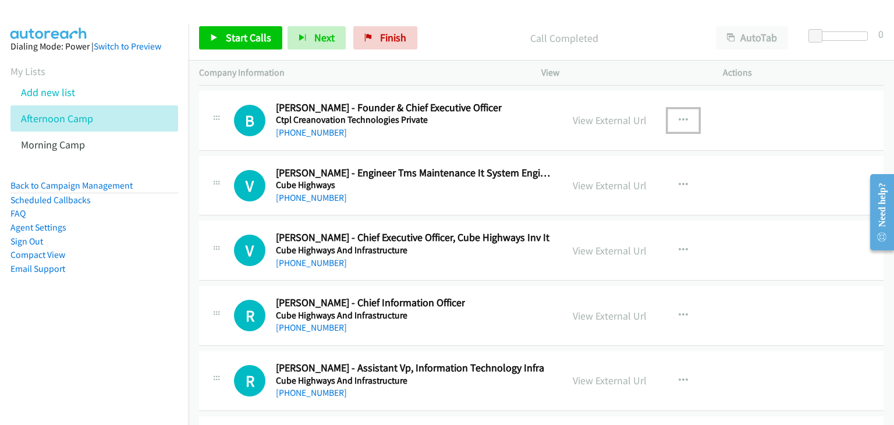
click at [679, 116] on icon "button" at bounding box center [683, 120] width 9 height 9
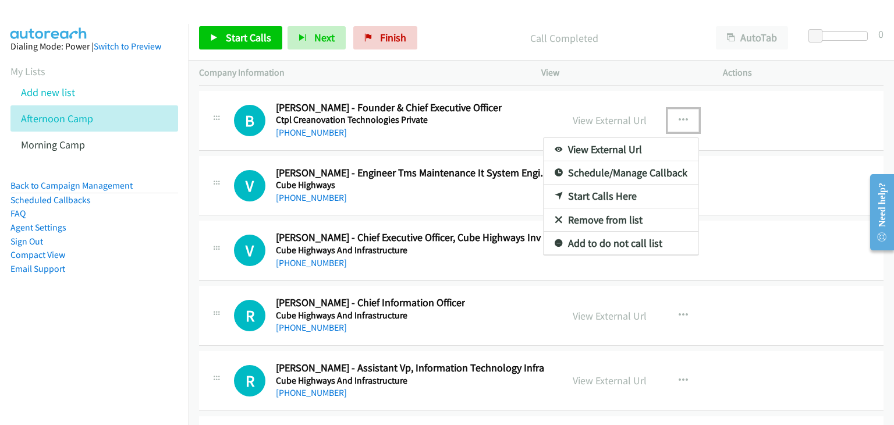
click at [611, 185] on link "Start Calls Here" at bounding box center [621, 196] width 155 height 23
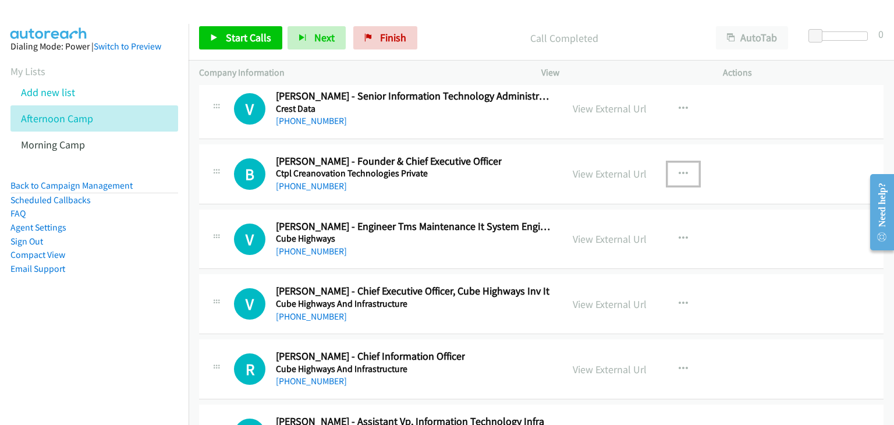
scroll to position [16128, 0]
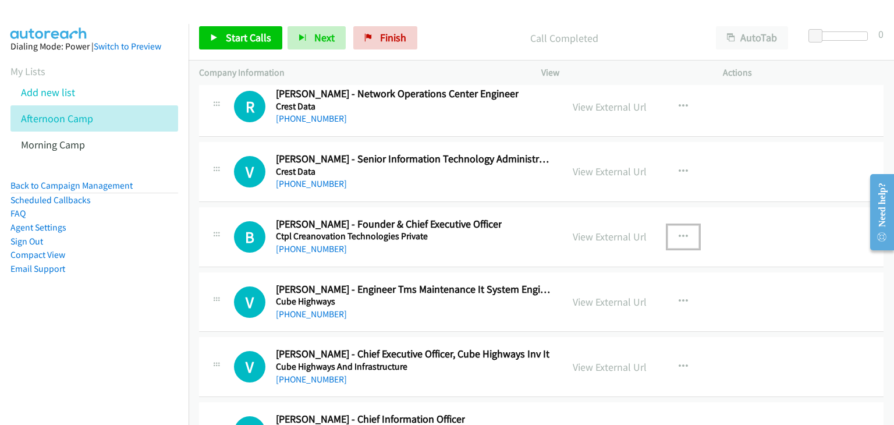
click at [679, 232] on icon "button" at bounding box center [683, 236] width 9 height 9
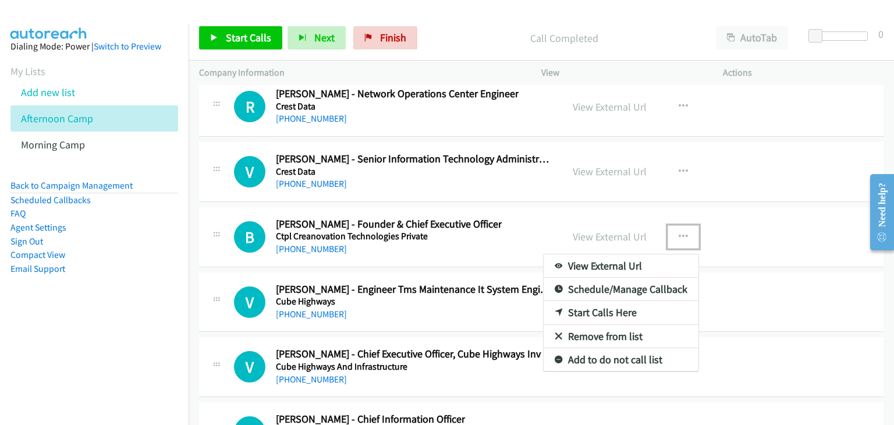
click at [585, 301] on link "Start Calls Here" at bounding box center [621, 312] width 155 height 23
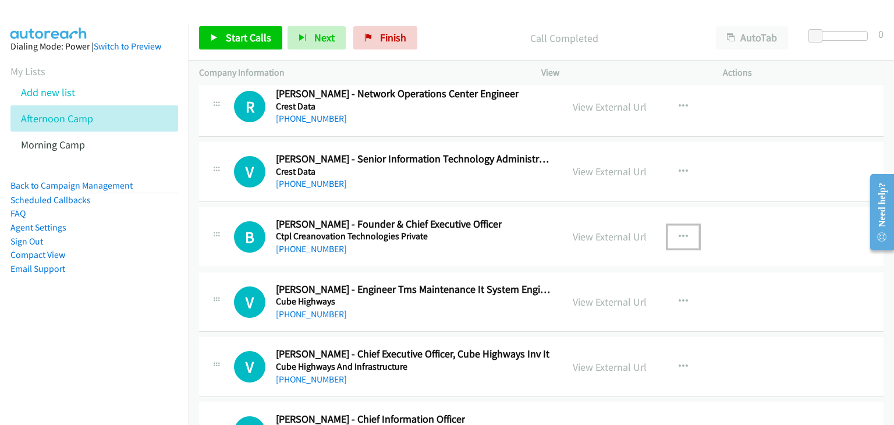
click at [675, 225] on button "button" at bounding box center [683, 236] width 31 height 23
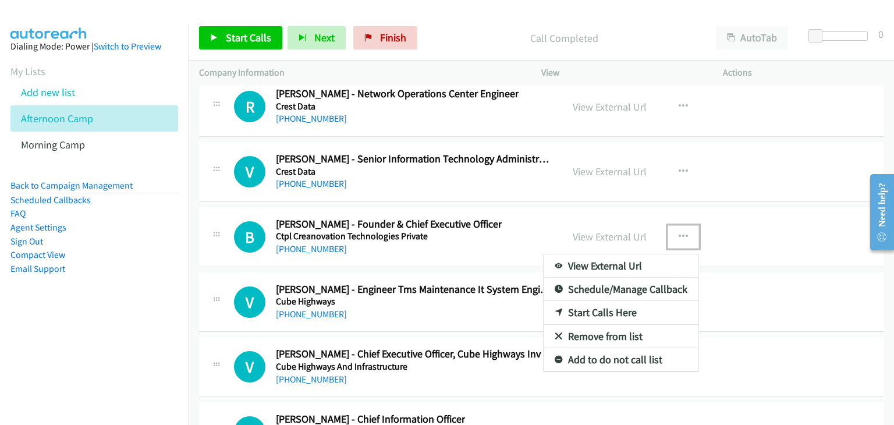
click at [598, 301] on link "Start Calls Here" at bounding box center [621, 312] width 155 height 23
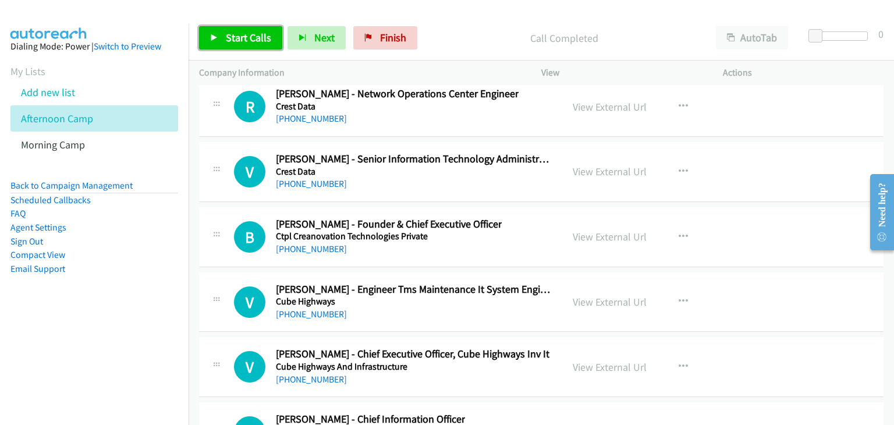
click at [226, 40] on span "Start Calls" at bounding box center [248, 37] width 45 height 13
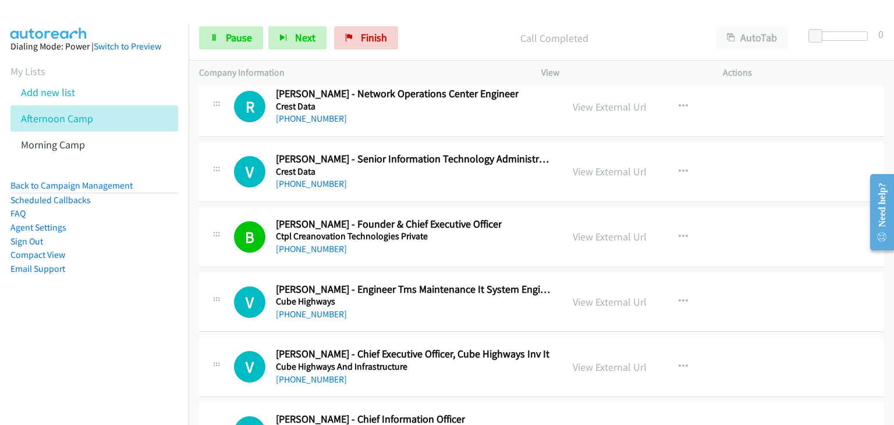
scroll to position [16186, 0]
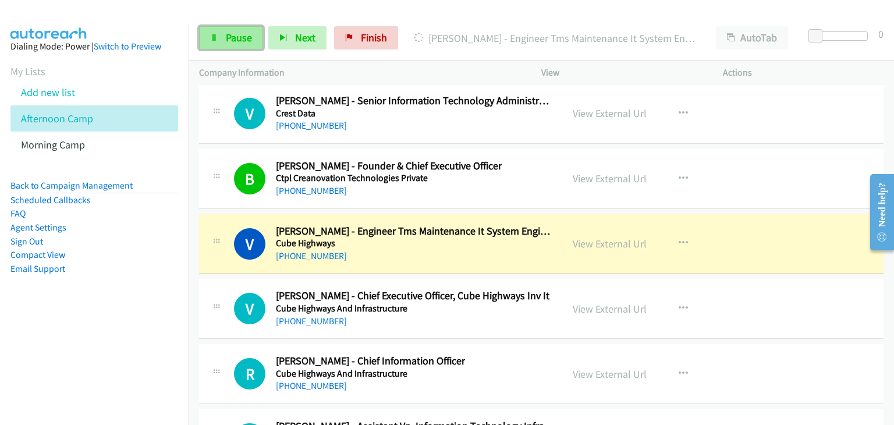
click at [240, 44] on span "Pause" at bounding box center [239, 37] width 26 height 13
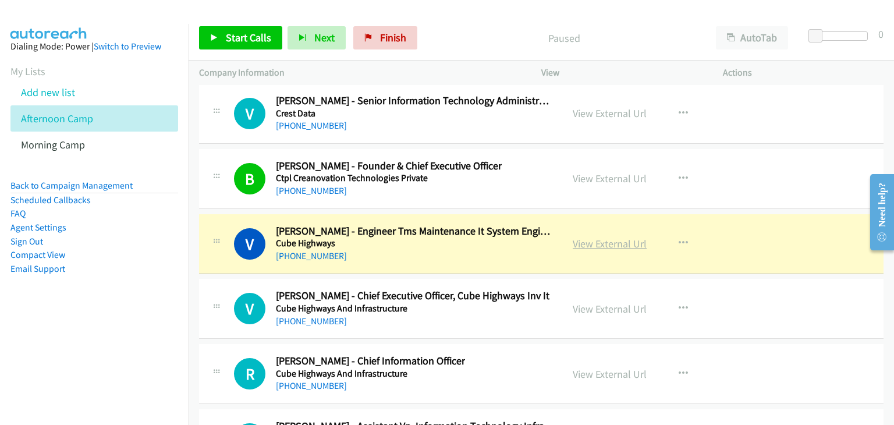
drag, startPoint x: 586, startPoint y: 210, endPoint x: 594, endPoint y: 214, distance: 8.9
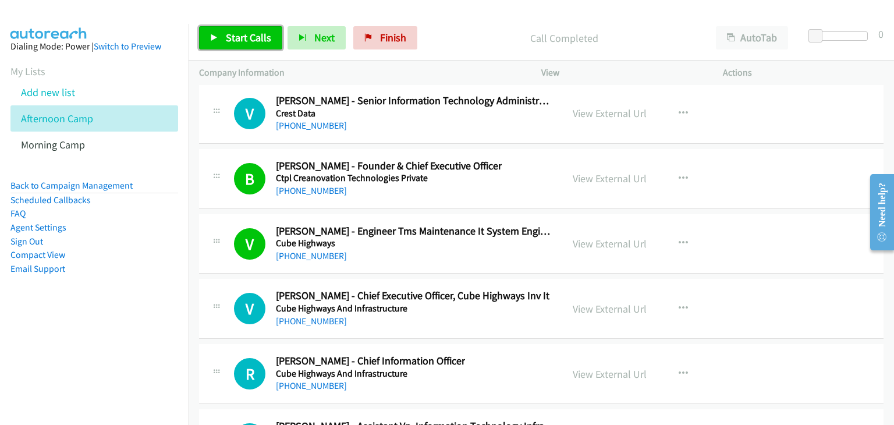
click at [259, 47] on link "Start Calls" at bounding box center [240, 37] width 83 height 23
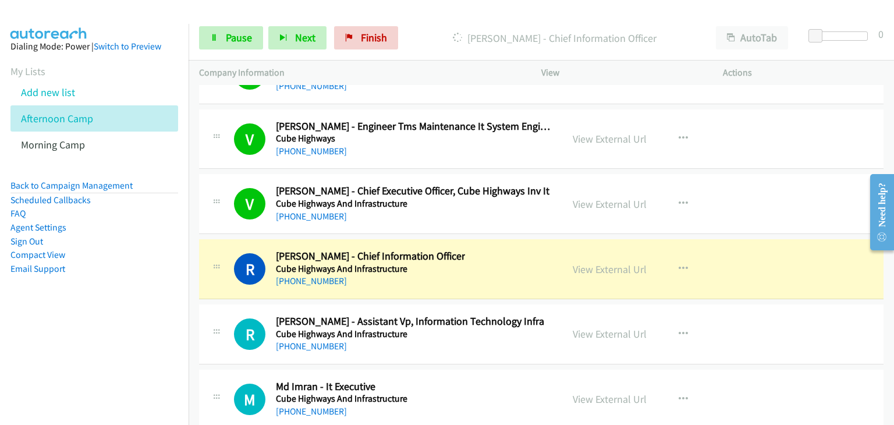
scroll to position [16361, 0]
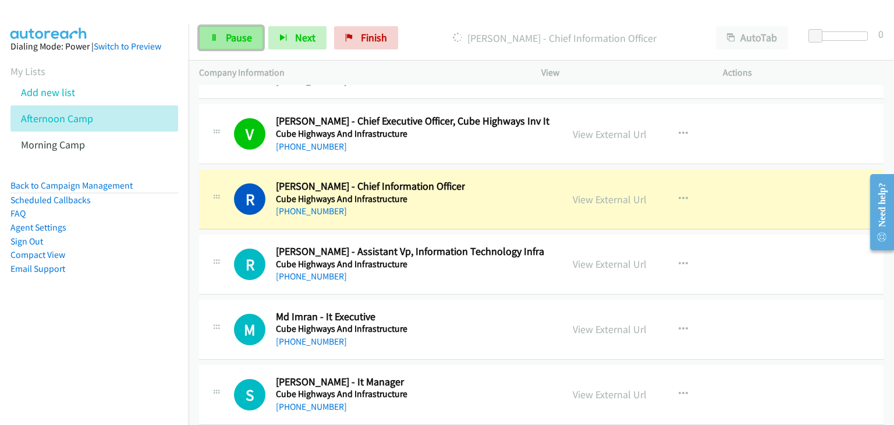
click at [228, 35] on span "Pause" at bounding box center [239, 37] width 26 height 13
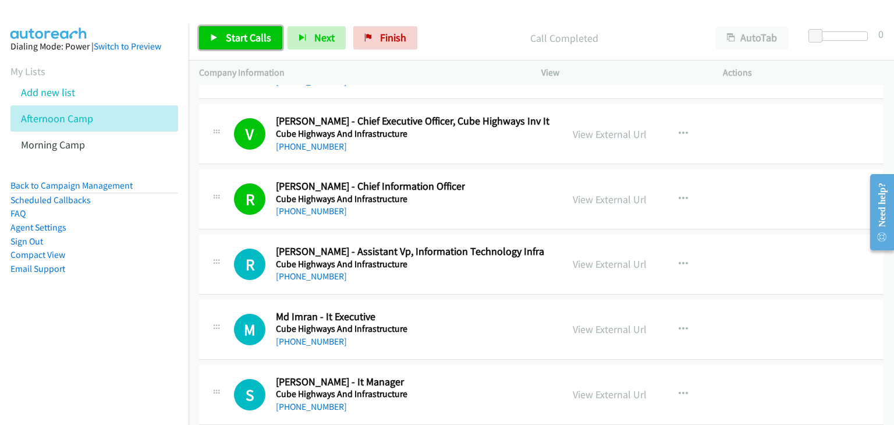
click at [224, 30] on link "Start Calls" at bounding box center [240, 37] width 83 height 23
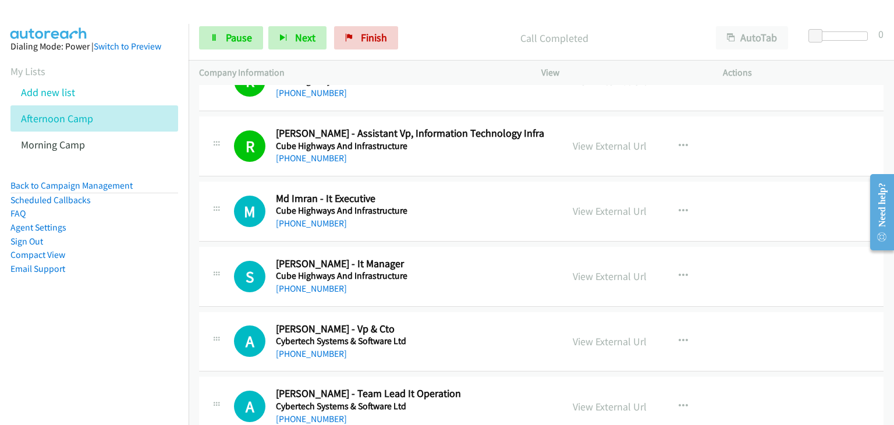
scroll to position [16535, 0]
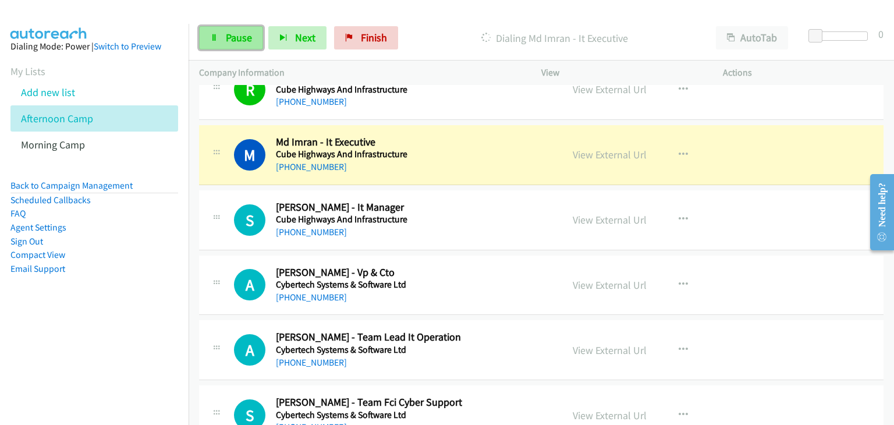
click at [215, 34] on icon at bounding box center [214, 38] width 8 height 8
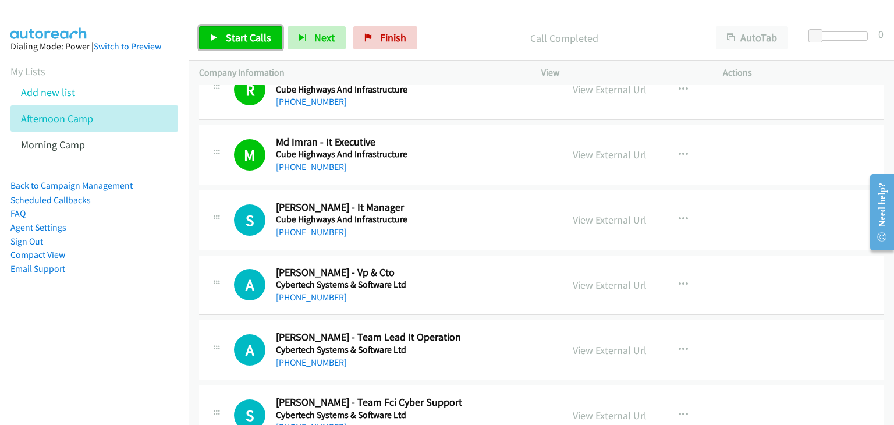
click at [214, 27] on link "Start Calls" at bounding box center [240, 37] width 83 height 23
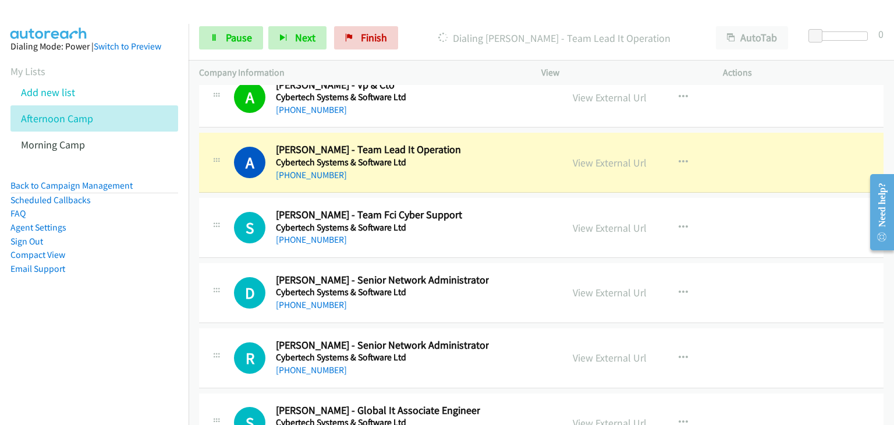
scroll to position [16710, 0]
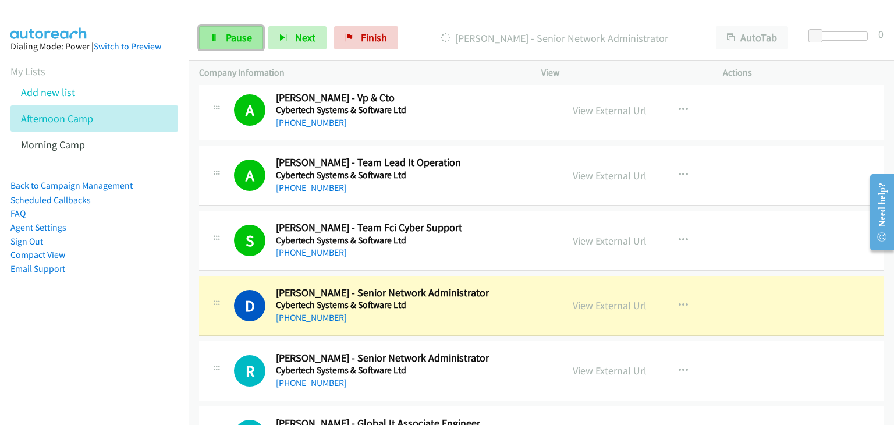
click at [231, 33] on span "Pause" at bounding box center [239, 37] width 26 height 13
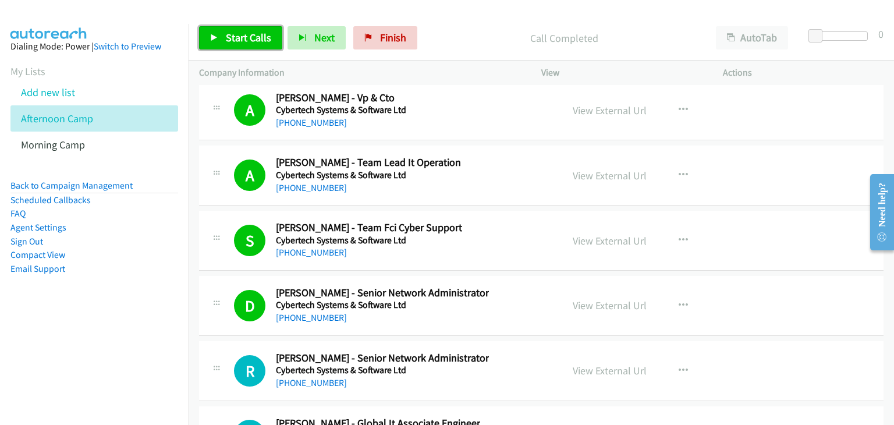
click at [254, 48] on link "Start Calls" at bounding box center [240, 37] width 83 height 23
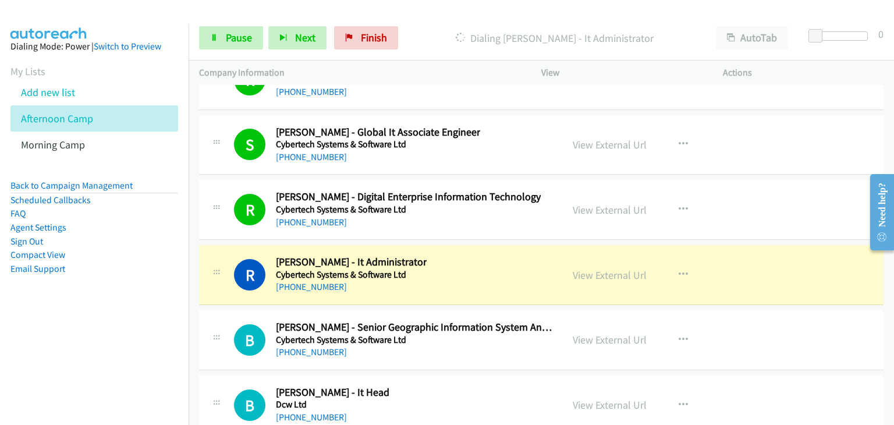
scroll to position [17117, 0]
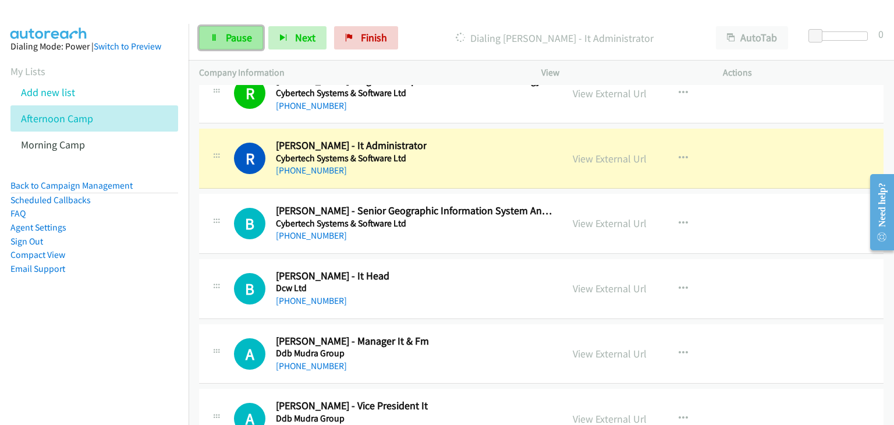
click at [235, 38] on span "Pause" at bounding box center [239, 37] width 26 height 13
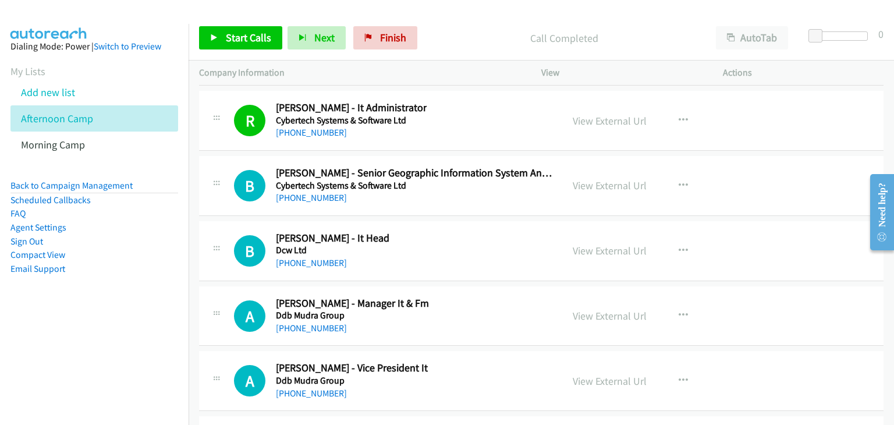
scroll to position [17176, 0]
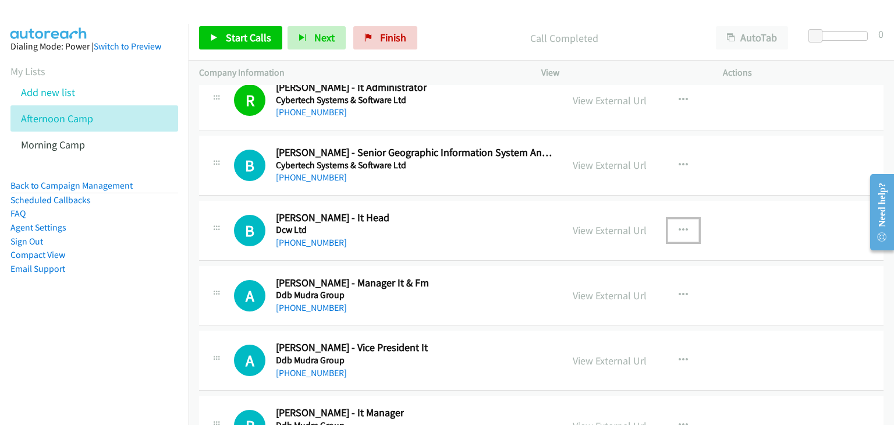
click at [679, 219] on button "button" at bounding box center [683, 230] width 31 height 23
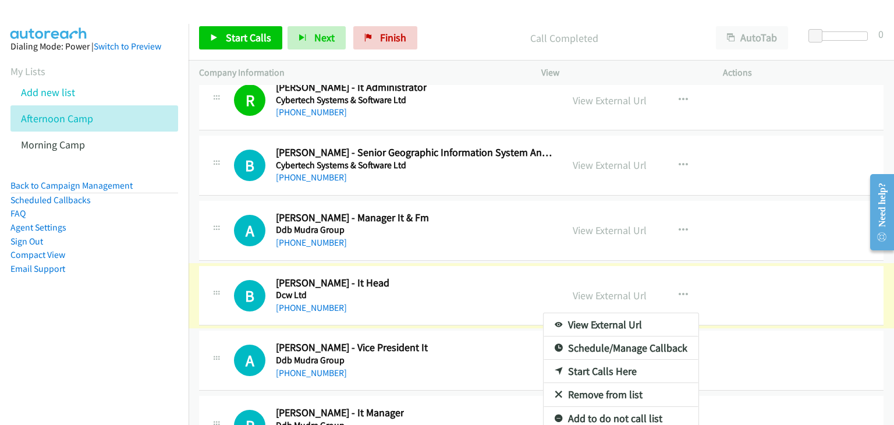
click at [675, 196] on div at bounding box center [447, 212] width 894 height 425
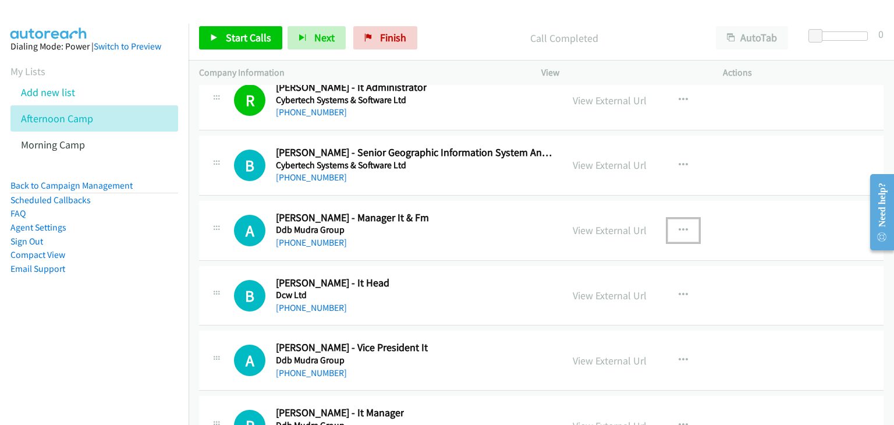
click at [671, 219] on button "button" at bounding box center [683, 230] width 31 height 23
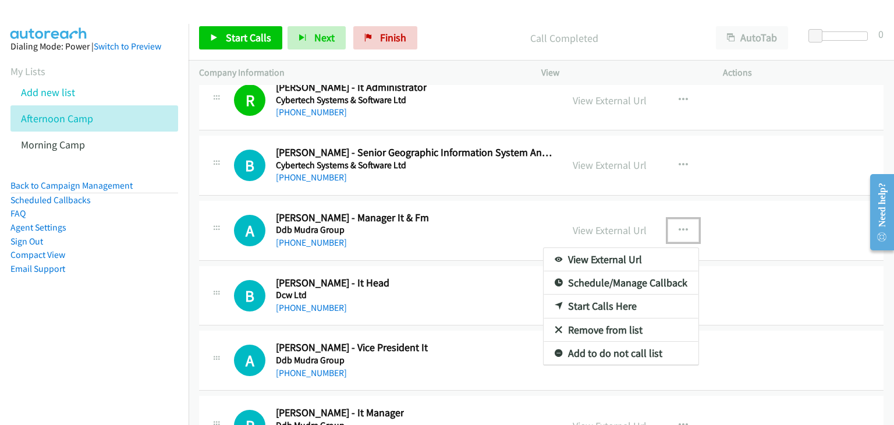
click at [590, 295] on link "Start Calls Here" at bounding box center [621, 306] width 155 height 23
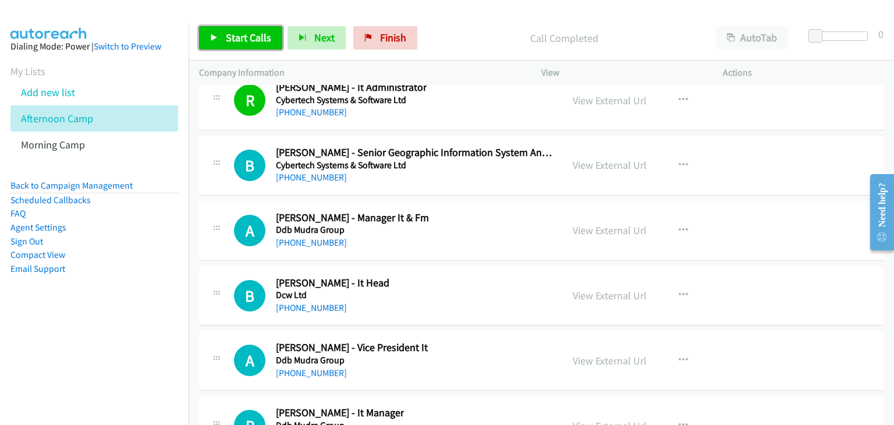
drag, startPoint x: 215, startPoint y: 30, endPoint x: 243, endPoint y: 54, distance: 36.8
click at [215, 31] on link "Start Calls" at bounding box center [240, 37] width 83 height 23
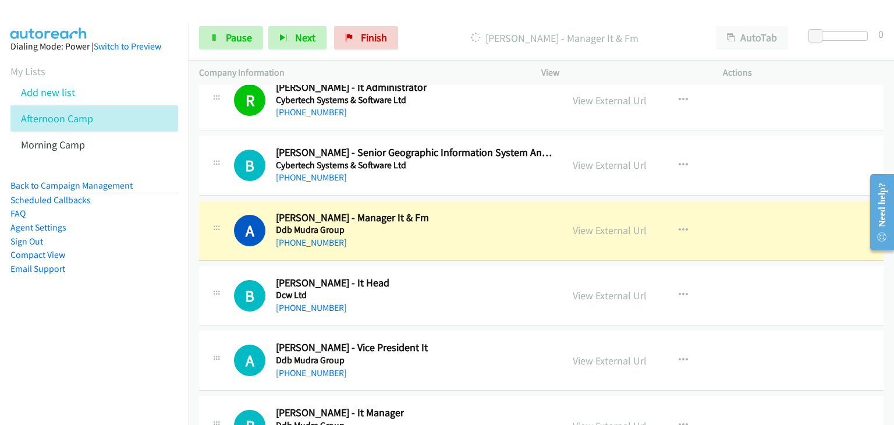
click at [743, 266] on div "B Callback Scheduled Bhagwat Patil - It Head Dcw Ltd Asia/Calcutta +91 77380 87…" at bounding box center [541, 296] width 685 height 60
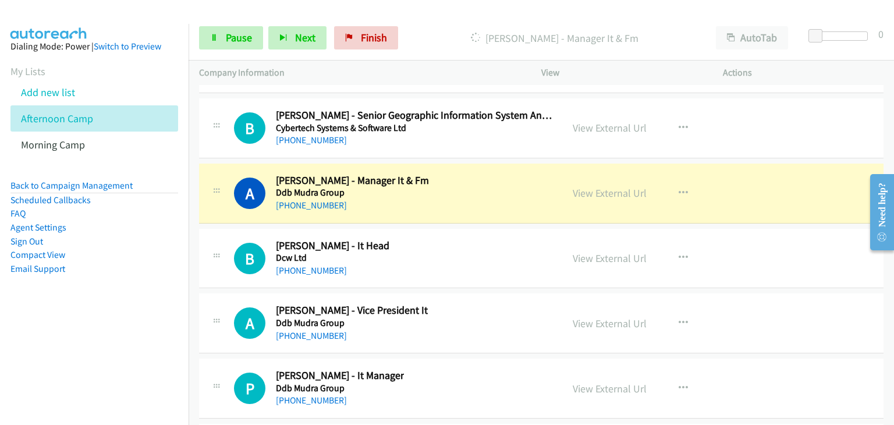
scroll to position [17234, 0]
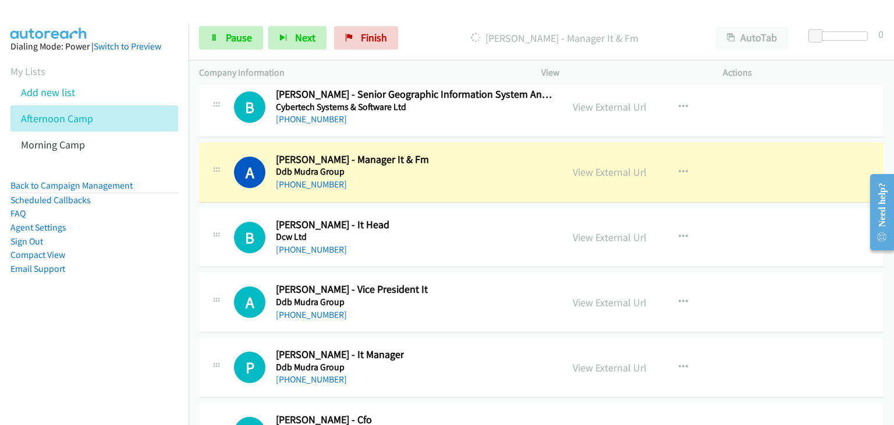
click at [774, 280] on div "A Callback Scheduled Ashit Gamoth - Vice President It Ddb Mudra Group Asia/Calc…" at bounding box center [541, 302] width 685 height 60
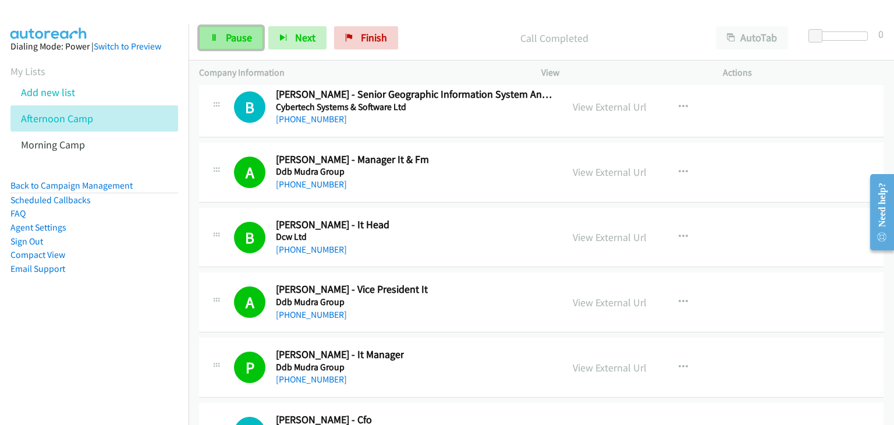
click at [236, 47] on link "Pause" at bounding box center [231, 37] width 64 height 23
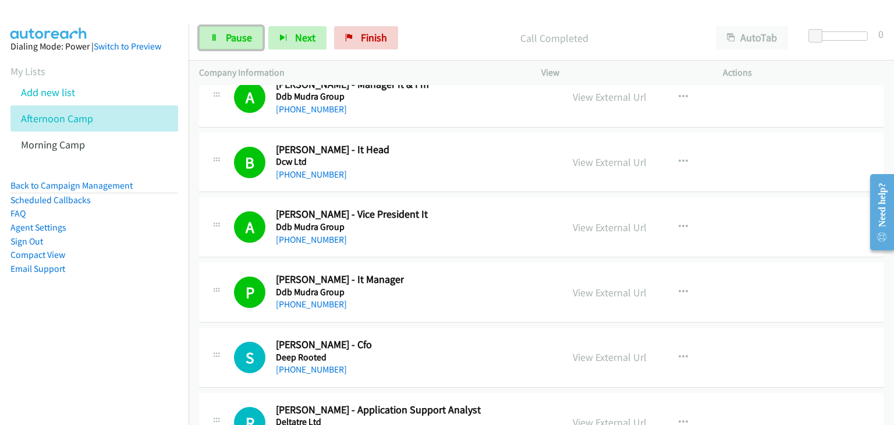
scroll to position [17409, 0]
